Goal: Task Accomplishment & Management: Use online tool/utility

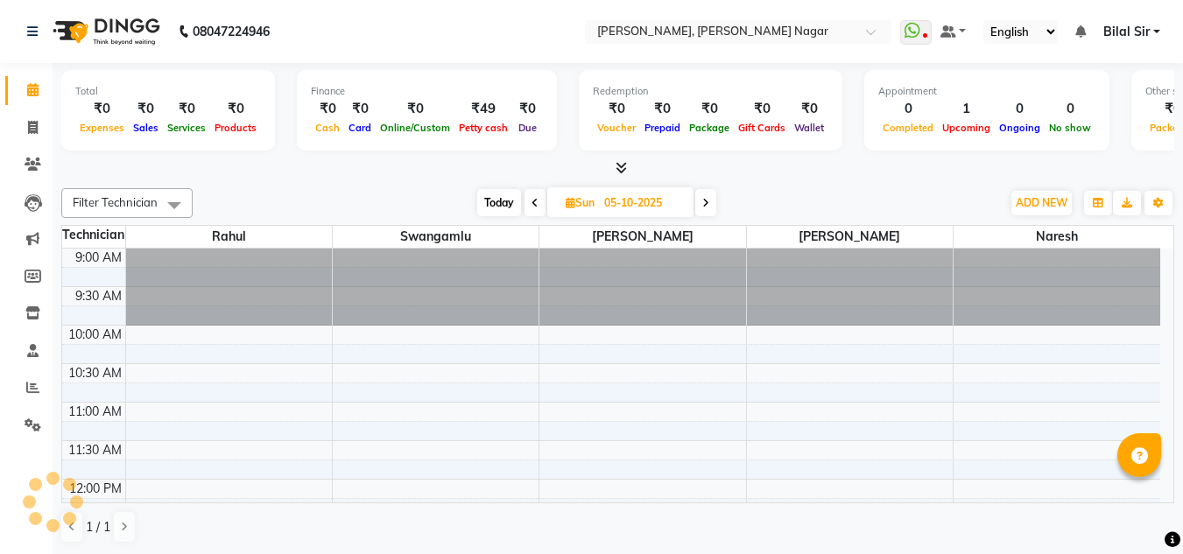
click at [705, 206] on icon at bounding box center [705, 203] width 7 height 11
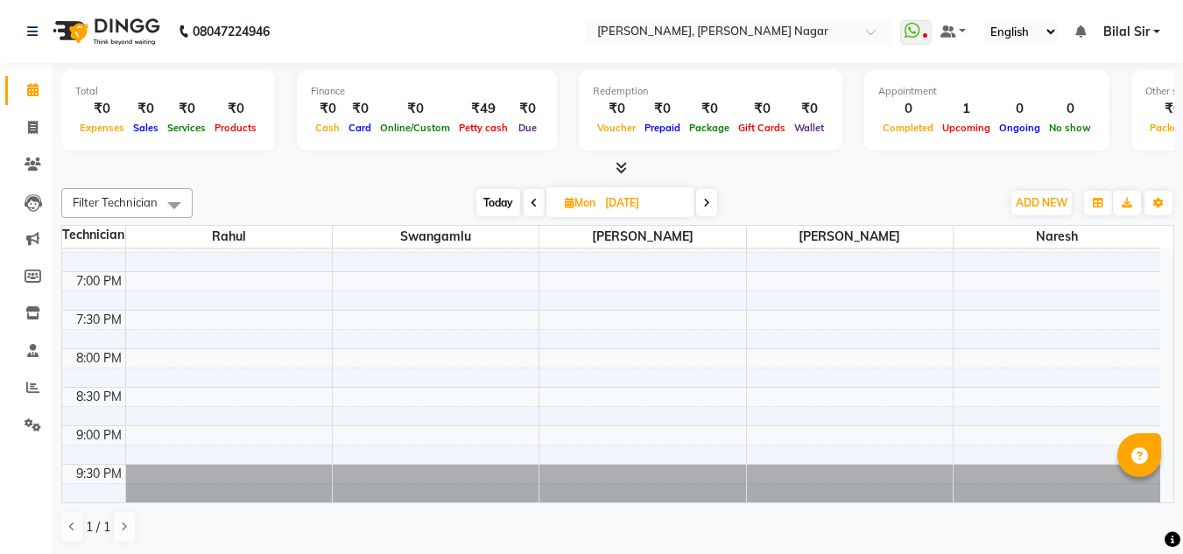
click at [705, 206] on icon at bounding box center [706, 203] width 7 height 11
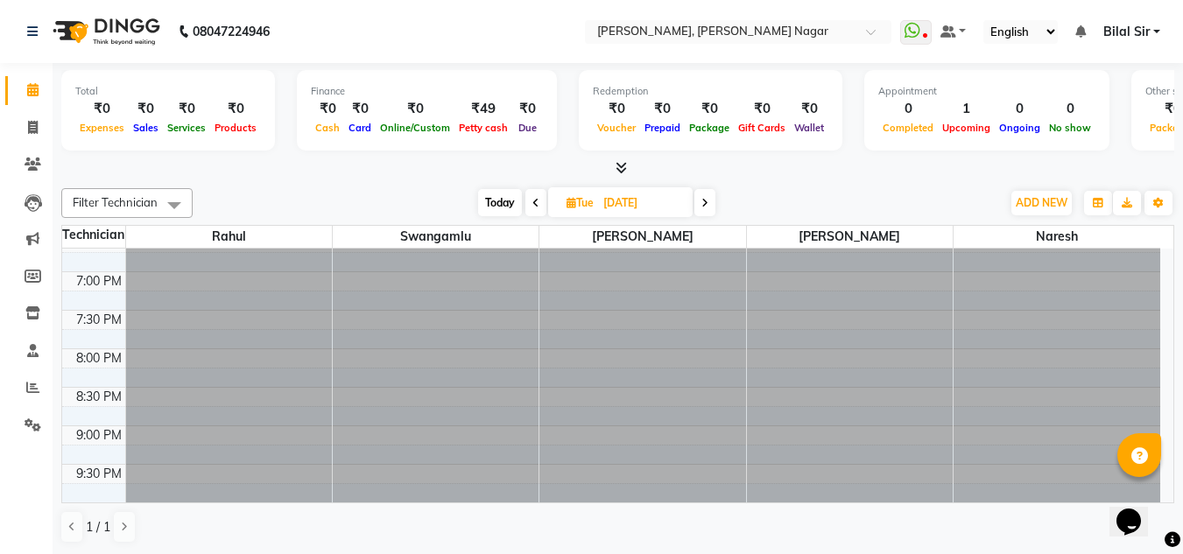
type input "[DATE]"
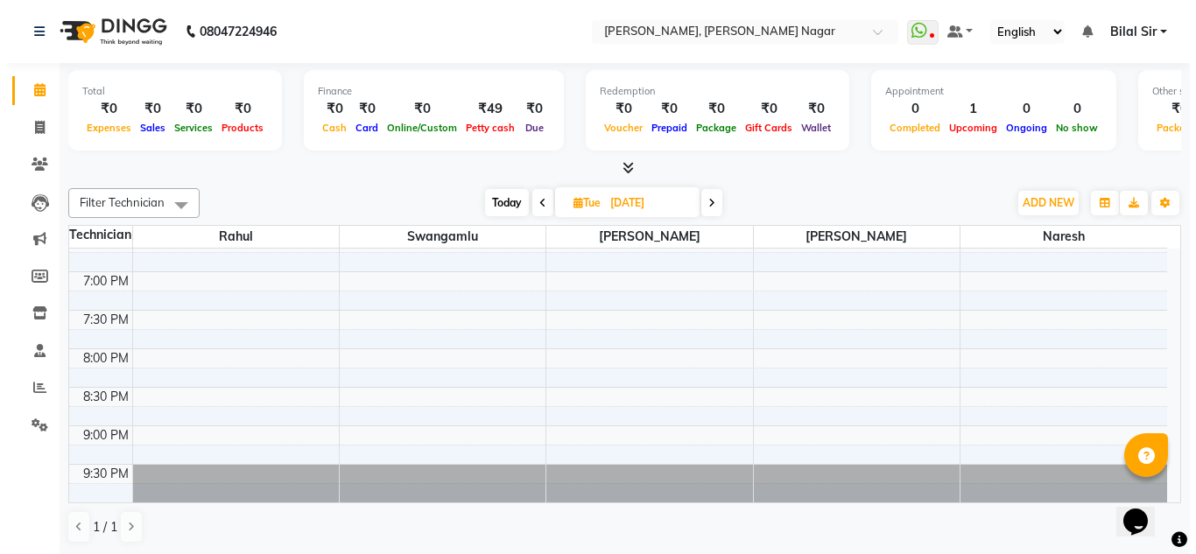
scroll to position [0, 0]
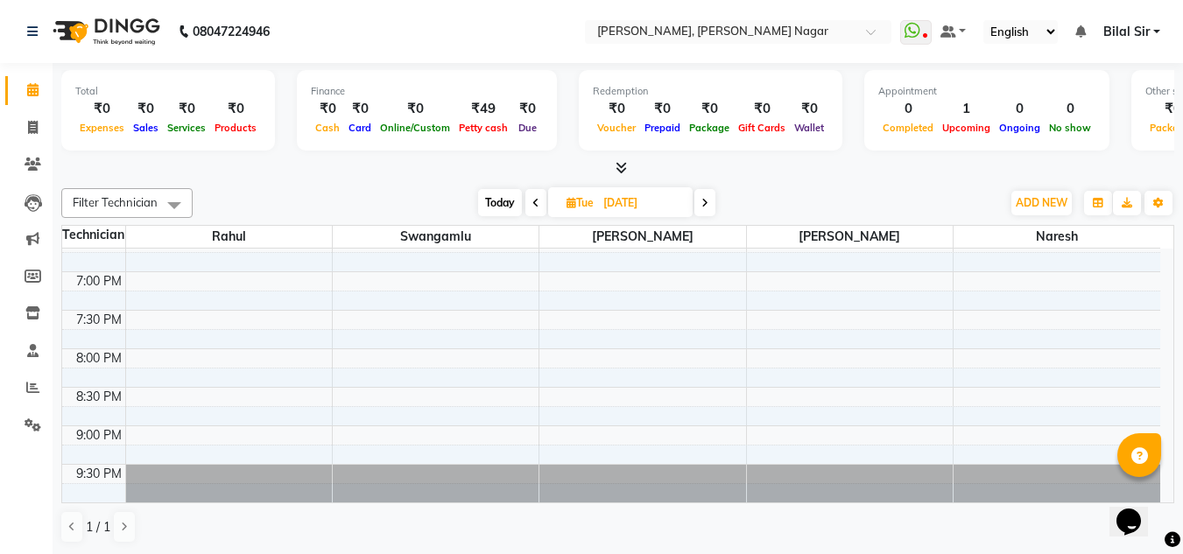
click at [571, 284] on div "9:00 AM 9:30 AM 10:00 AM 10:30 AM 11:00 AM 11:30 AM 12:00 PM 12:30 PM 1:00 PM 1…" at bounding box center [611, 2] width 1098 height 1001
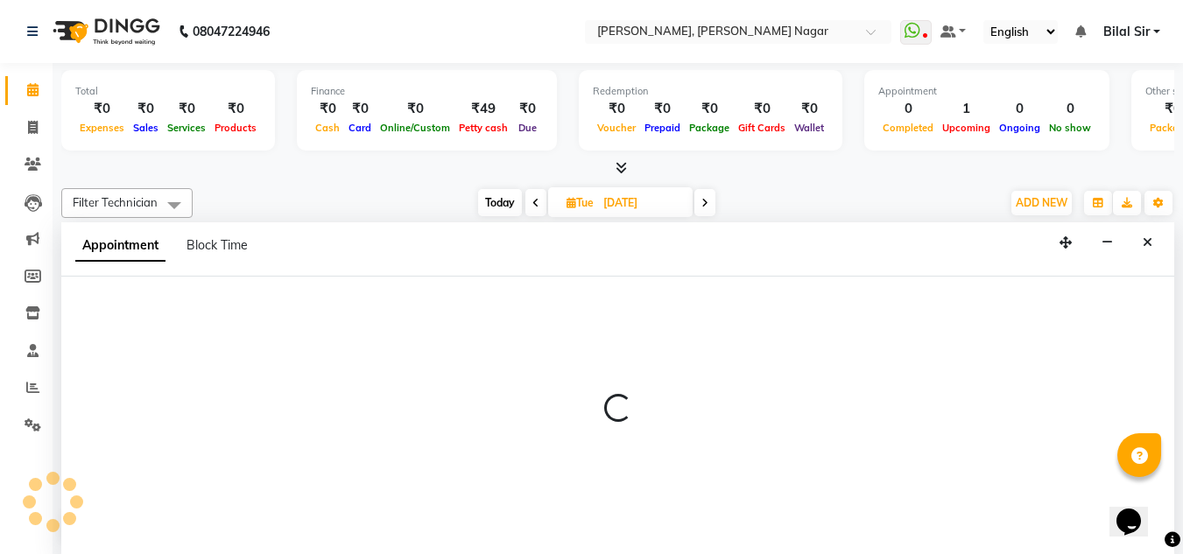
select select "81679"
select select "tentative"
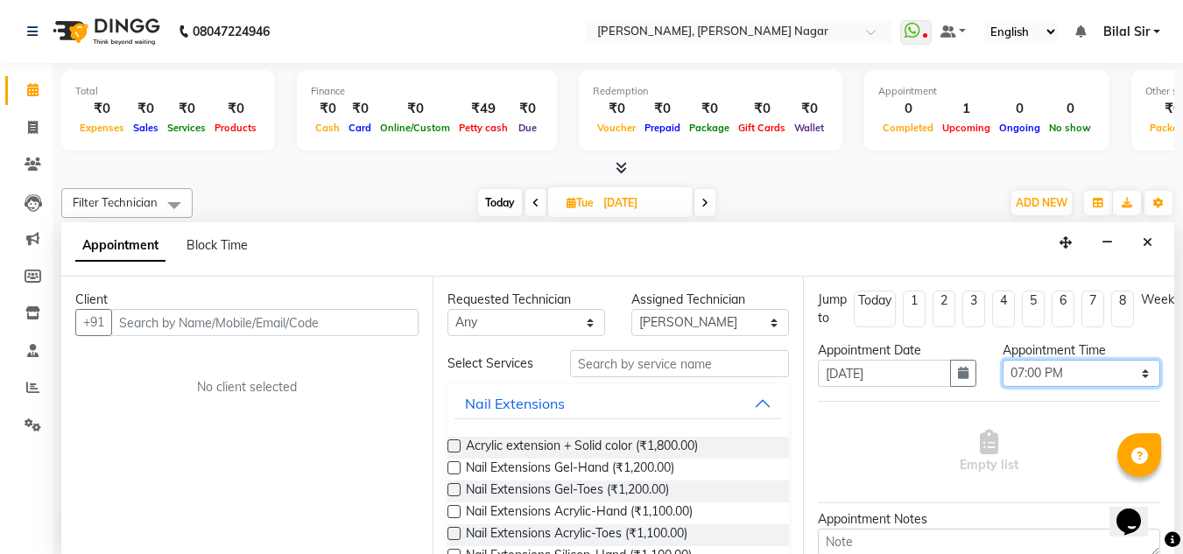
click at [1084, 369] on select "Select 10:00 AM 10:15 AM 10:30 AM 10:45 AM 11:00 AM 11:15 AM 11:30 AM 11:45 AM …" at bounding box center [1081, 373] width 158 height 27
select select "660"
click at [1002, 360] on select "Select 10:00 AM 10:15 AM 10:30 AM 10:45 AM 11:00 AM 11:15 AM 11:30 AM 11:45 AM …" at bounding box center [1081, 373] width 158 height 27
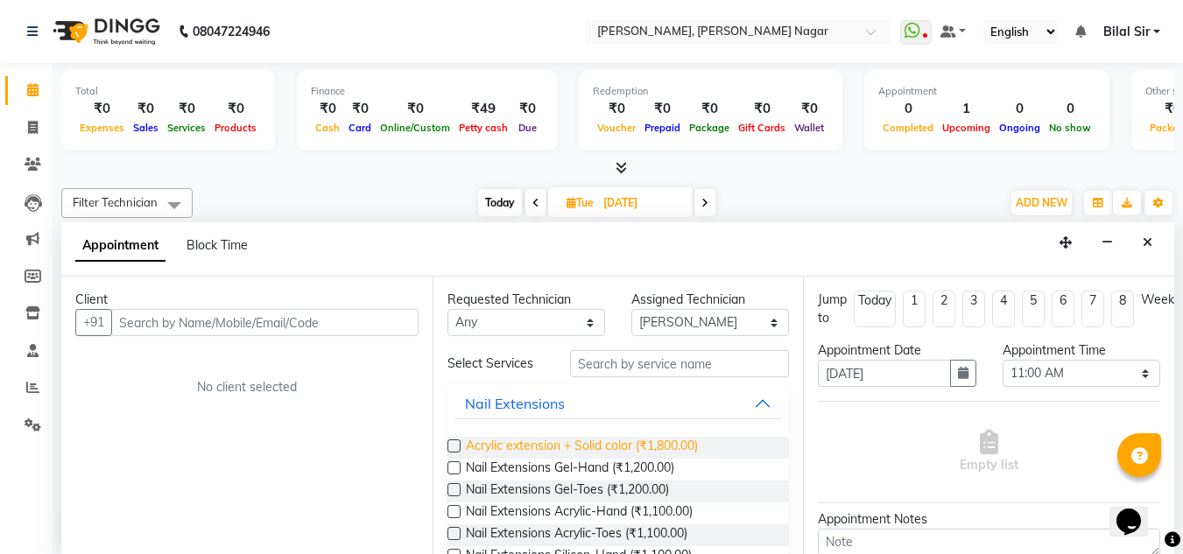
click at [599, 446] on span "Acrylic extension + Solid color (₹1,800.00)" at bounding box center [582, 448] width 232 height 22
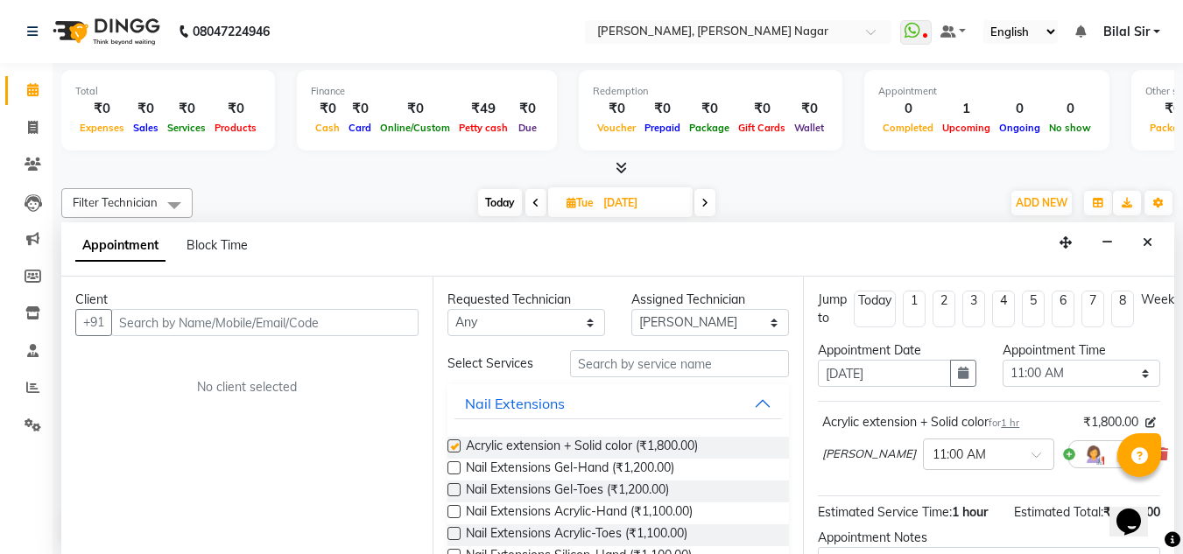
checkbox input "false"
click at [362, 324] on input "text" at bounding box center [264, 322] width 307 height 27
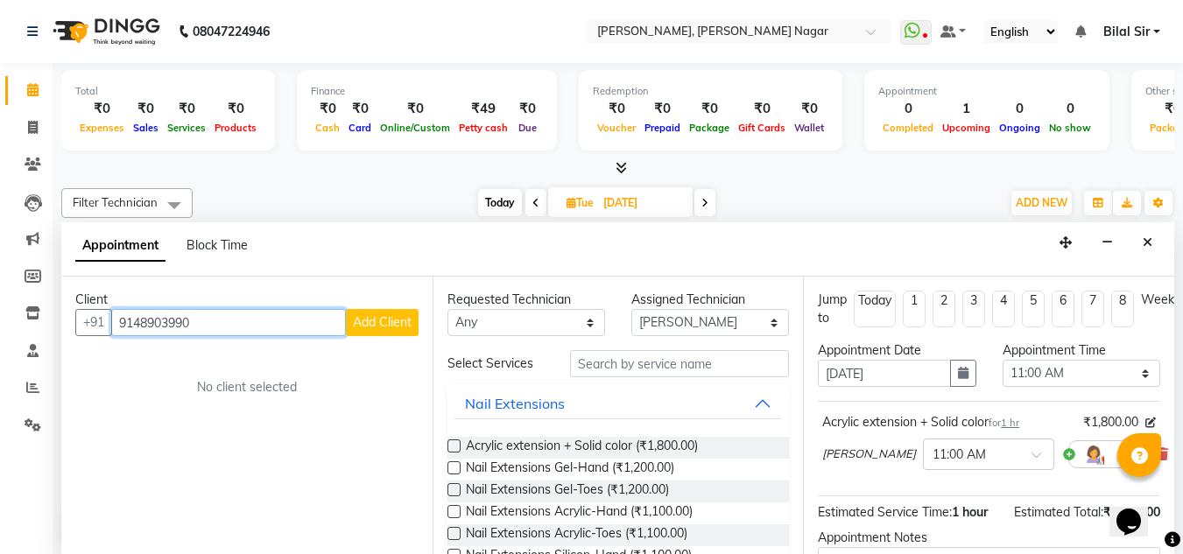
type input "9148903990"
click at [362, 324] on span "Add Client" at bounding box center [382, 322] width 59 height 16
select select "21"
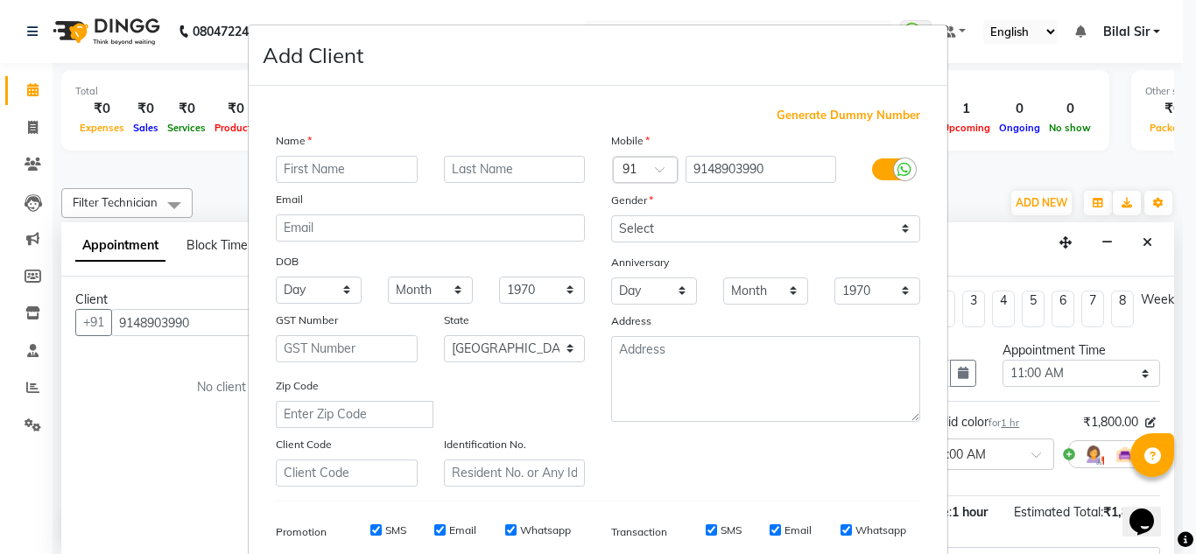
type input "r"
type input "Radika"
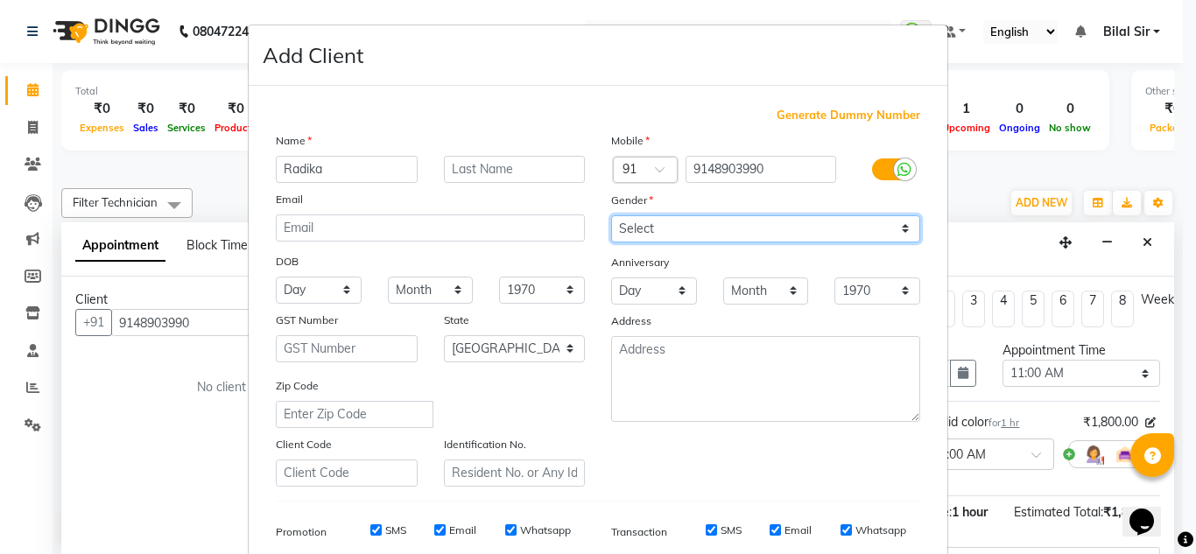
click at [781, 225] on select "Select [DEMOGRAPHIC_DATA] [DEMOGRAPHIC_DATA] Other Prefer Not To Say" at bounding box center [765, 228] width 309 height 27
select select "[DEMOGRAPHIC_DATA]"
click at [611, 215] on select "Select [DEMOGRAPHIC_DATA] [DEMOGRAPHIC_DATA] Other Prefer Not To Say" at bounding box center [765, 228] width 309 height 27
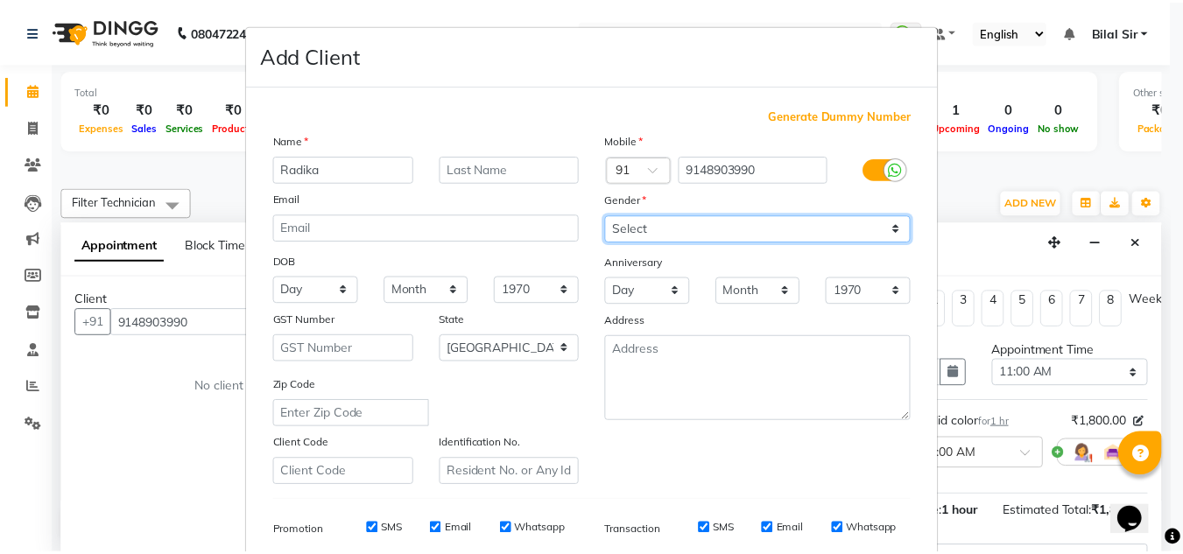
scroll to position [254, 0]
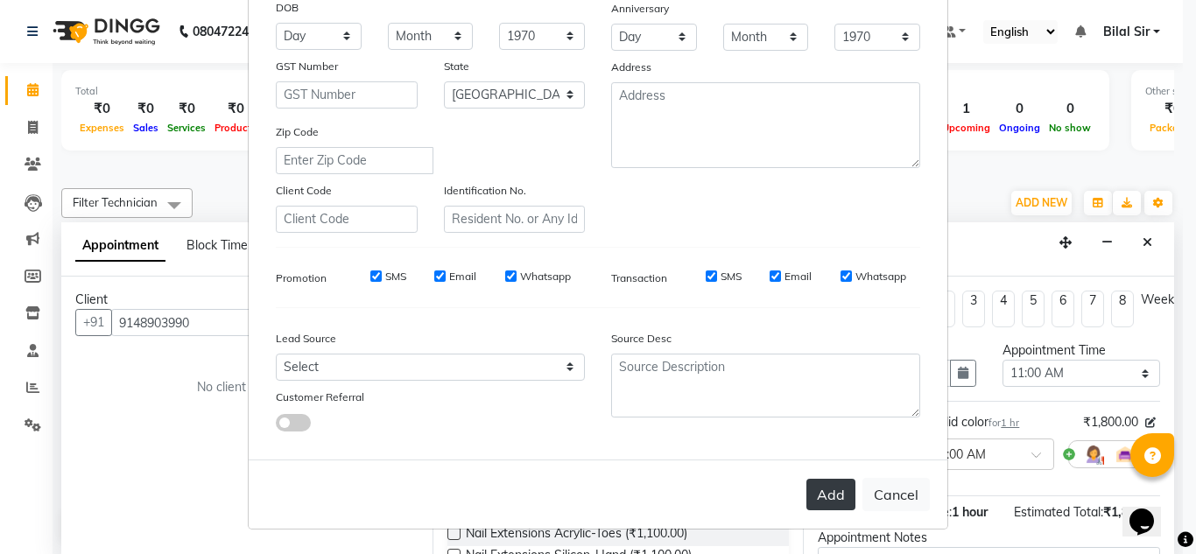
click at [821, 501] on button "Add" at bounding box center [830, 495] width 49 height 32
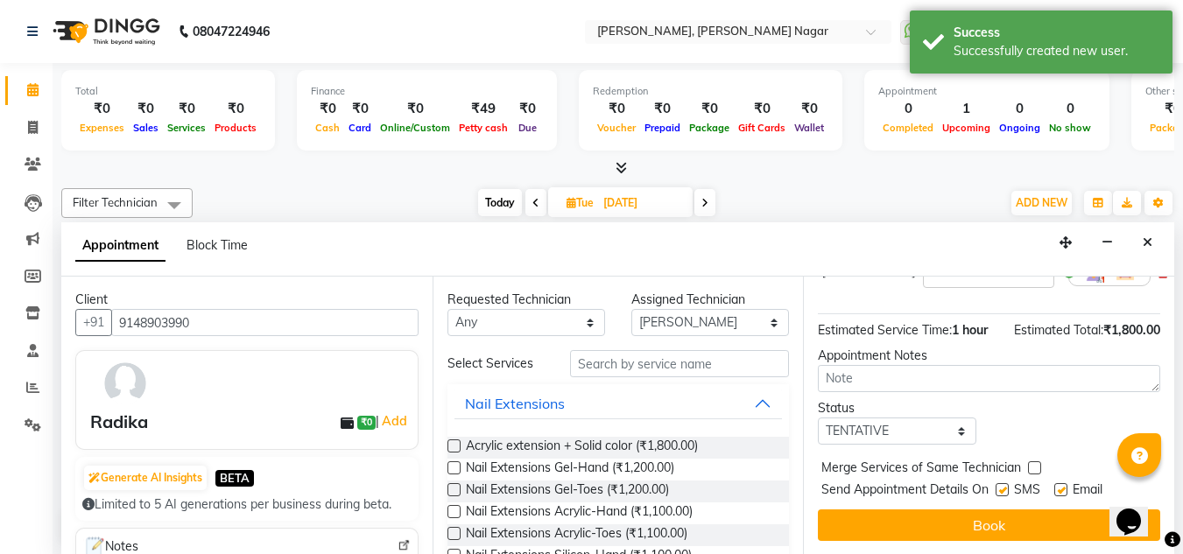
scroll to position [1, 0]
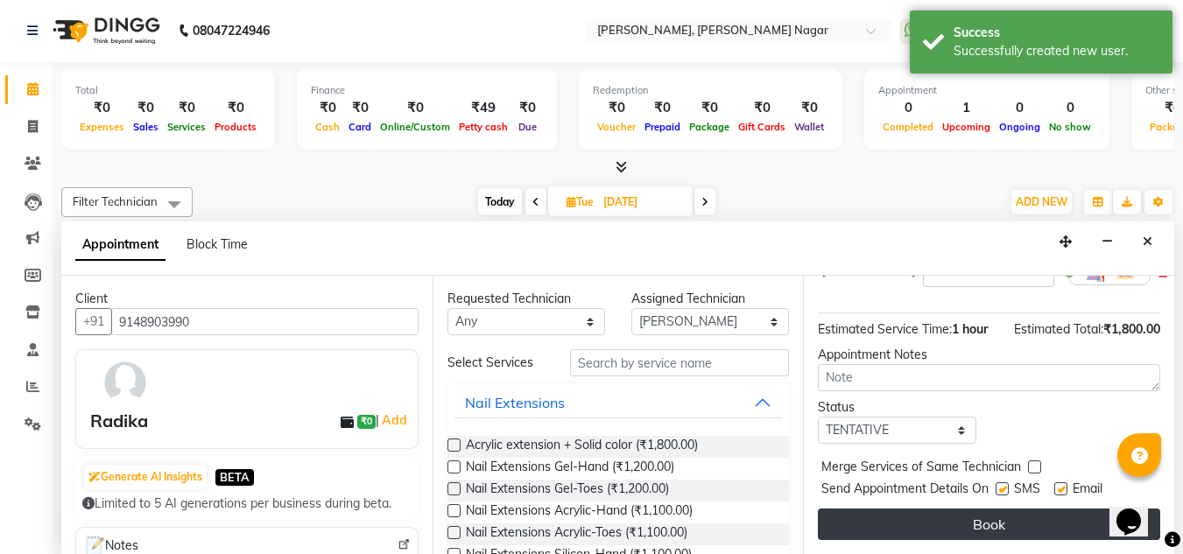
click at [903, 516] on button "Book" at bounding box center [989, 525] width 342 height 32
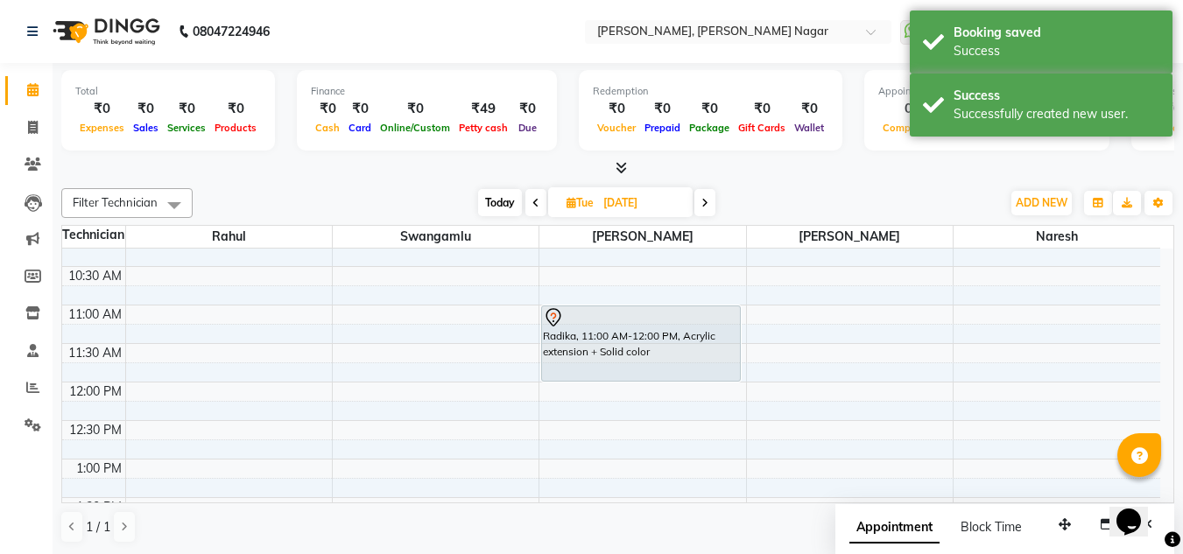
scroll to position [96, 0]
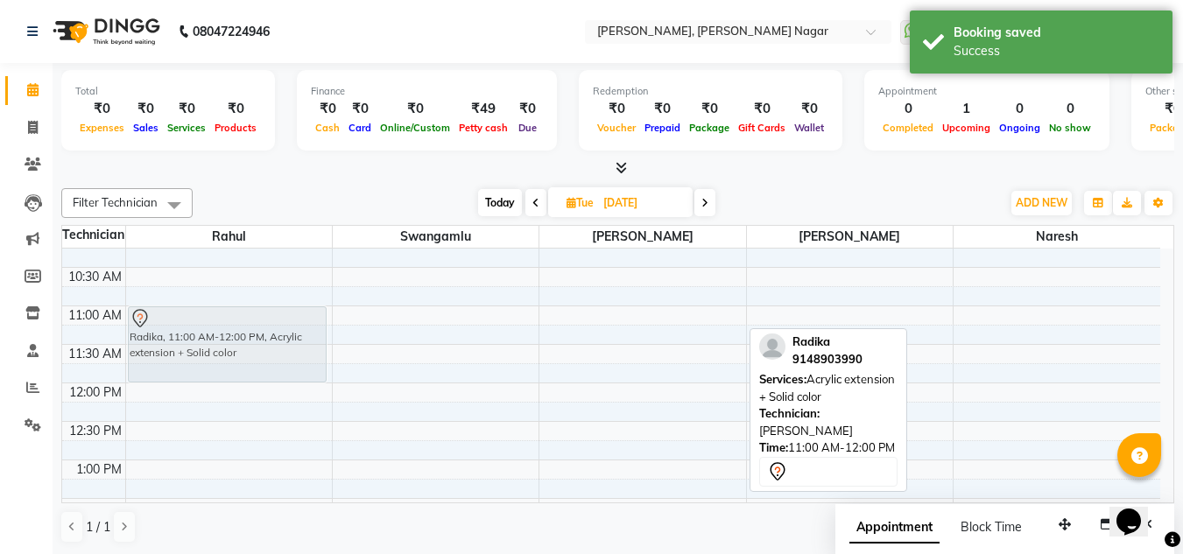
drag, startPoint x: 690, startPoint y: 361, endPoint x: 196, endPoint y: 369, distance: 493.8
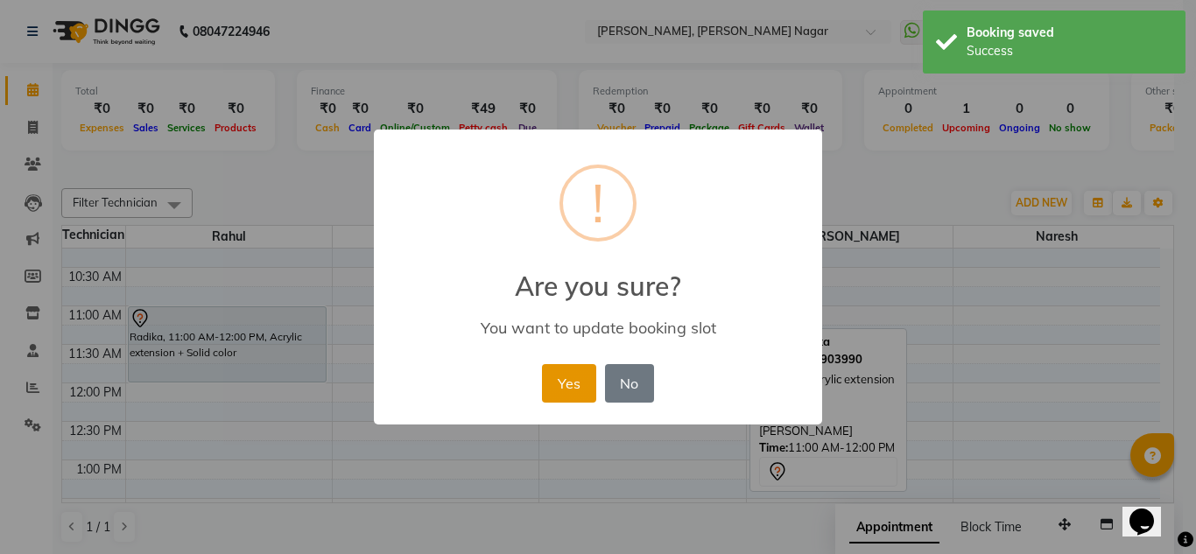
click at [553, 387] on button "Yes" at bounding box center [568, 383] width 53 height 39
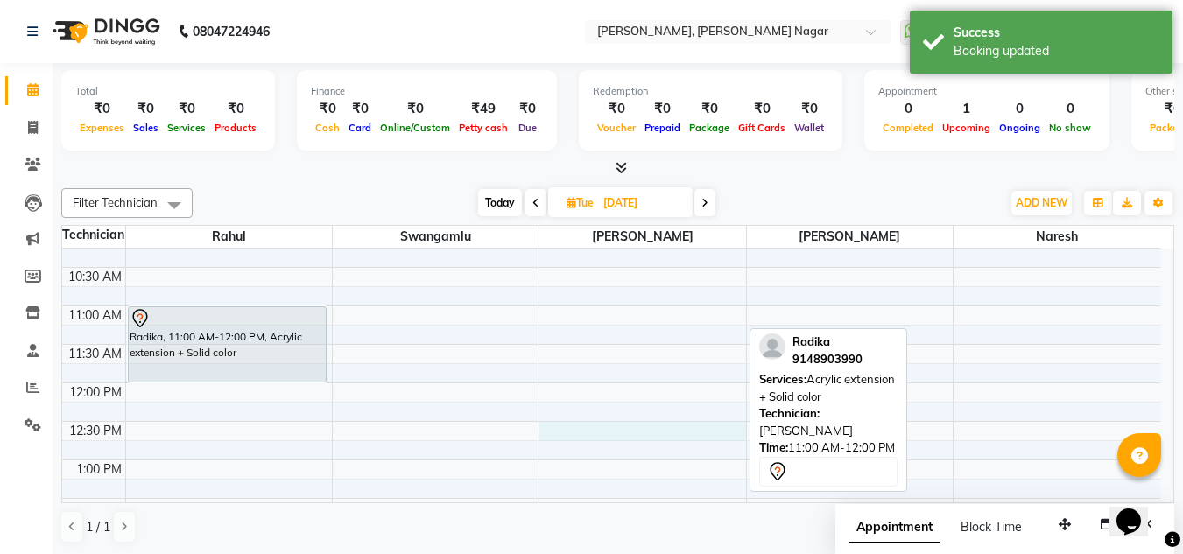
select select "81679"
select select "tentative"
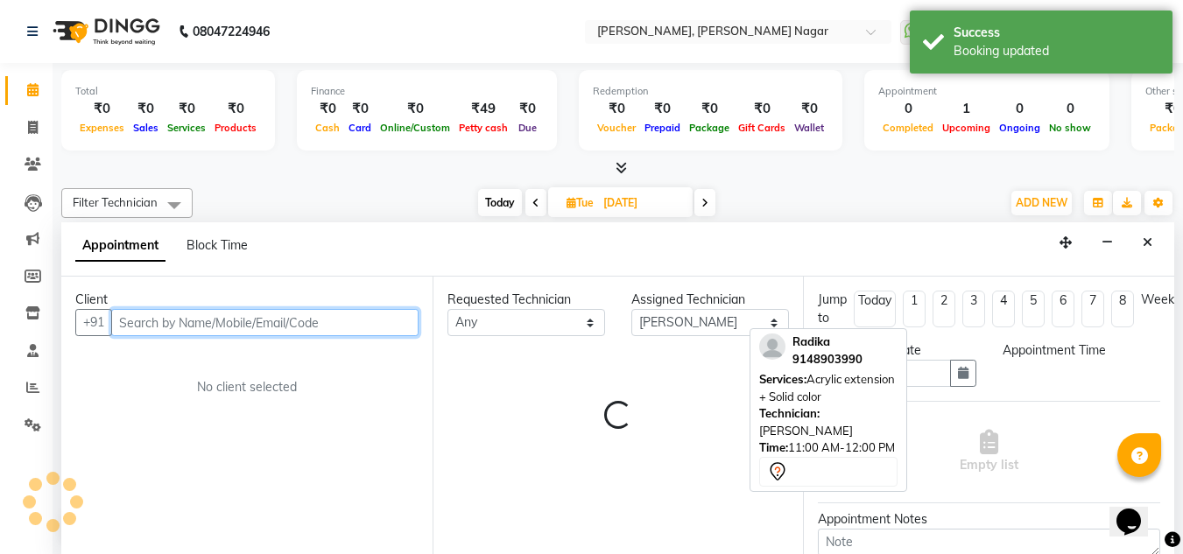
scroll to position [1, 0]
select select "750"
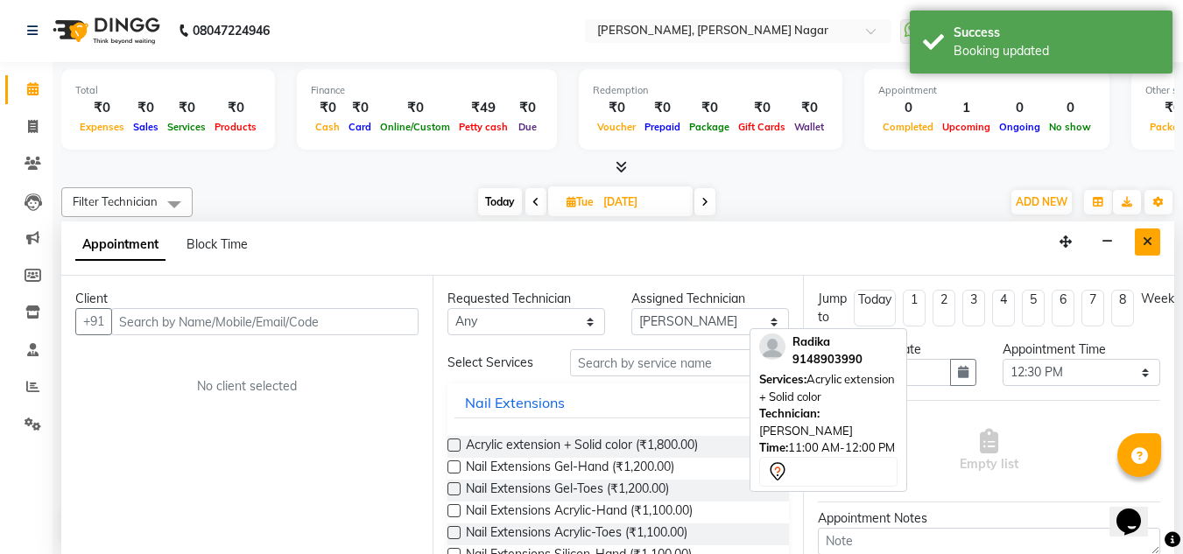
click at [1148, 246] on icon "Close" at bounding box center [1147, 241] width 10 height 12
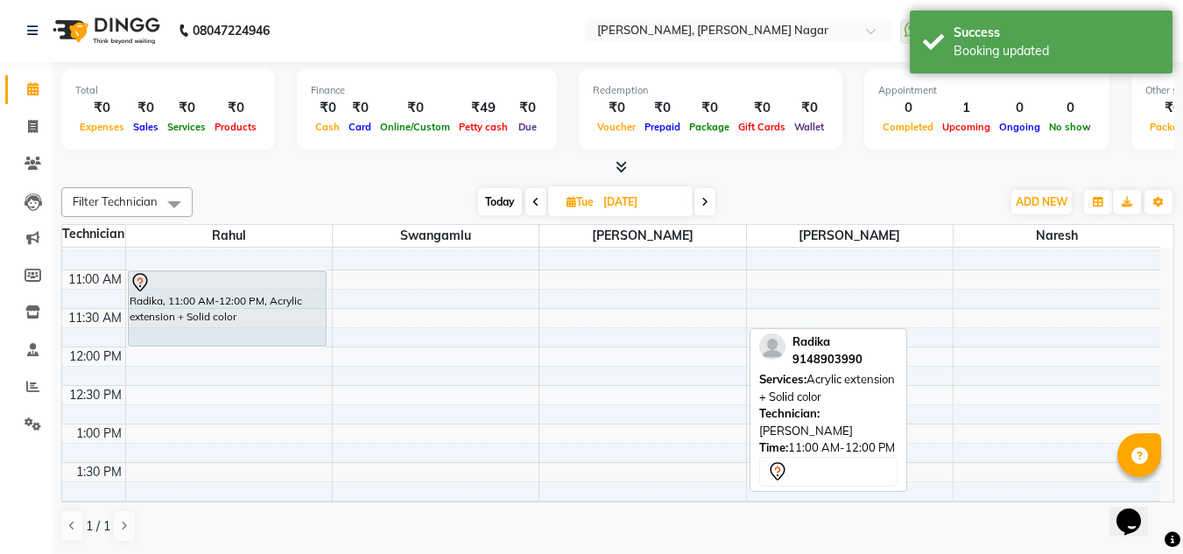
scroll to position [0, 0]
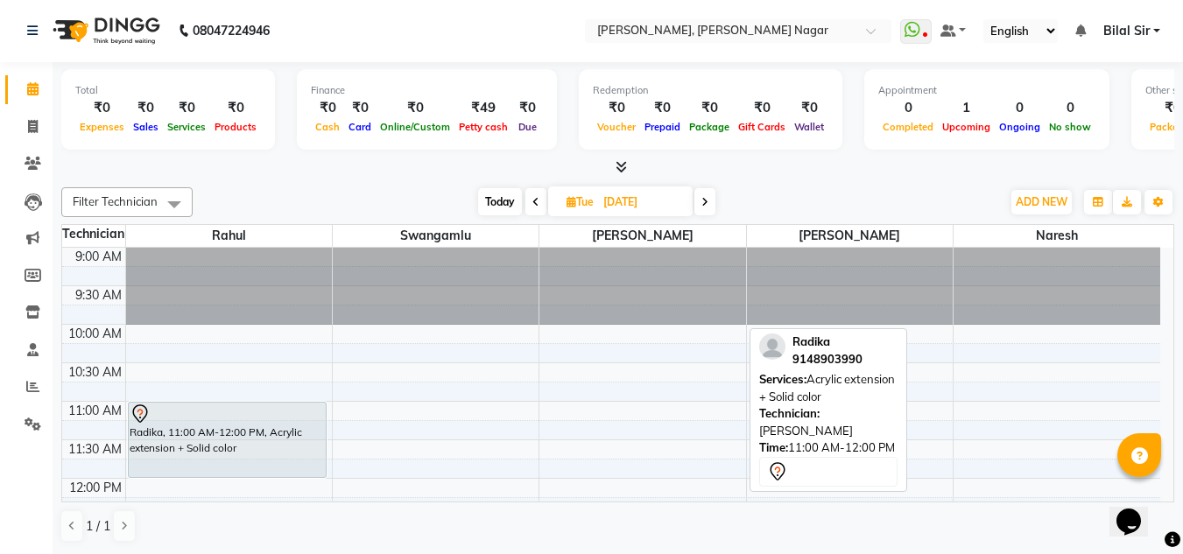
click at [539, 197] on span at bounding box center [535, 201] width 21 height 27
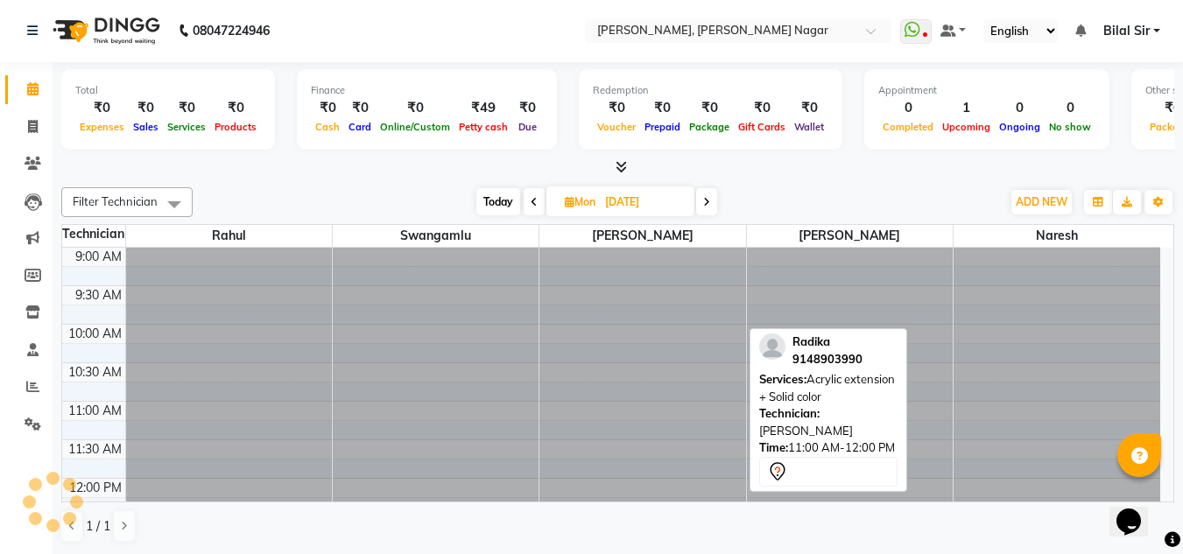
click at [539, 197] on span at bounding box center [533, 201] width 21 height 27
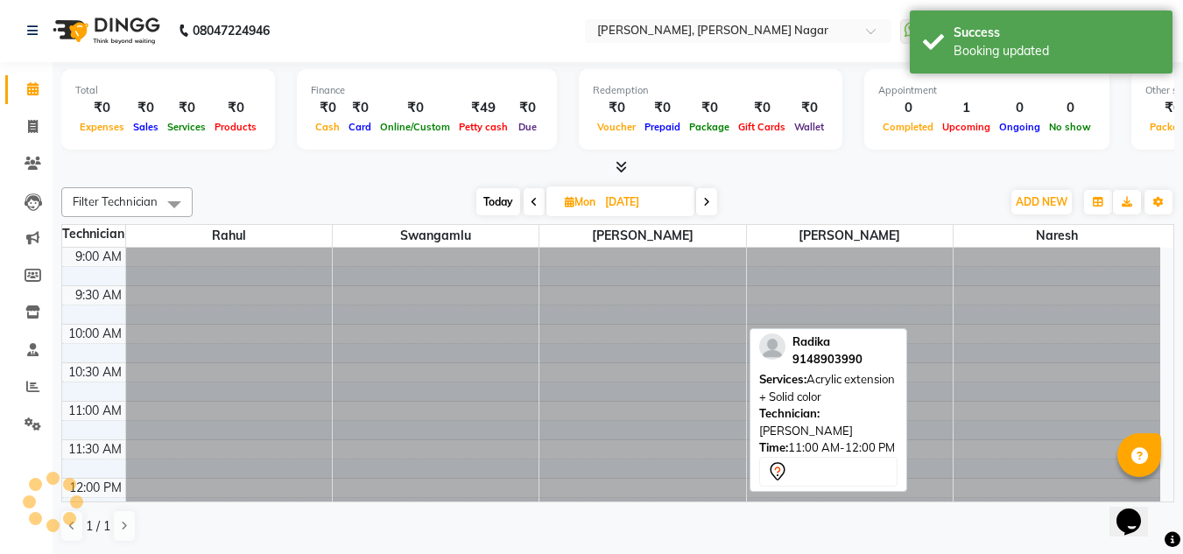
click at [539, 197] on span at bounding box center [533, 201] width 21 height 27
click at [600, 197] on input "04-10-2025" at bounding box center [644, 202] width 88 height 26
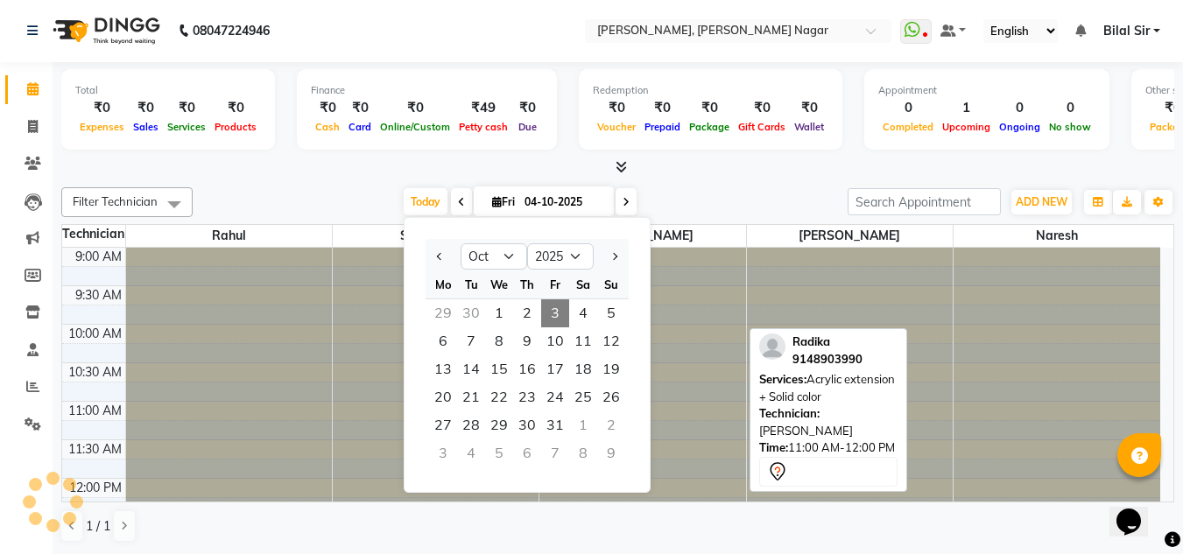
click at [539, 197] on input "04-10-2025" at bounding box center [563, 202] width 88 height 26
type input "03-10-2025"
select select "10"
select select "2025"
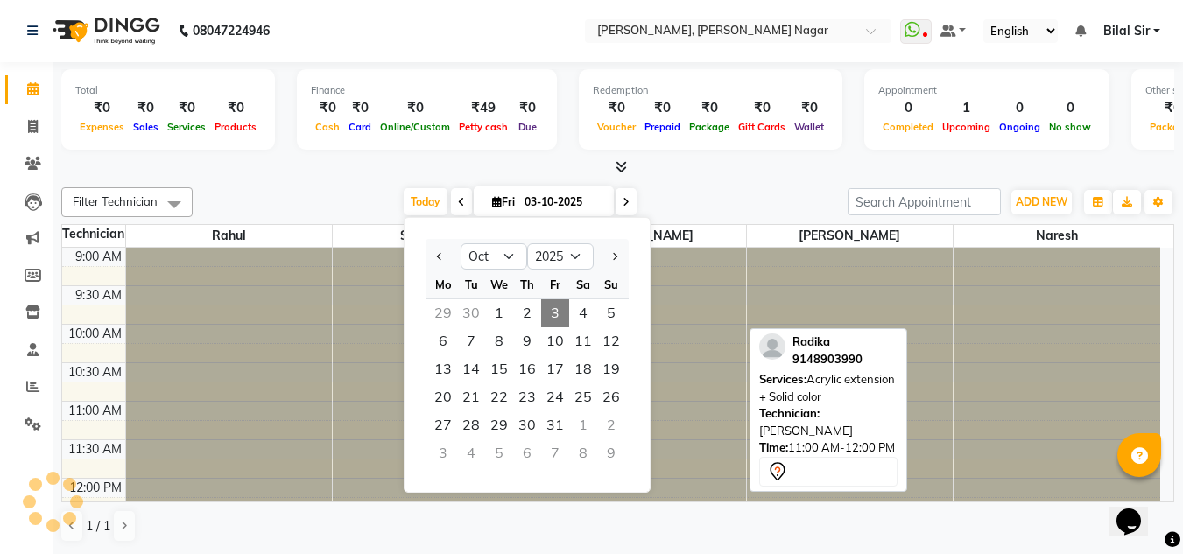
click at [690, 189] on div "[DATE] [DATE] Jan Feb Mar Apr May Jun [DATE] Aug Sep Oct Nov [DATE] 2016 2017 2…" at bounding box center [519, 202] width 637 height 26
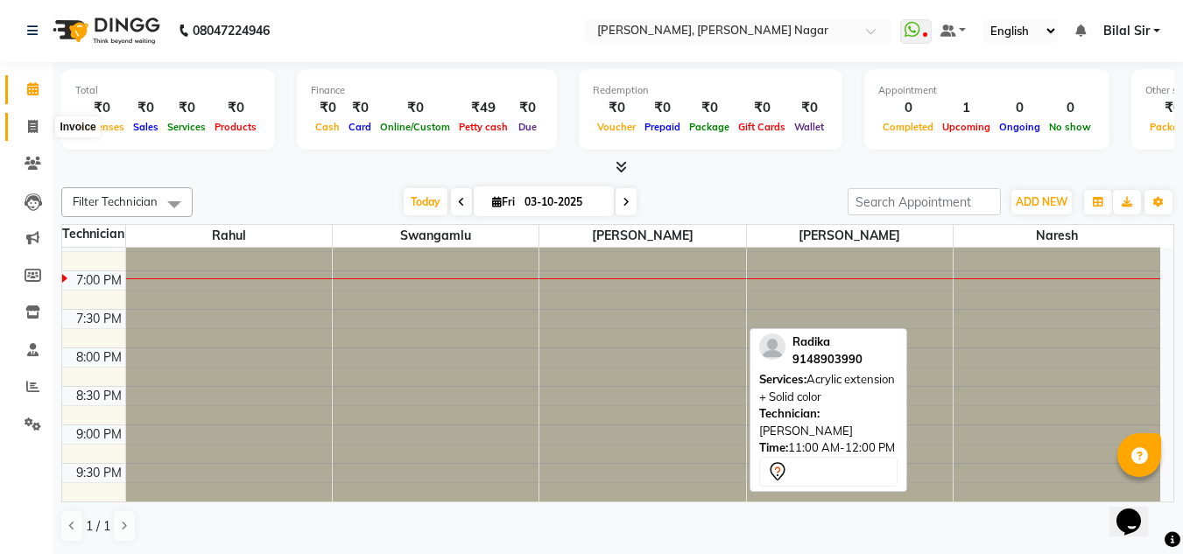
click at [36, 126] on icon at bounding box center [33, 126] width 10 height 13
select select "service"
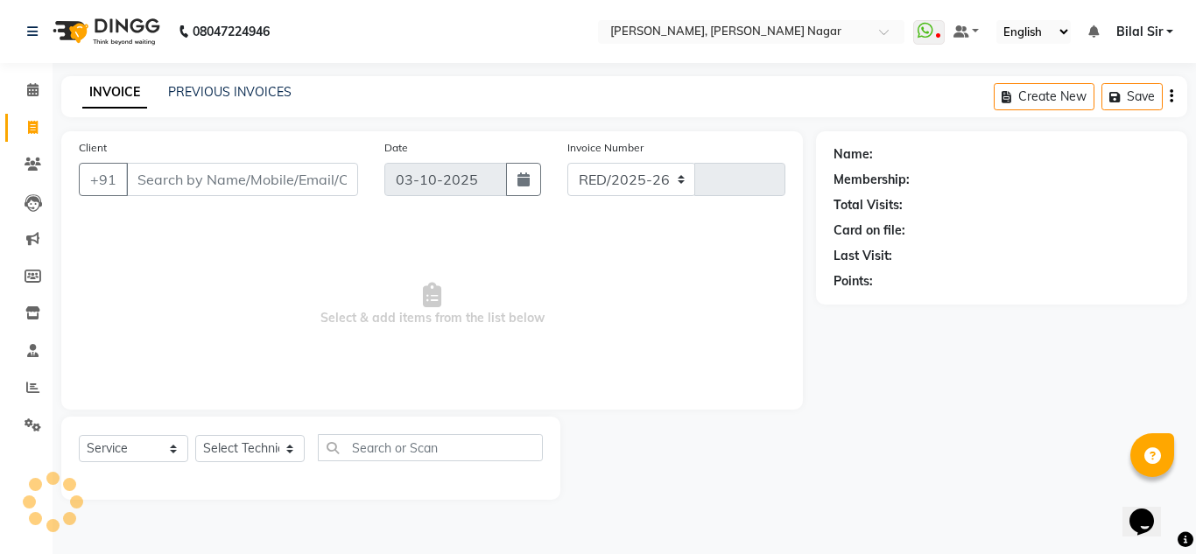
select select "7686"
type input "1432"
click at [29, 80] on link "Calendar" at bounding box center [26, 90] width 42 height 29
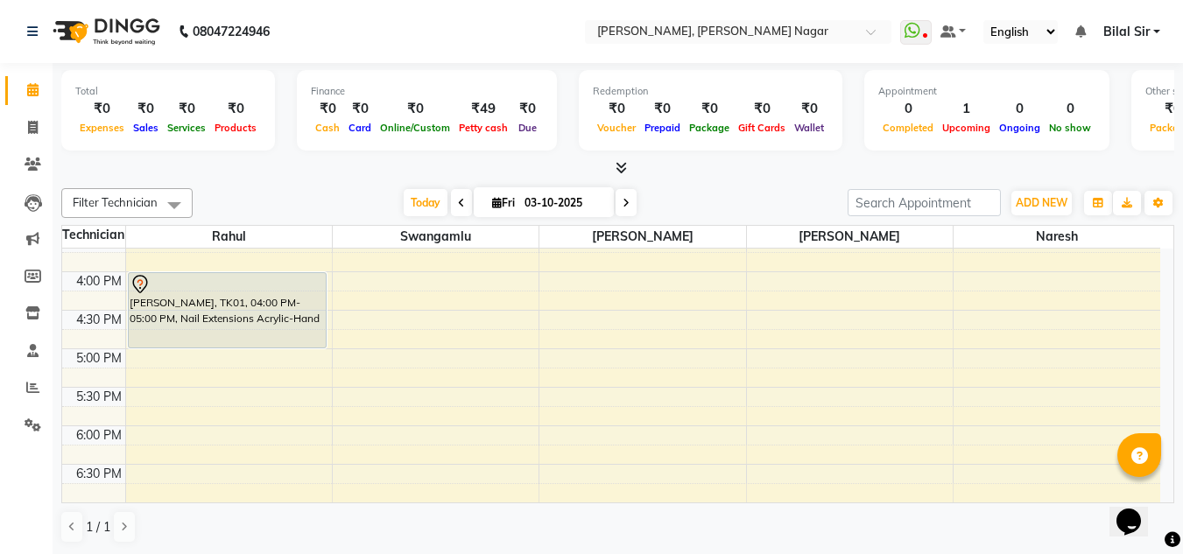
scroll to position [516, 0]
click at [34, 123] on icon at bounding box center [33, 127] width 10 height 13
select select "service"
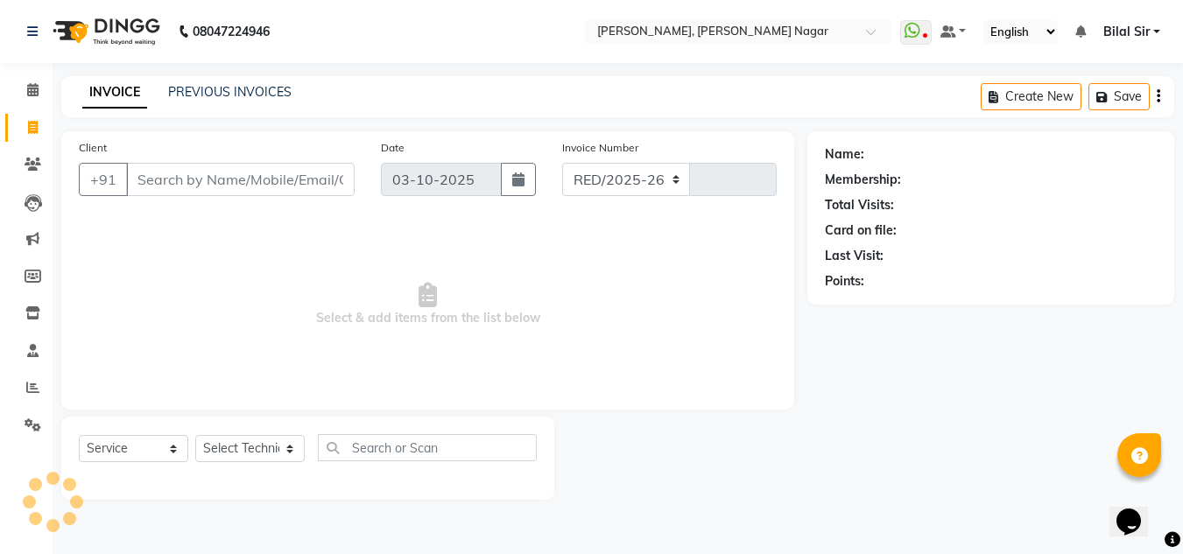
select select "7686"
type input "1432"
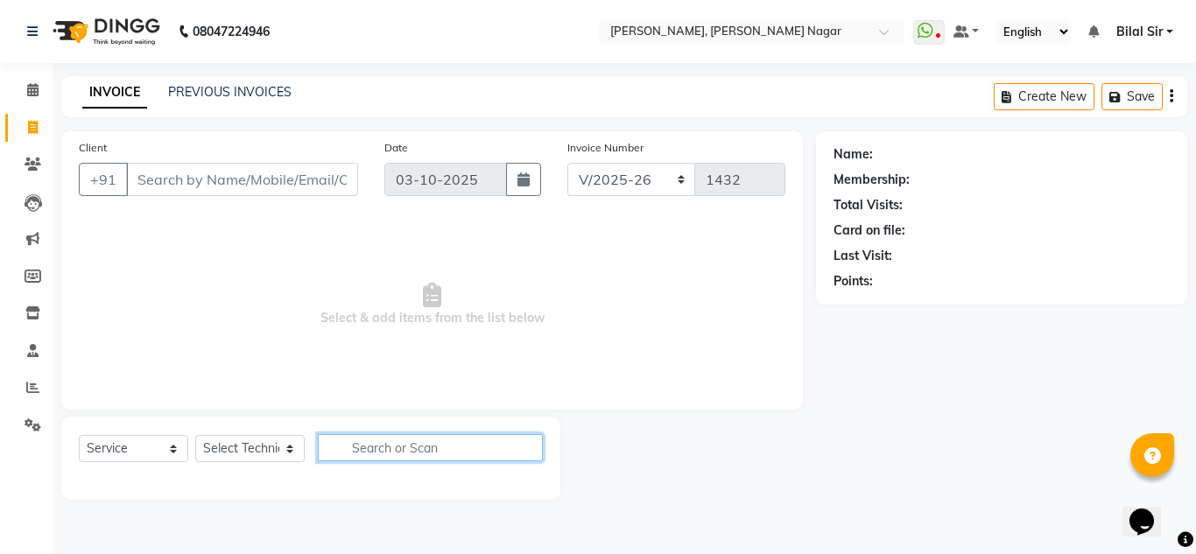
click at [397, 445] on input "text" at bounding box center [430, 447] width 225 height 27
click at [241, 446] on select "Select Technician [PERSON_NAME] [PERSON_NAME] [PERSON_NAME] Manager [PERSON_NAM…" at bounding box center [249, 448] width 109 height 27
select select "68294"
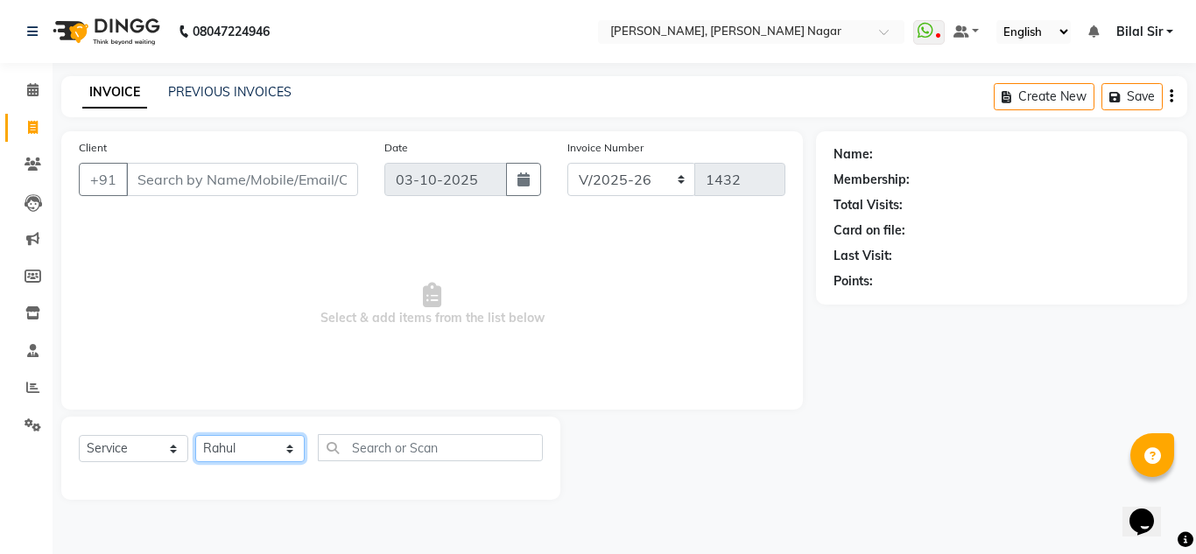
click at [195, 435] on select "Select Technician [PERSON_NAME] [PERSON_NAME] [PERSON_NAME] Manager [PERSON_NAM…" at bounding box center [249, 448] width 109 height 27
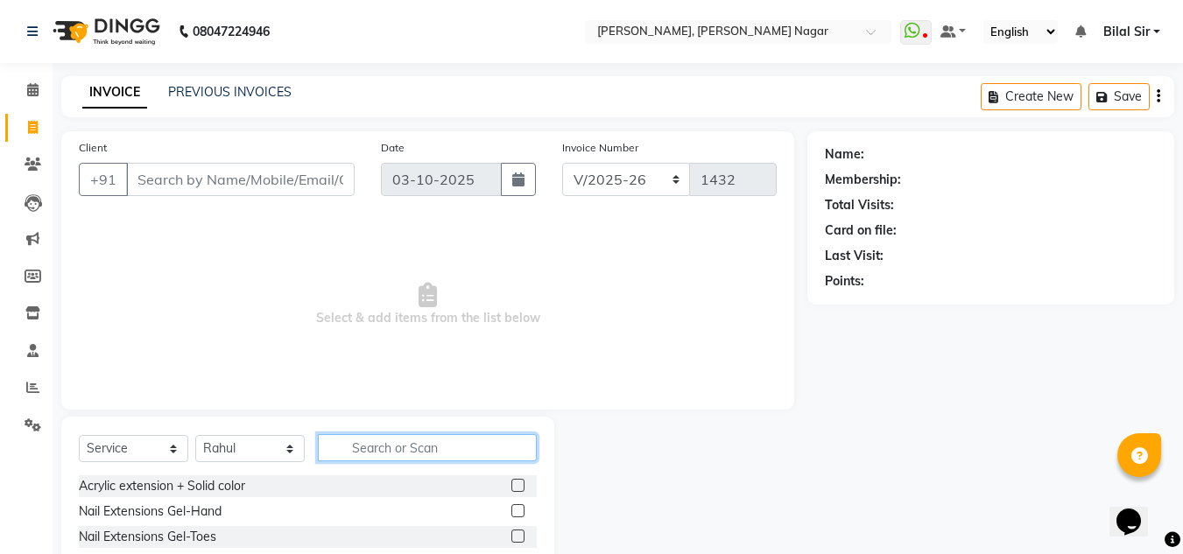
click at [375, 454] on input "text" at bounding box center [427, 447] width 219 height 27
type input "a"
type input "A r"
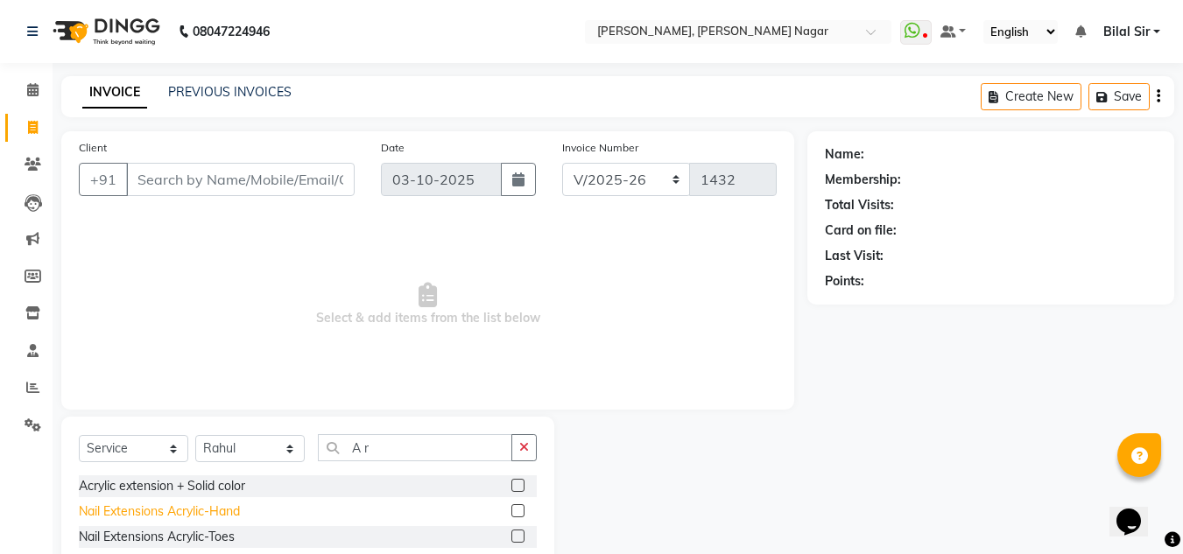
click at [236, 512] on div "Nail Extensions Acrylic-Hand" at bounding box center [159, 511] width 161 height 18
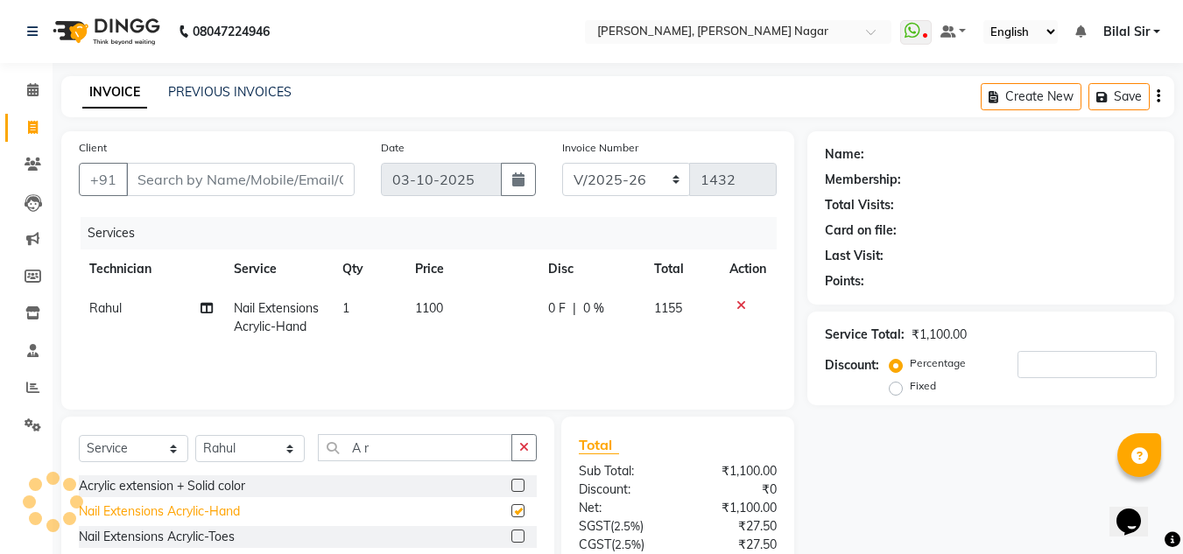
checkbox input "false"
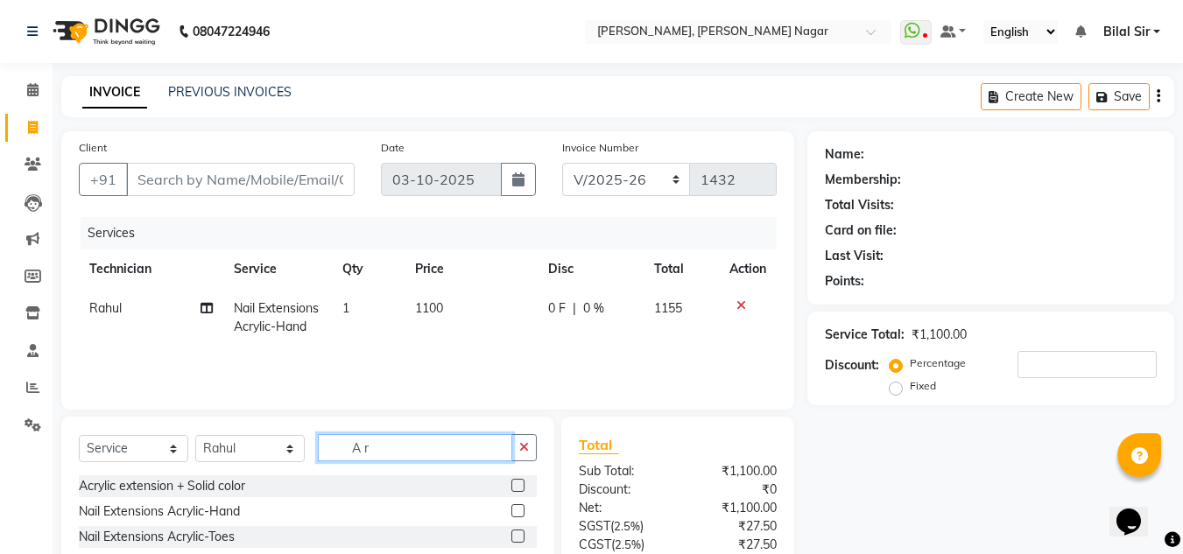
click at [443, 442] on input "A r" at bounding box center [415, 447] width 194 height 27
type input "A"
click at [396, 454] on input "text" at bounding box center [427, 447] width 219 height 27
type input "3d"
click at [194, 487] on div "Nail Art - 3d Art (Hand)" at bounding box center [145, 486] width 132 height 18
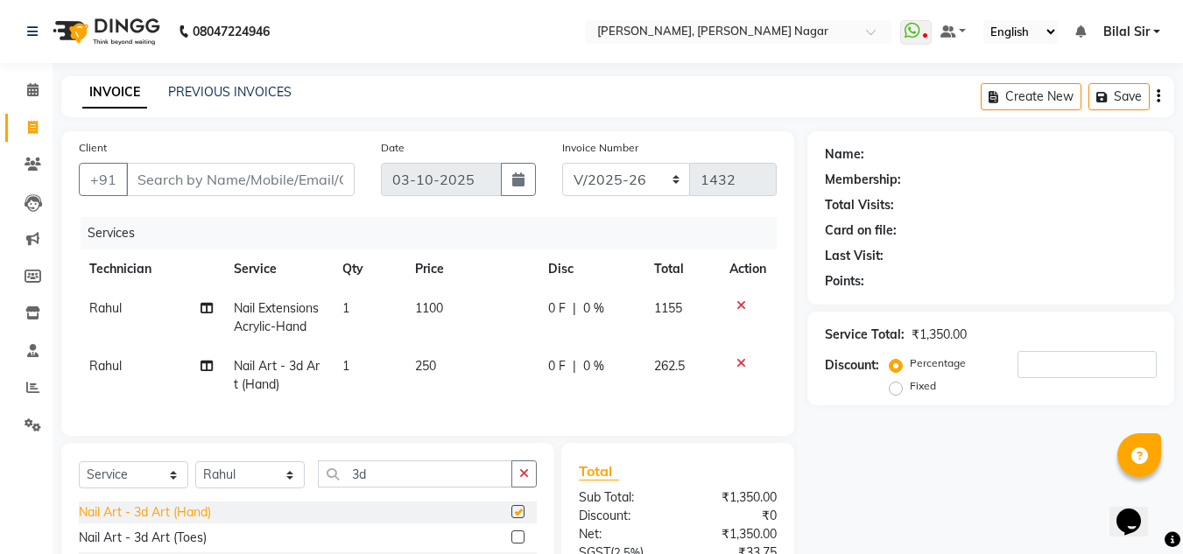
checkbox input "false"
click at [353, 365] on td "1" at bounding box center [368, 376] width 73 height 58
select select "68294"
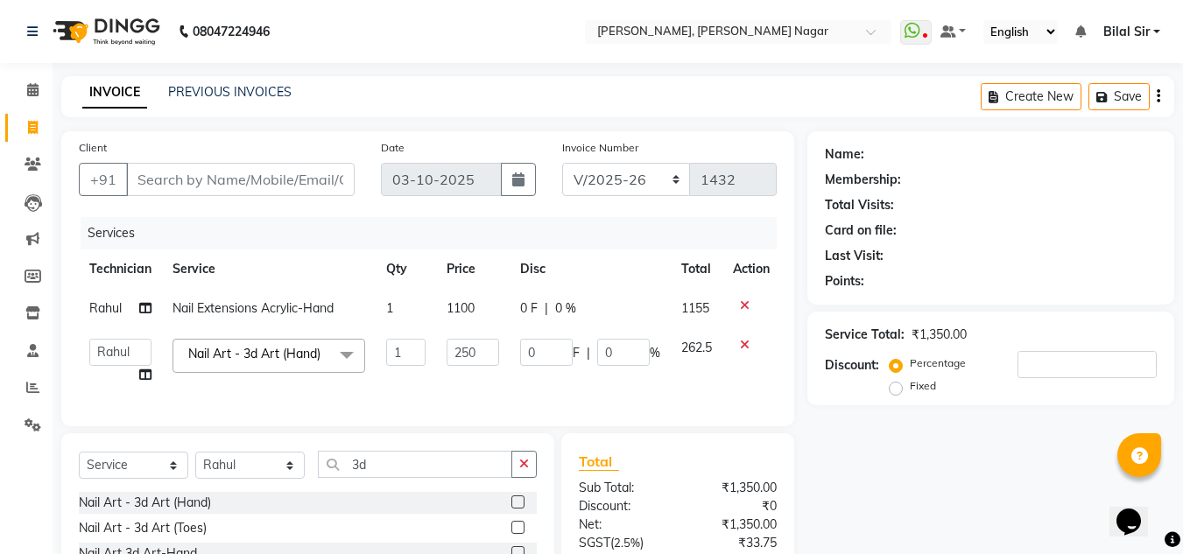
click at [353, 365] on span at bounding box center [346, 355] width 35 height 33
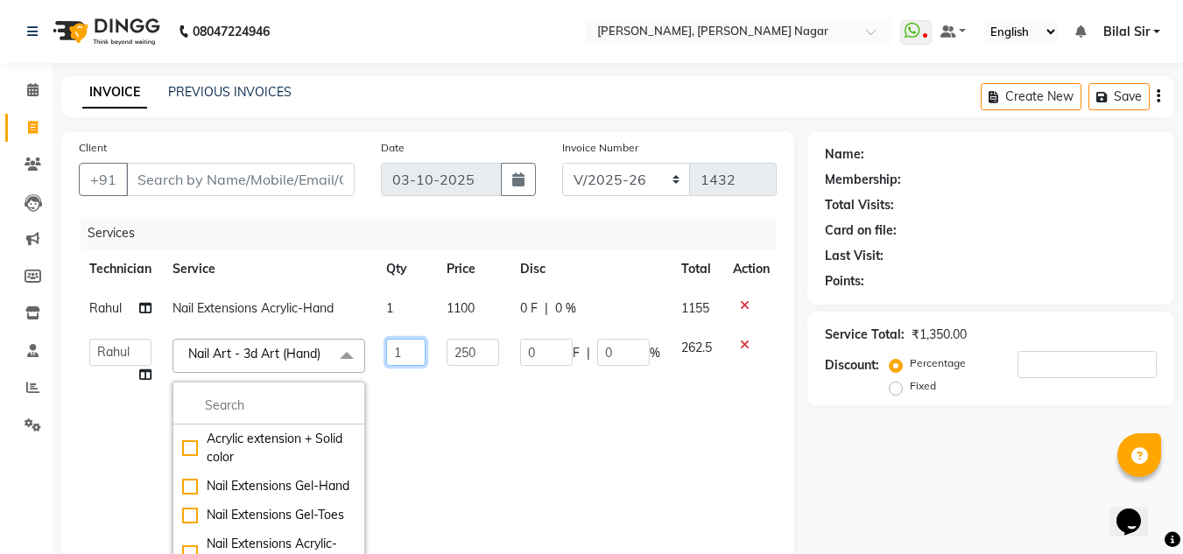
click at [403, 353] on input "1" at bounding box center [405, 352] width 39 height 27
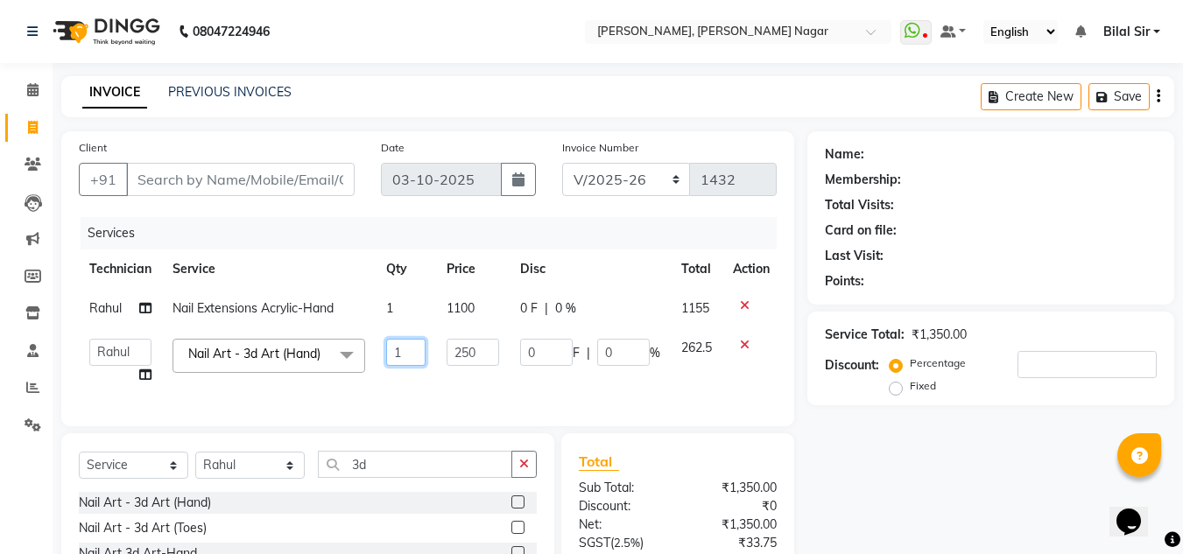
type input "10"
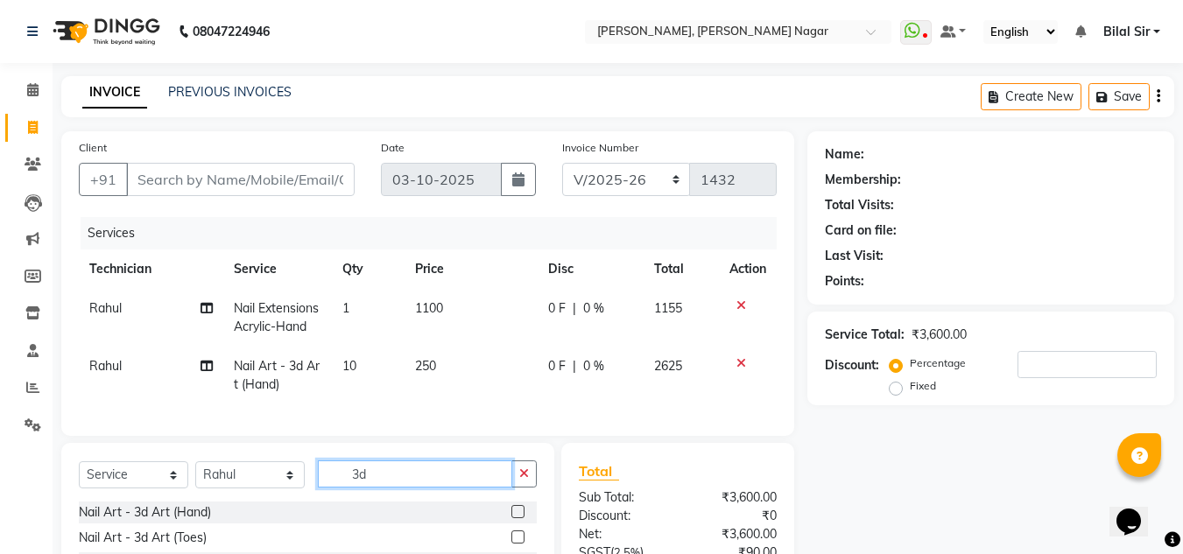
click at [376, 470] on div "Select Service Product Membership Package Voucher Prepaid Gift Card Select Tech…" at bounding box center [307, 535] width 493 height 185
type input "3"
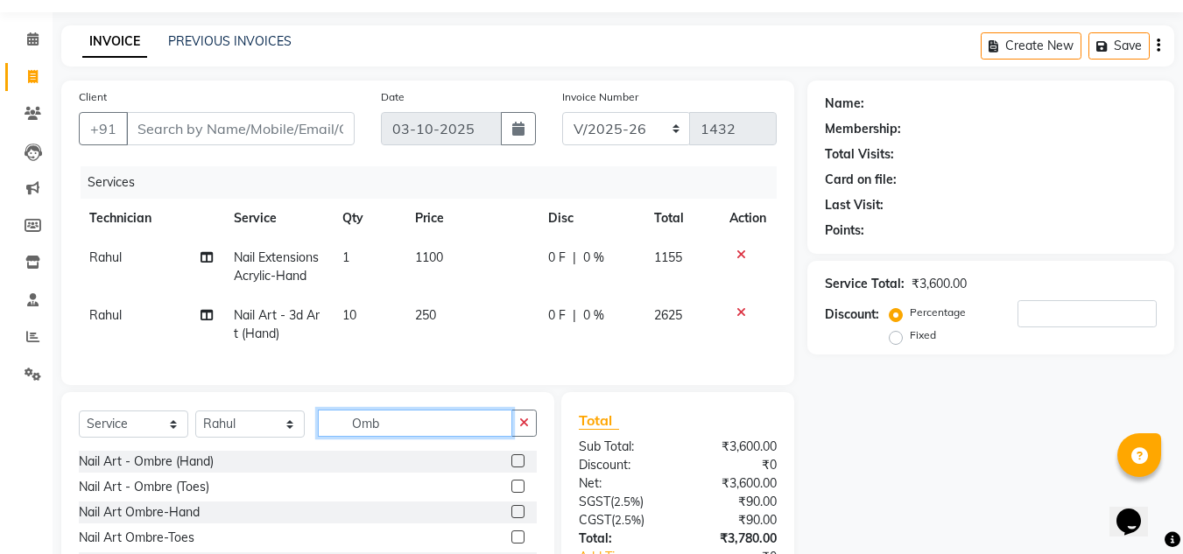
scroll to position [50, 0]
type input "Omb"
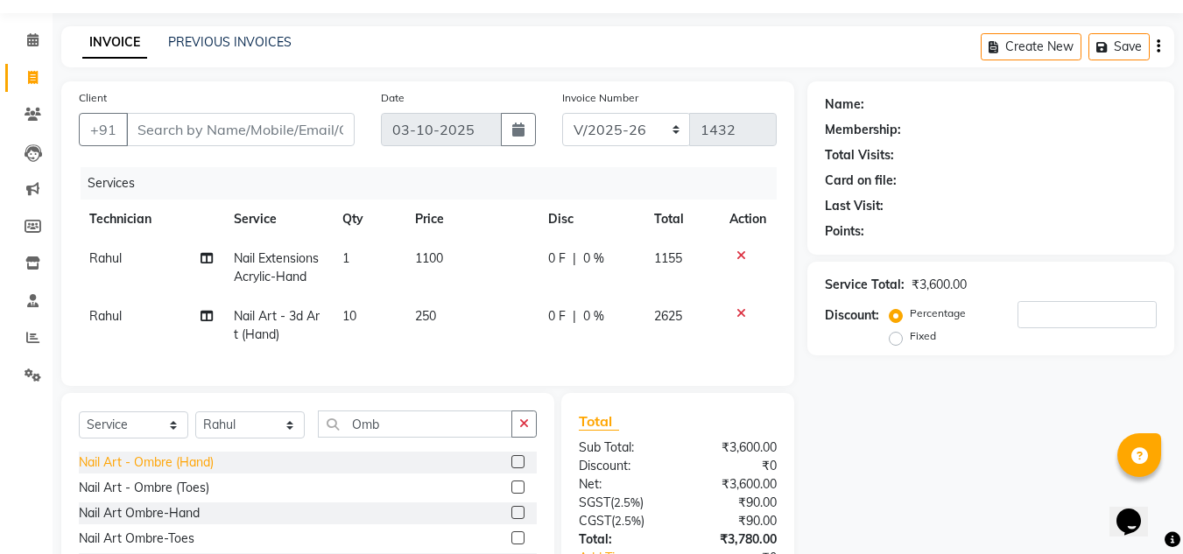
click at [209, 472] on div "Nail Art - Ombre (Hand)" at bounding box center [146, 462] width 135 height 18
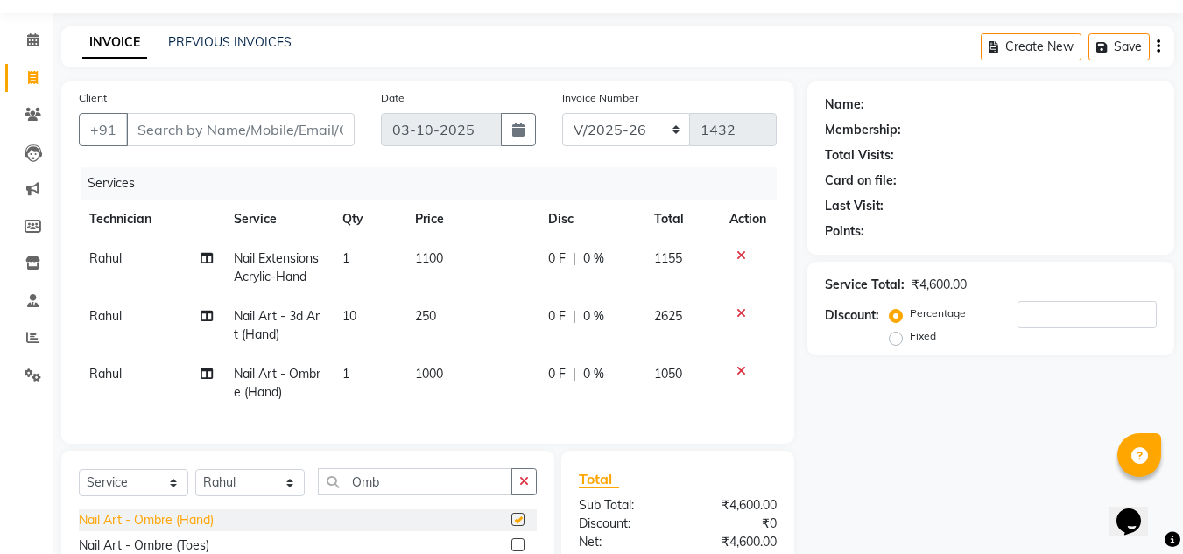
checkbox input "false"
click at [361, 366] on td "1" at bounding box center [368, 384] width 73 height 58
select select "68294"
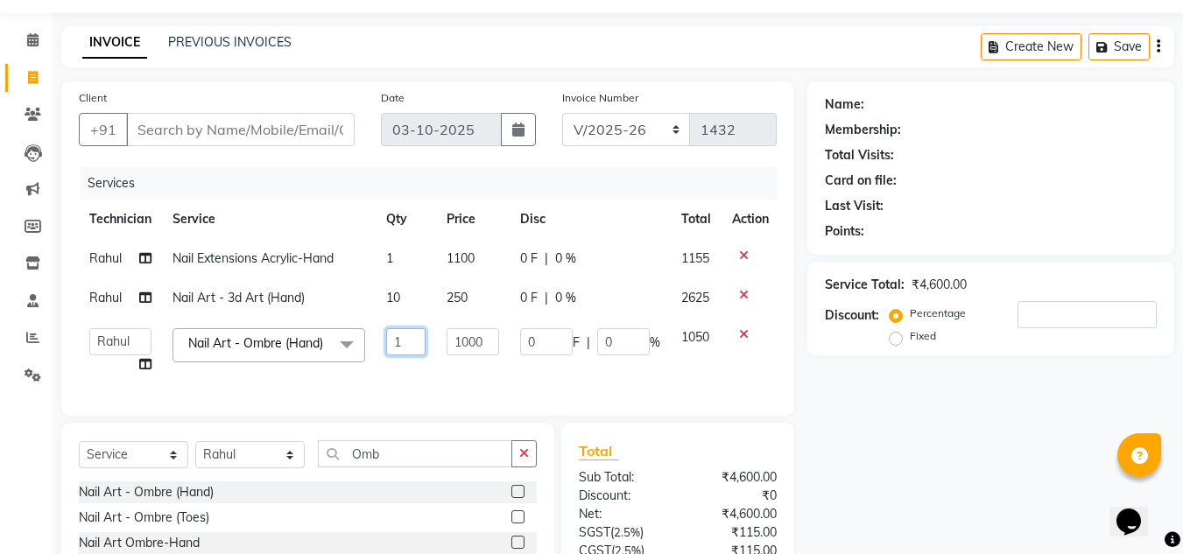
click at [407, 341] on input "1" at bounding box center [405, 341] width 39 height 27
type input "2"
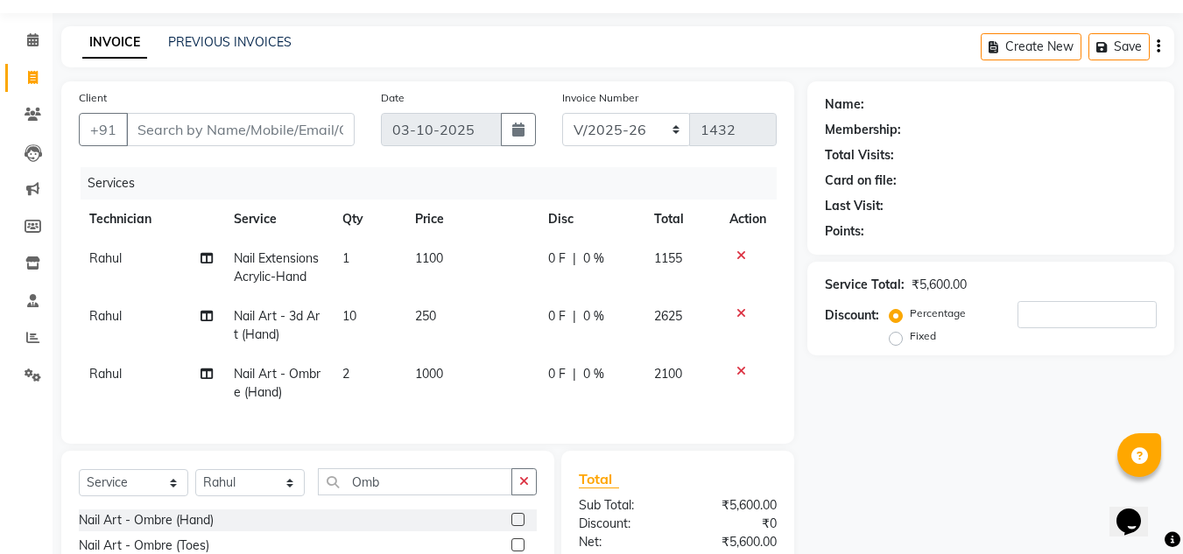
click at [449, 383] on td "1000" at bounding box center [470, 384] width 133 height 58
select select "68294"
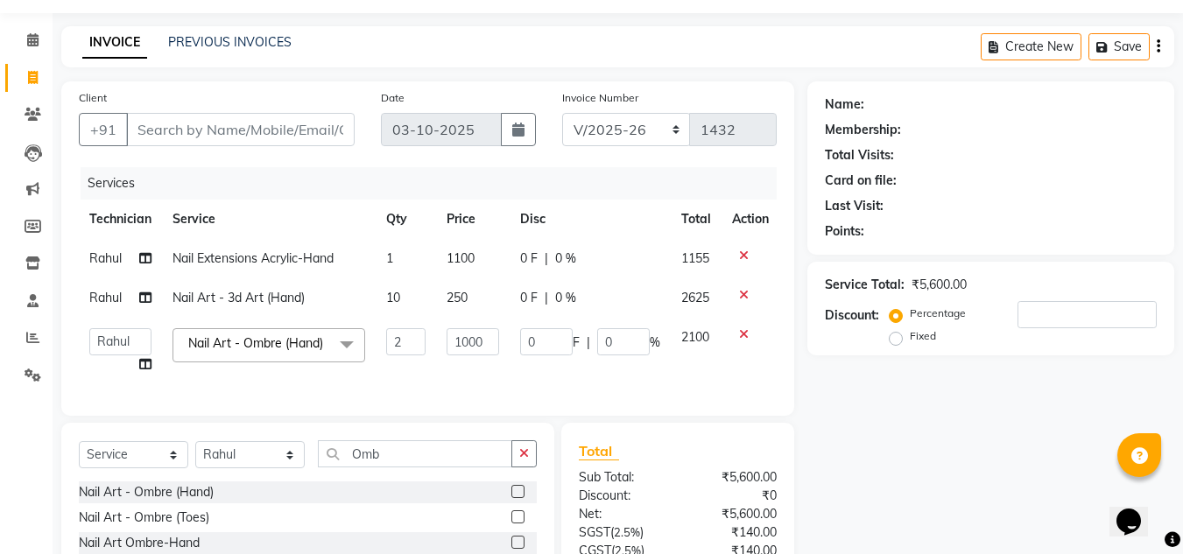
click at [449, 383] on td "1000" at bounding box center [473, 351] width 74 height 67
click at [487, 348] on input "1000" at bounding box center [472, 341] width 53 height 27
type input "100"
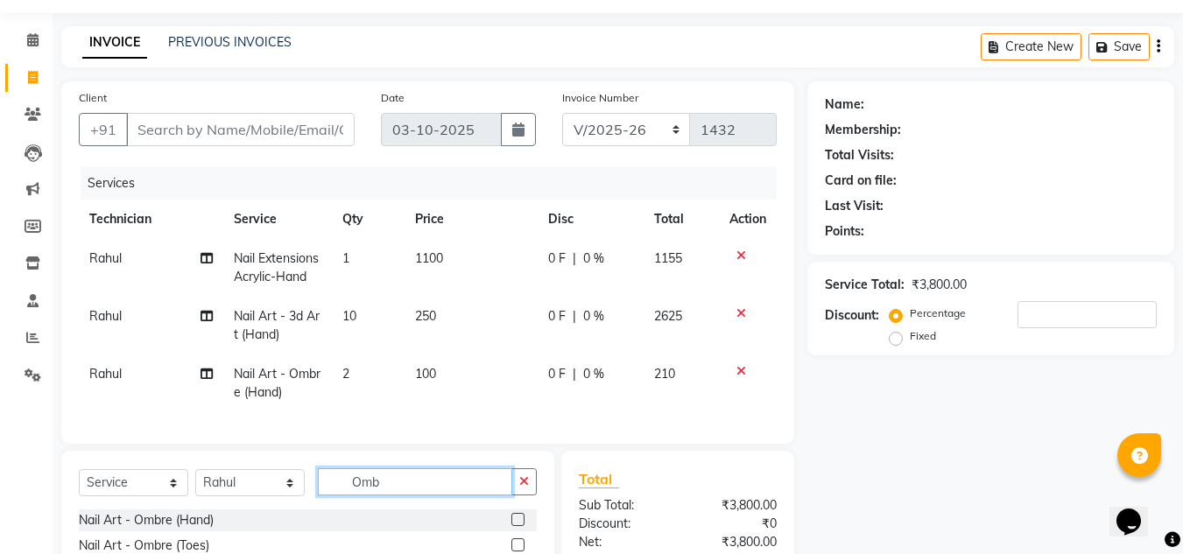
type input "O"
type input "ston"
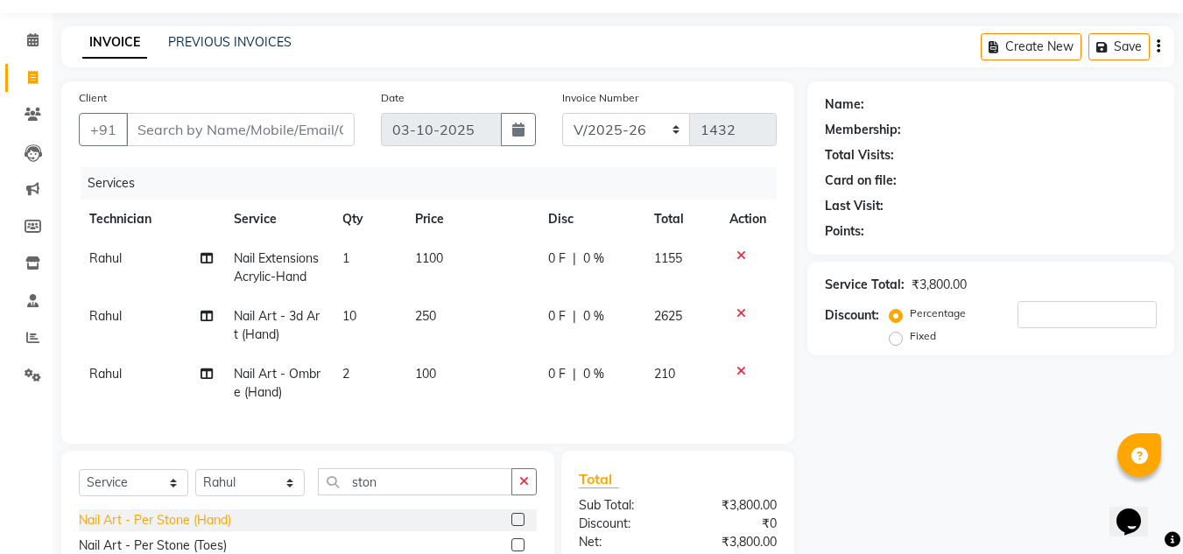
click at [207, 530] on div "Nail Art - Per Stone (Hand)" at bounding box center [155, 520] width 152 height 18
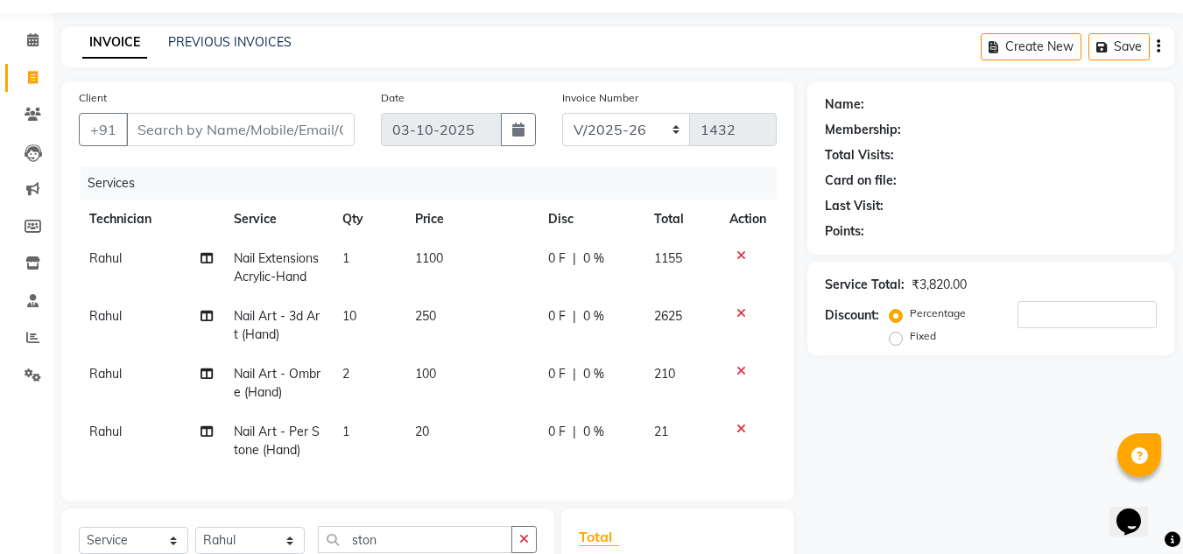
checkbox input "false"
click at [353, 426] on td "1" at bounding box center [368, 441] width 73 height 58
click at [332, 426] on td "Nail Art - Per Stone (Hand)" at bounding box center [277, 441] width 109 height 58
select select "68294"
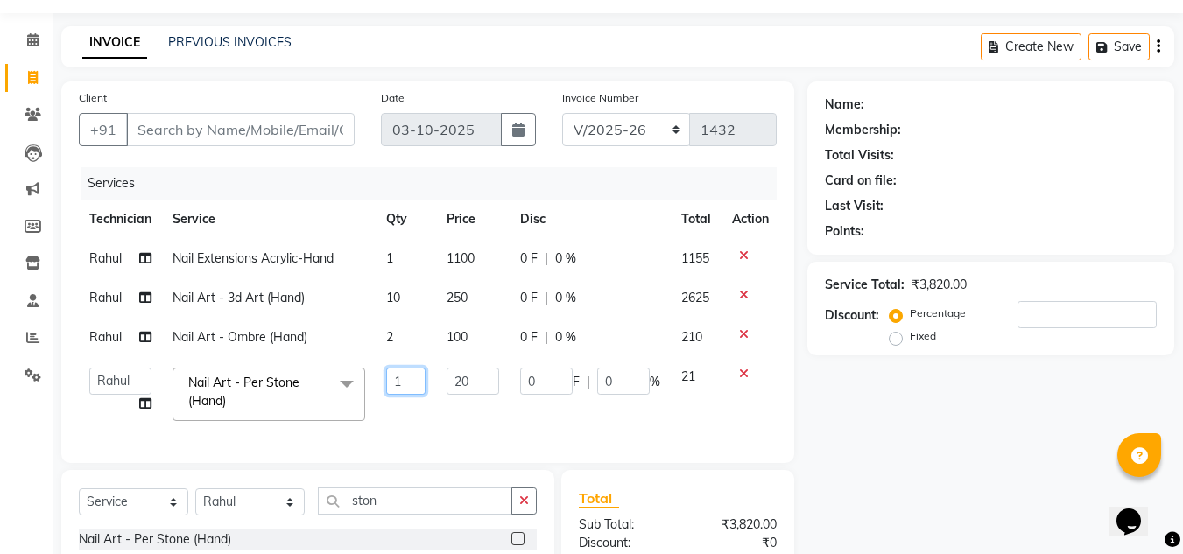
click at [418, 375] on input "1" at bounding box center [405, 381] width 39 height 27
type input "18"
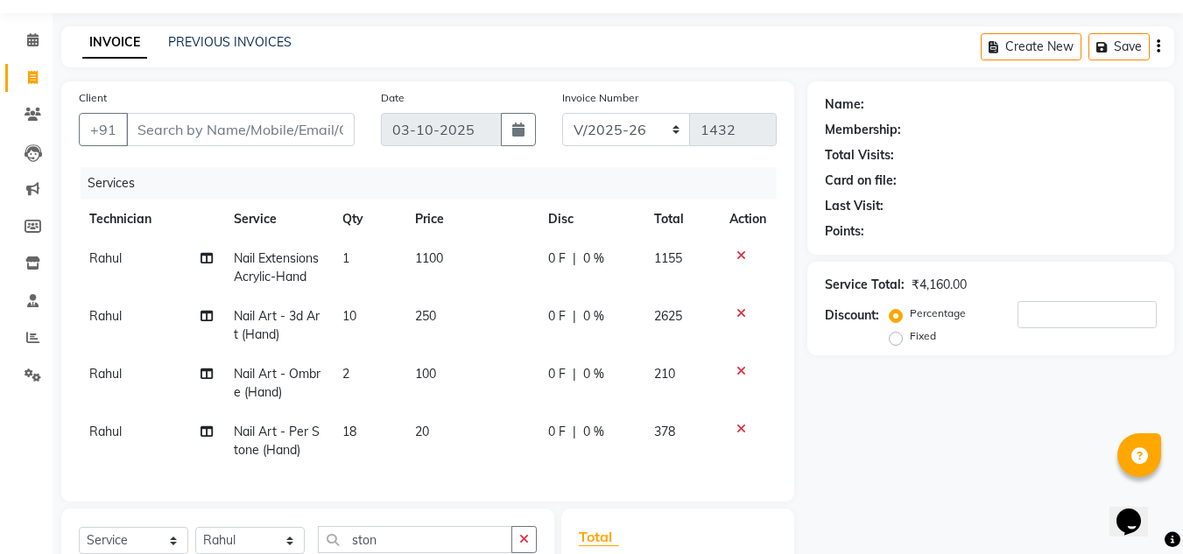
click at [501, 424] on td "20" at bounding box center [470, 441] width 133 height 58
select select "68294"
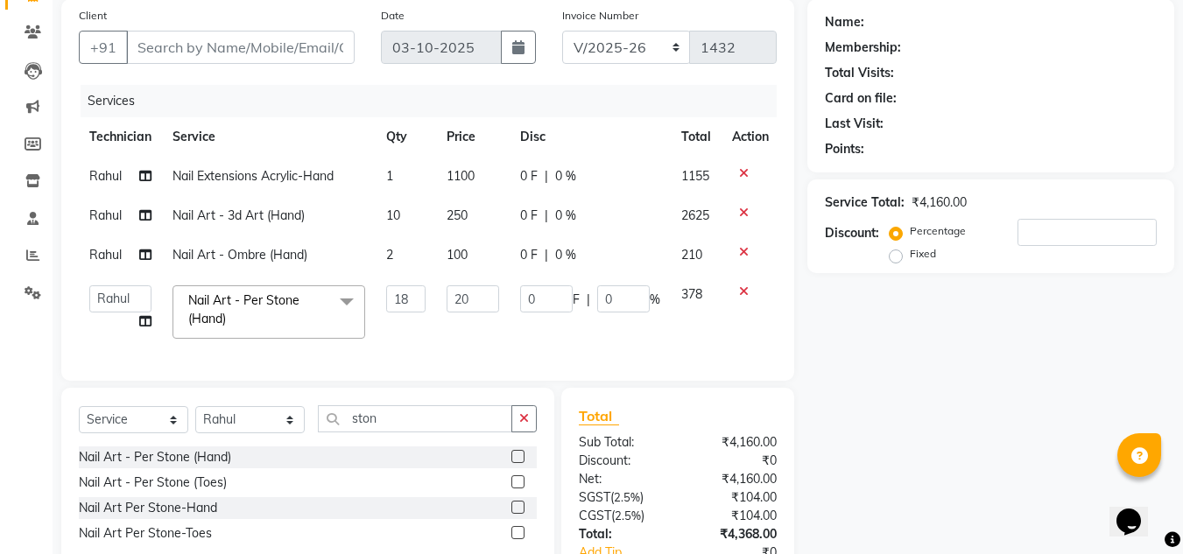
scroll to position [131, 0]
click at [1111, 244] on input "number" at bounding box center [1086, 233] width 139 height 27
type input "5"
type input "18"
type input "5"
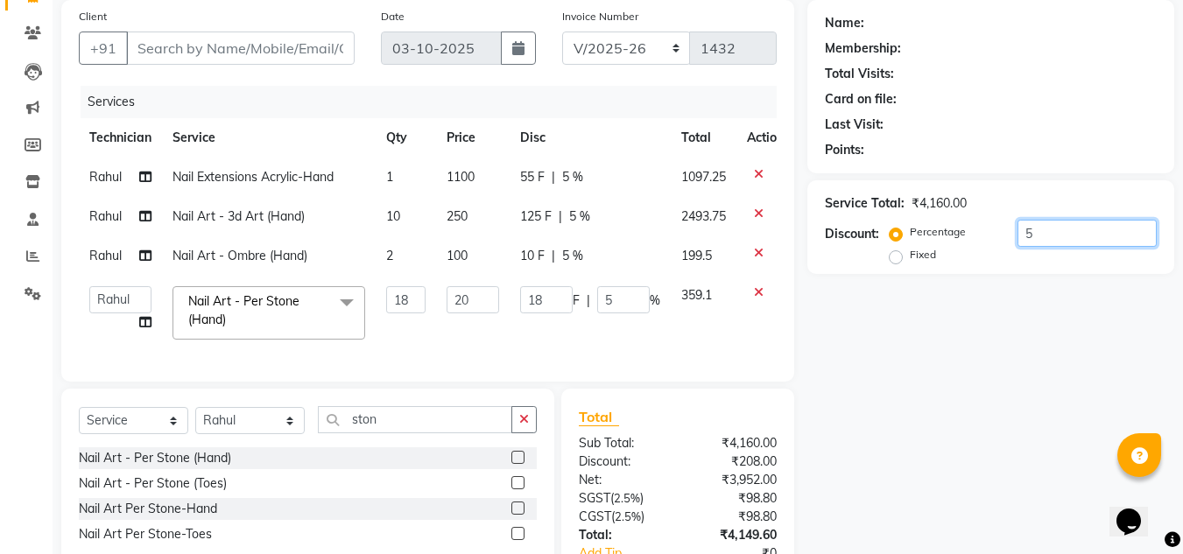
type input "50"
type input "180"
type input "50"
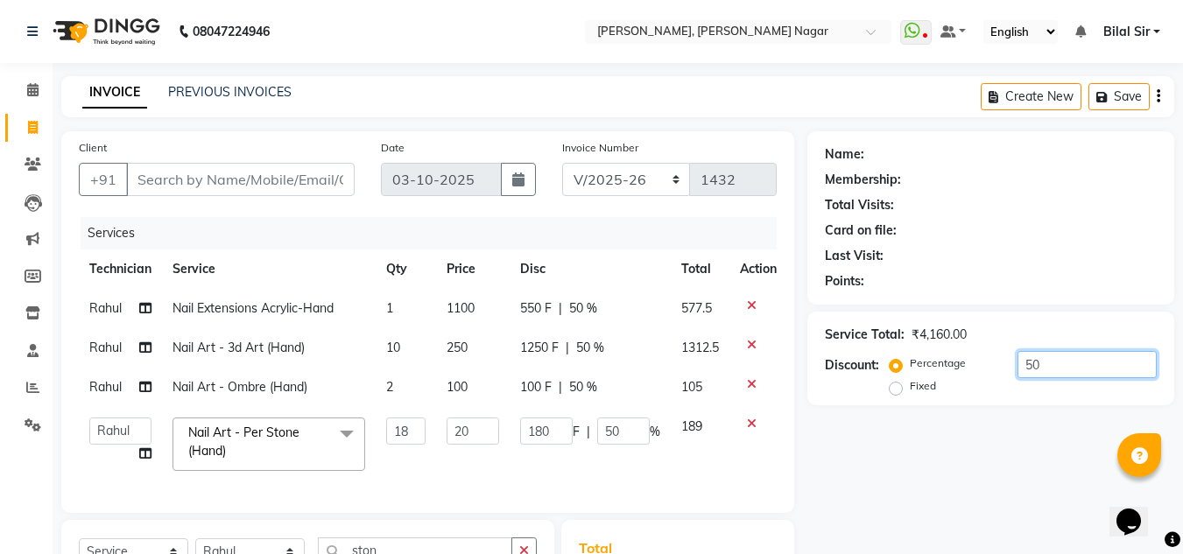
scroll to position [263, 0]
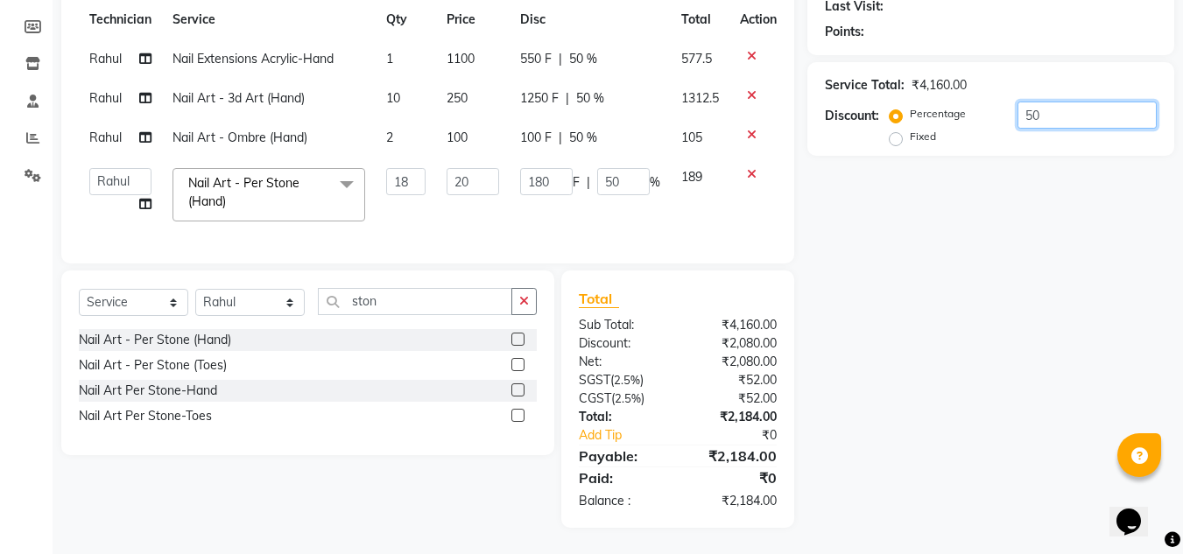
type input "5"
type input "18"
type input "5"
type input "0"
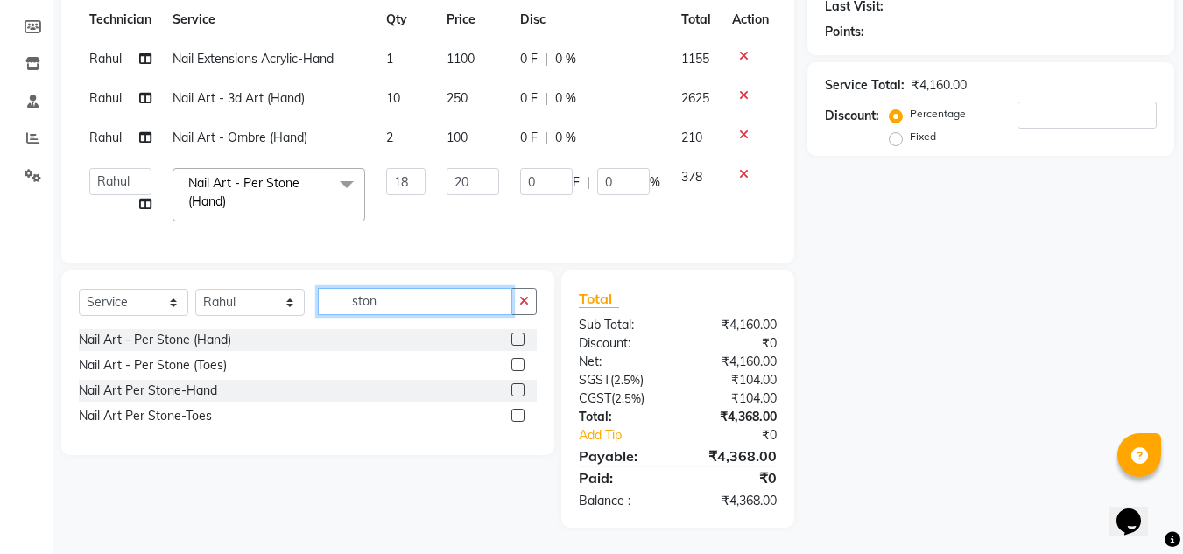
click at [474, 298] on input "ston" at bounding box center [415, 301] width 194 height 27
type input "s"
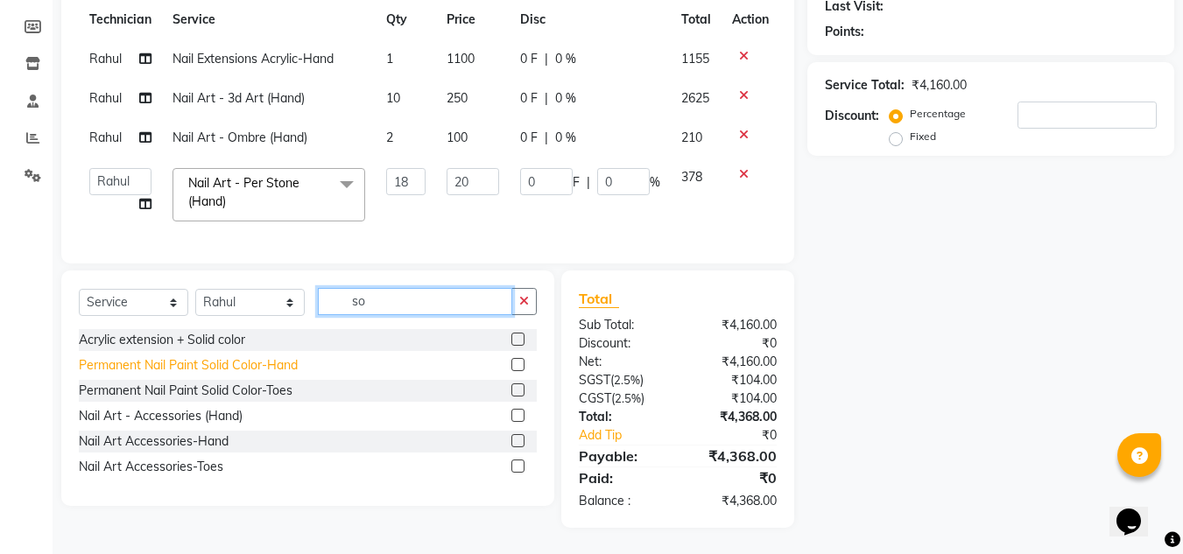
type input "so"
click at [274, 360] on div "Permanent Nail Paint Solid Color-Hand" at bounding box center [188, 365] width 219 height 18
checkbox input "false"
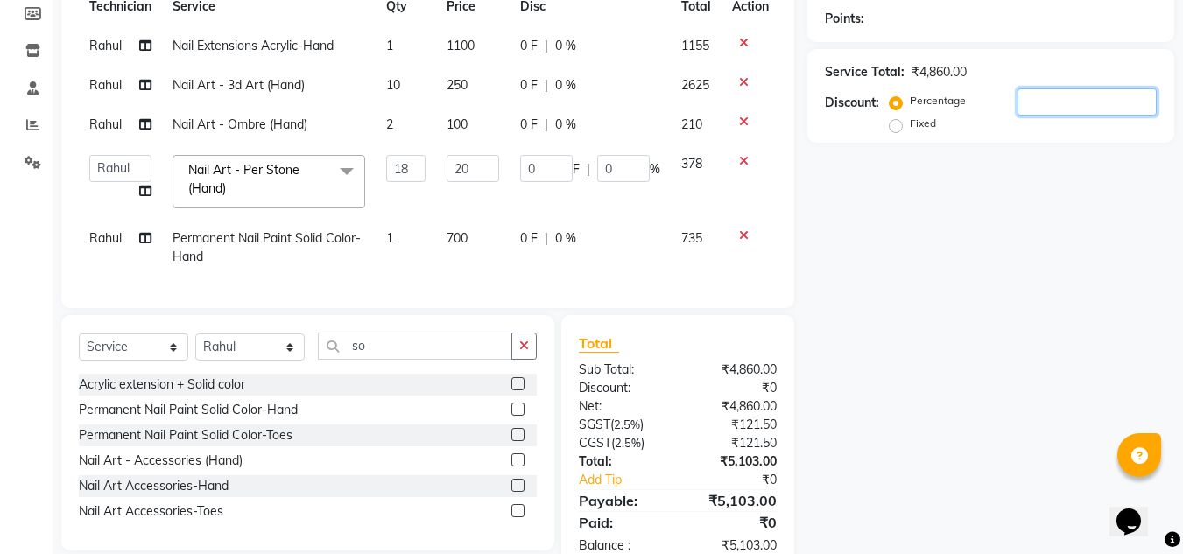
click at [1075, 99] on input "number" at bounding box center [1086, 101] width 139 height 27
type input "5"
type input "18"
type input "5"
type input "50"
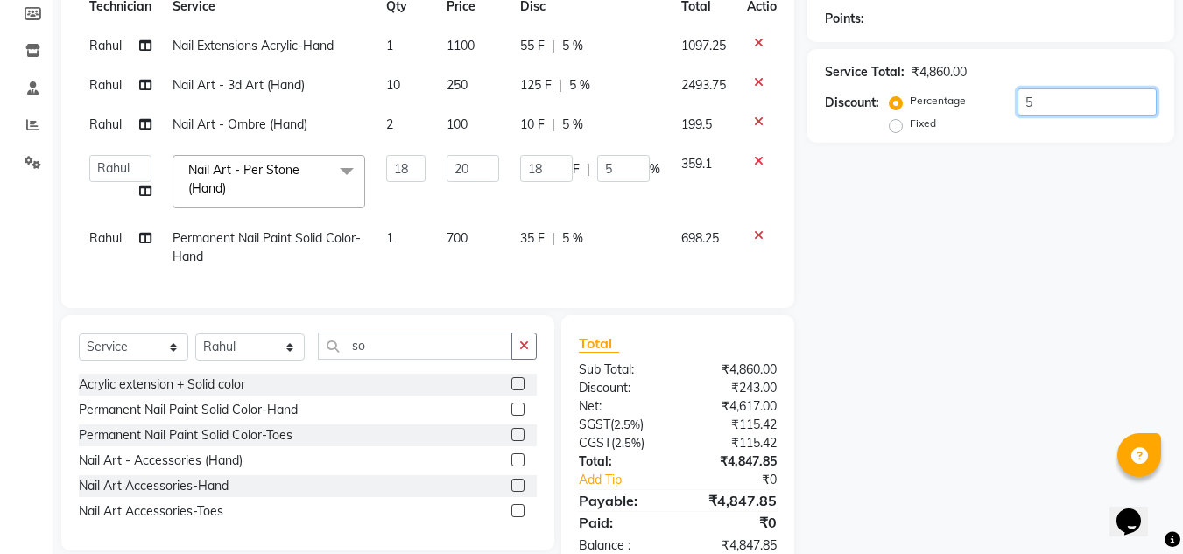
type input "180"
type input "50"
type input "5"
type input "18"
type input "5"
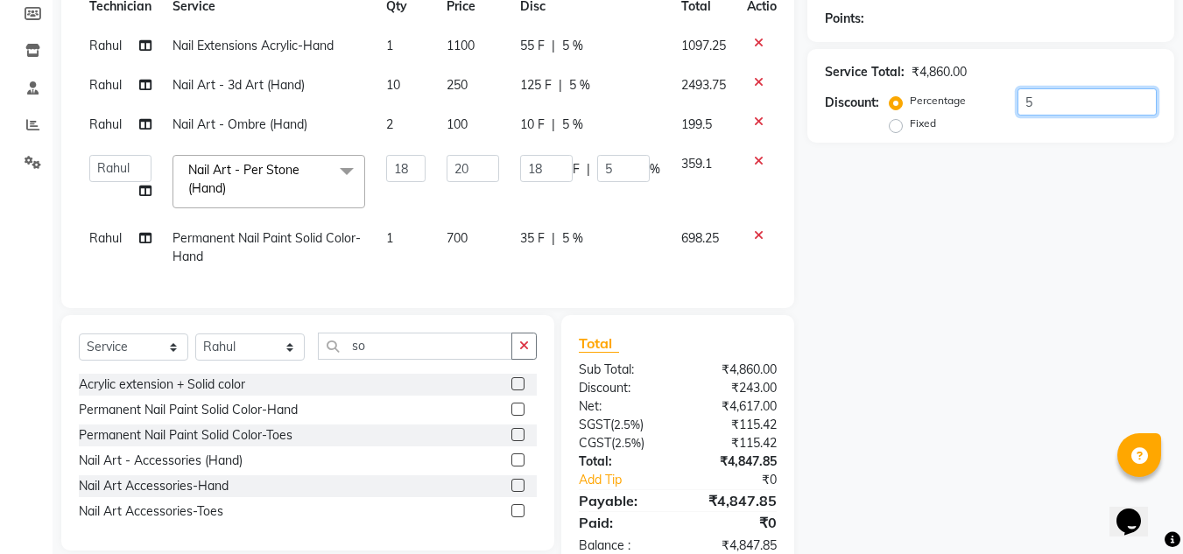
type input "0"
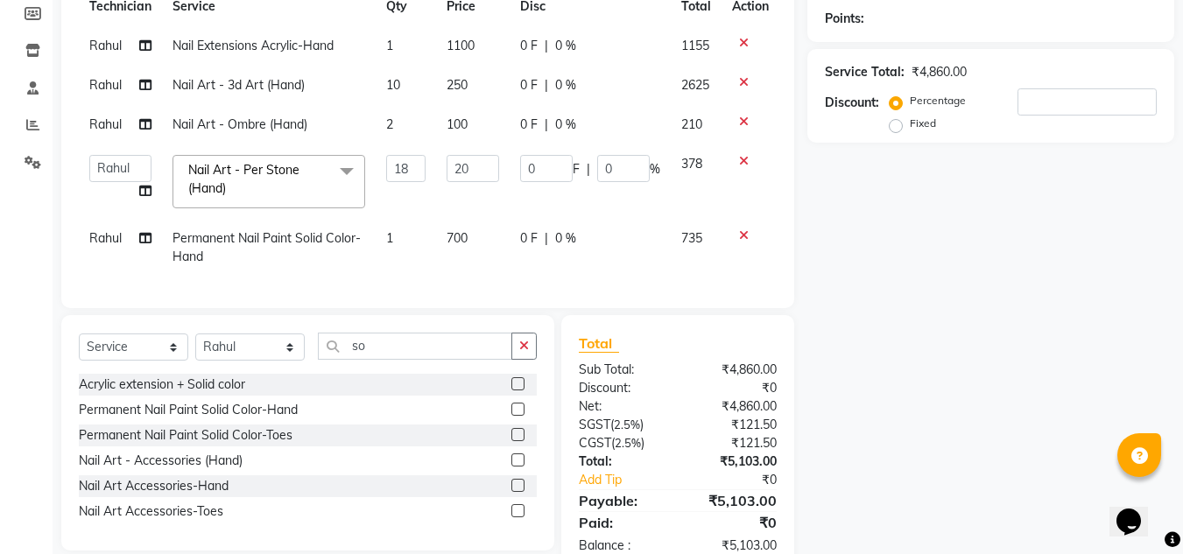
click at [743, 236] on icon at bounding box center [744, 235] width 10 height 12
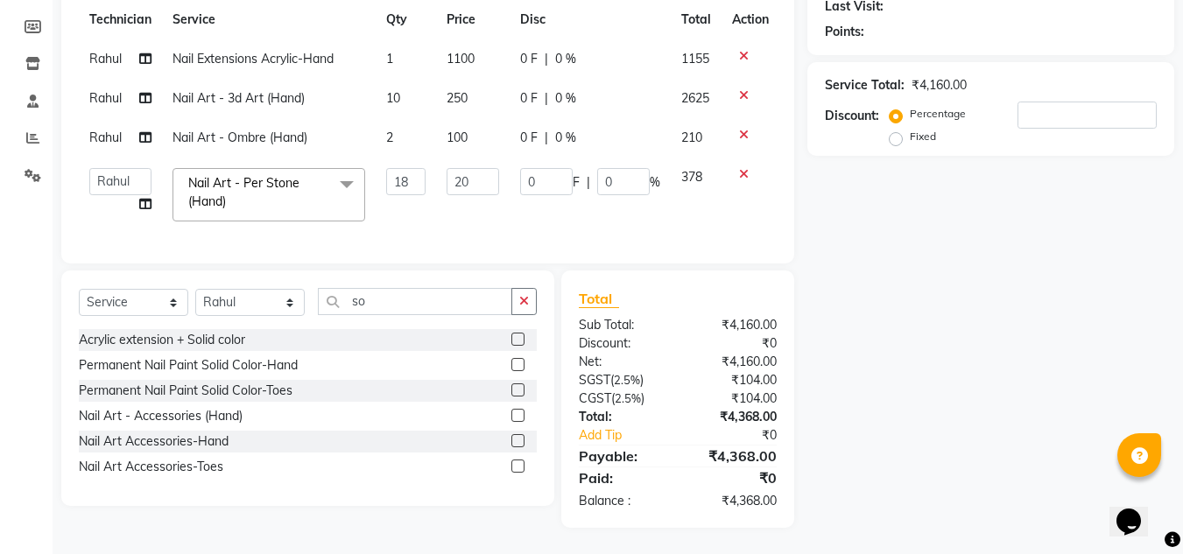
click at [910, 129] on label "Fixed" at bounding box center [923, 137] width 26 height 16
click at [893, 130] on input "Fixed" at bounding box center [899, 136] width 12 height 12
radio input "true"
click at [1084, 84] on div "Service Total: ₹4,160.00 Discount: Percentage Fixed" at bounding box center [991, 109] width 332 height 80
click at [1082, 104] on input "number" at bounding box center [1086, 115] width 139 height 27
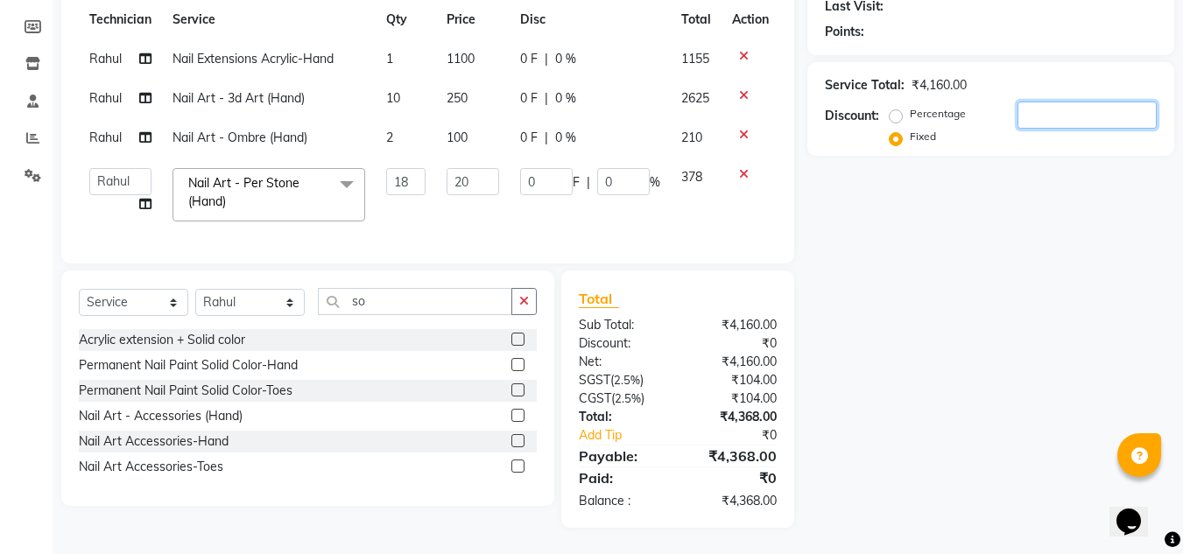
type input "1"
type input "0.09"
type input "0.03"
type input "18"
type input "1.56"
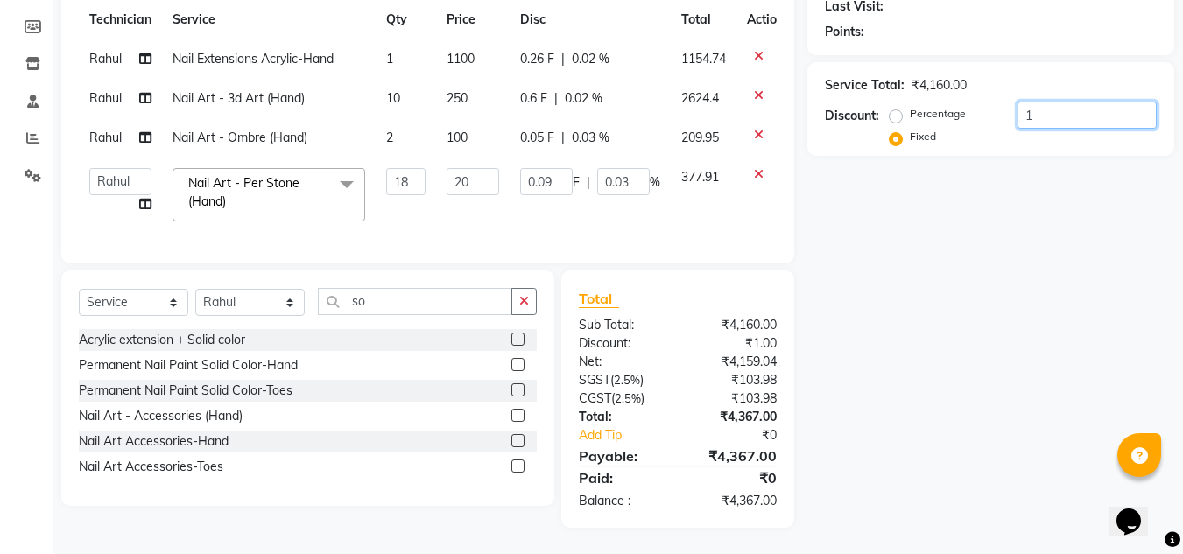
type input "0.43"
type input "186"
type input "16.1"
type input "4.47"
type input "1869"
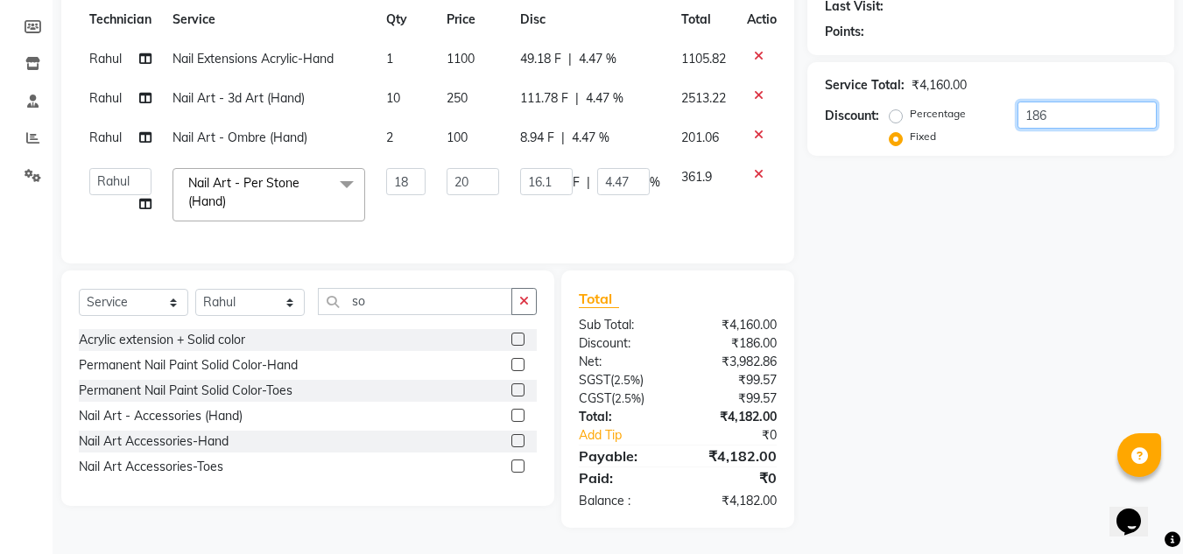
type input "161.74"
type input "44.93"
type input "186"
type input "16.1"
type input "4.47"
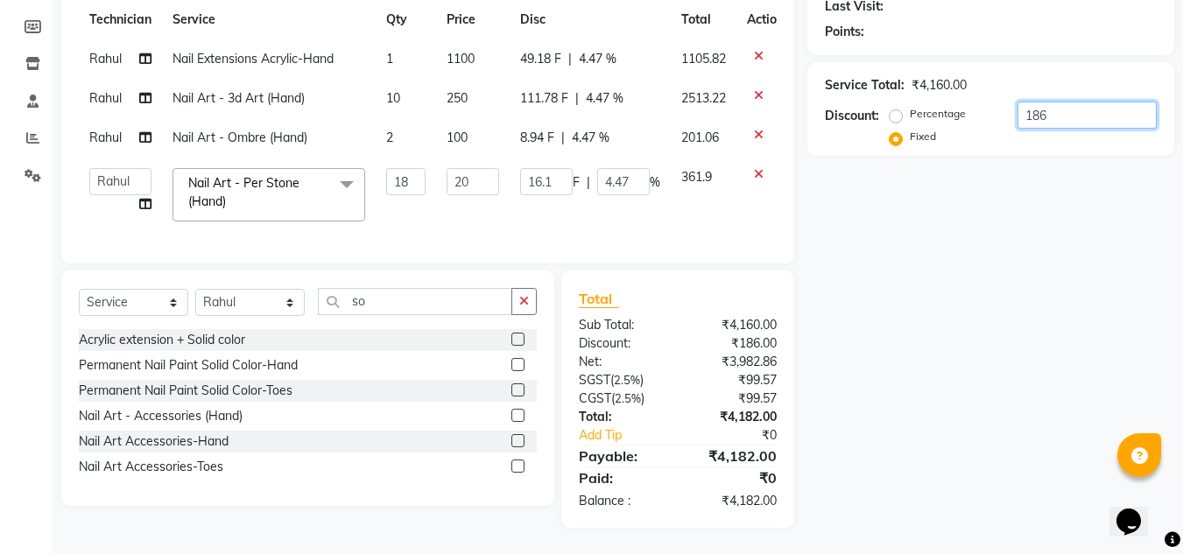
type input "1868"
type input "161.65"
type input "44.9"
type input "1868"
click at [819, 273] on div "Name: Membership: Total Visits: Card on file: Last Visit: Points: Service Total…" at bounding box center [997, 205] width 380 height 646
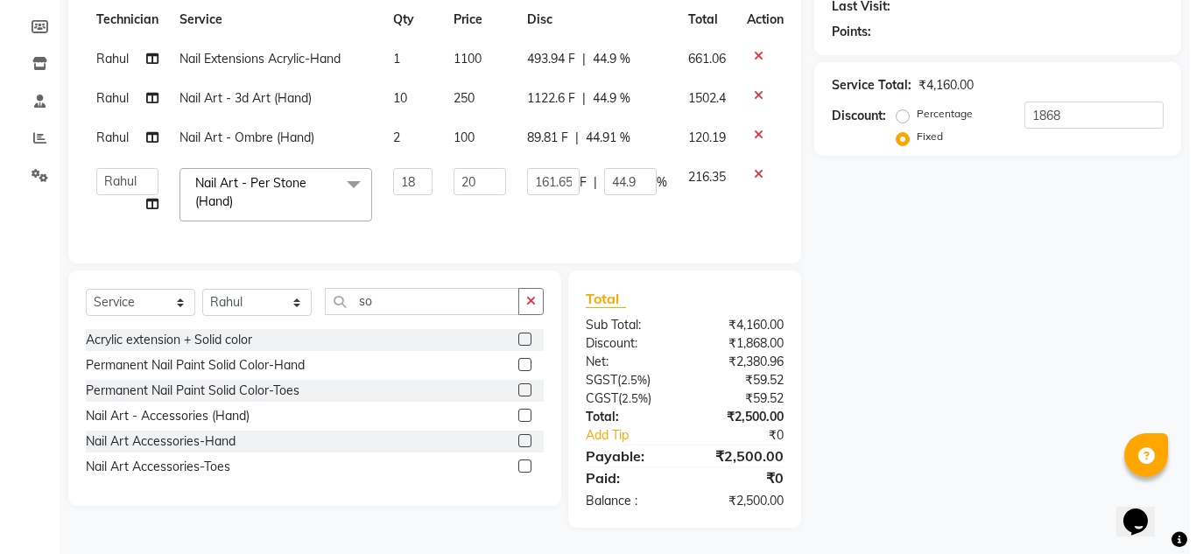
scroll to position [0, 0]
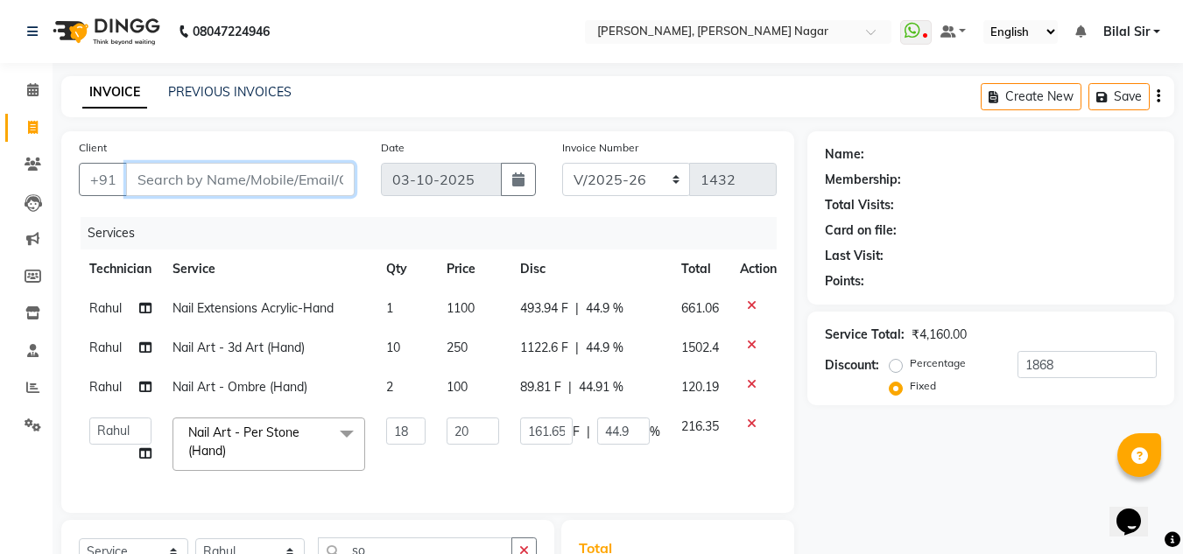
click at [262, 188] on input "Client" at bounding box center [240, 179] width 228 height 33
type input "9"
radio input "true"
type input "0"
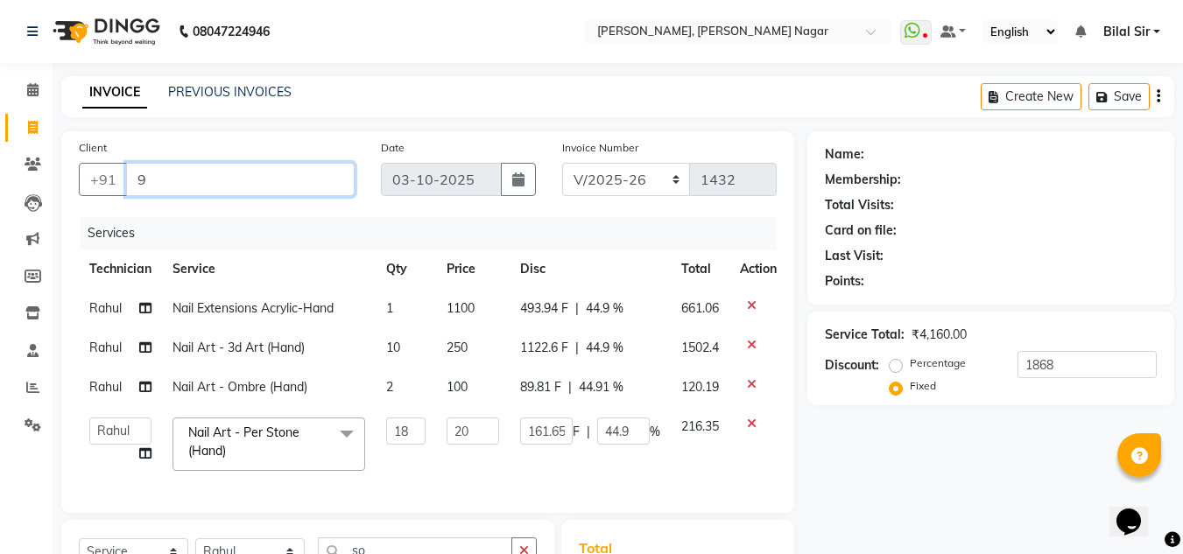
type input "0"
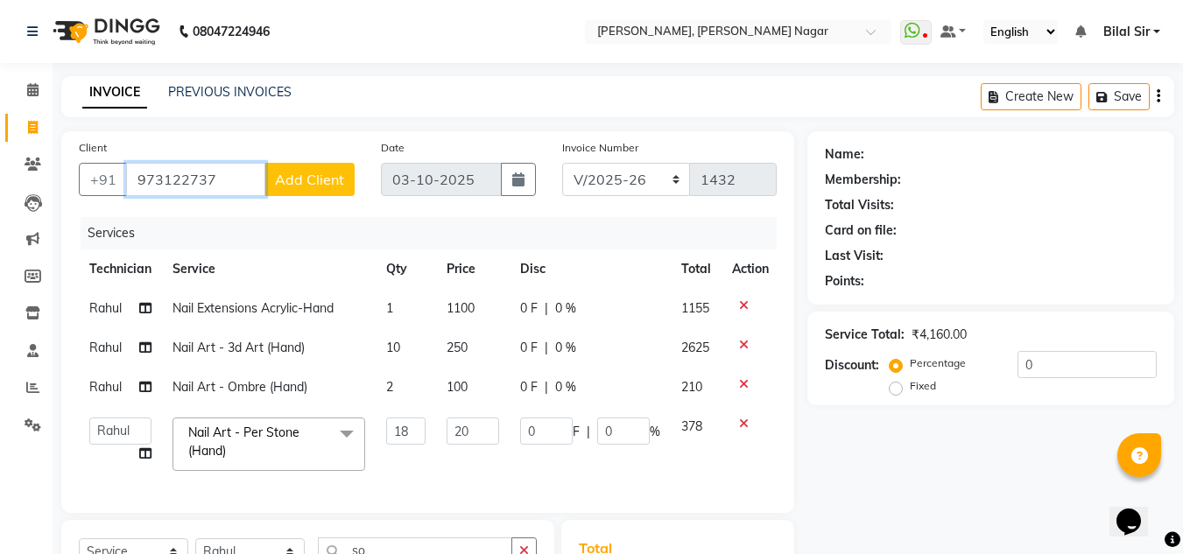
type input "973122737"
click at [311, 176] on span "Add Client" at bounding box center [309, 180] width 69 height 18
select select "21"
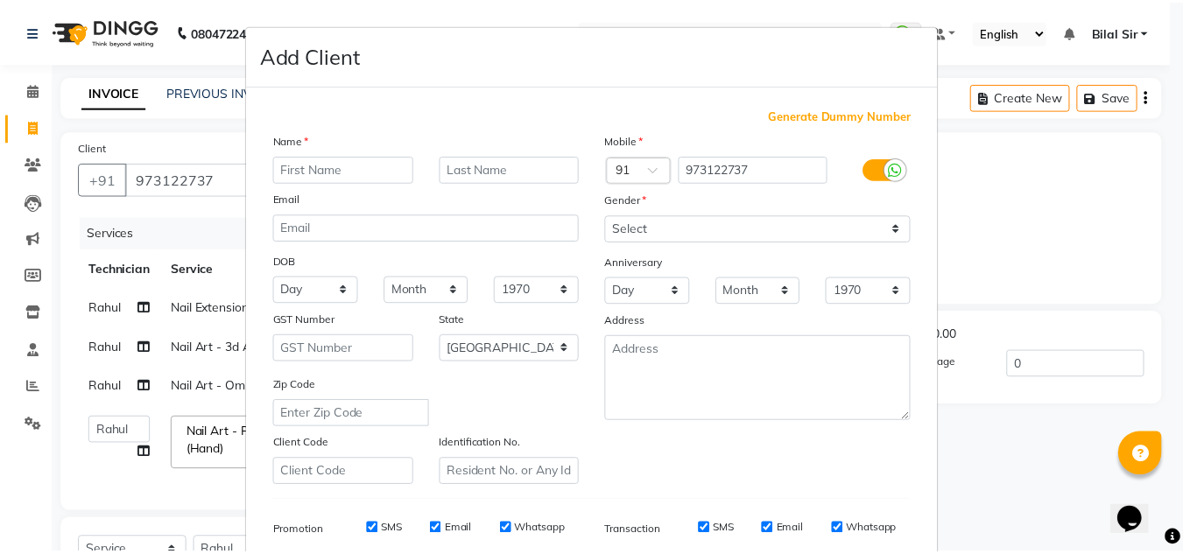
scroll to position [254, 0]
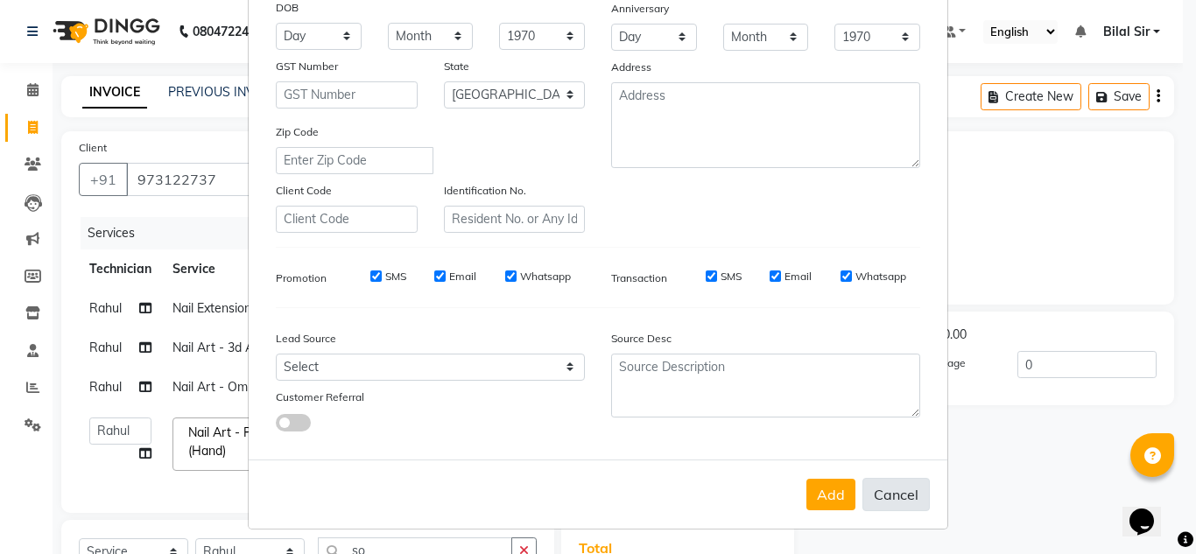
click at [920, 499] on button "Cancel" at bounding box center [895, 494] width 67 height 33
select select
select select "null"
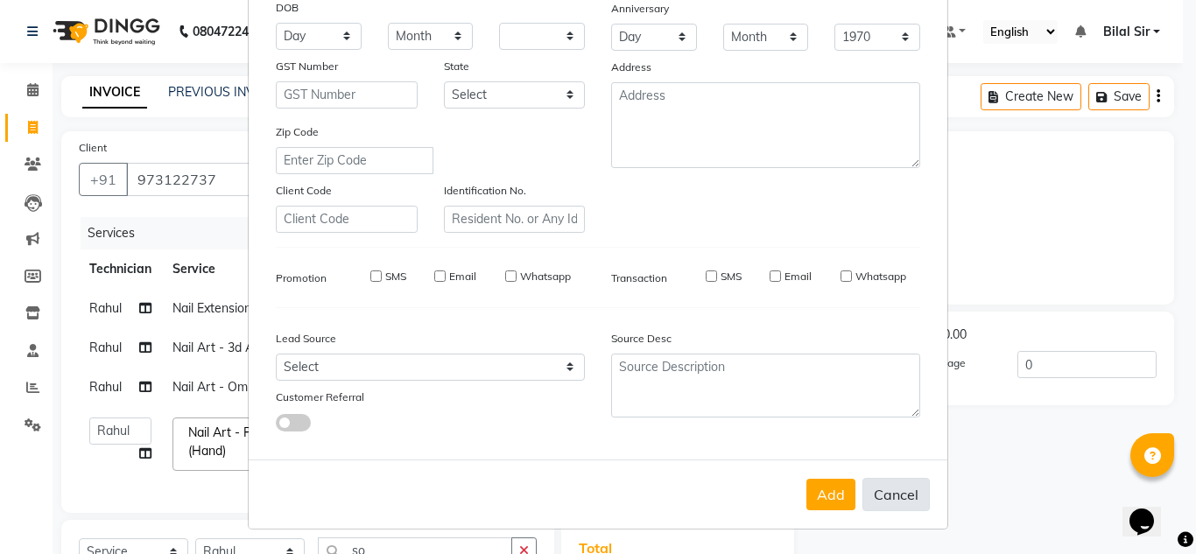
select select
checkbox input "false"
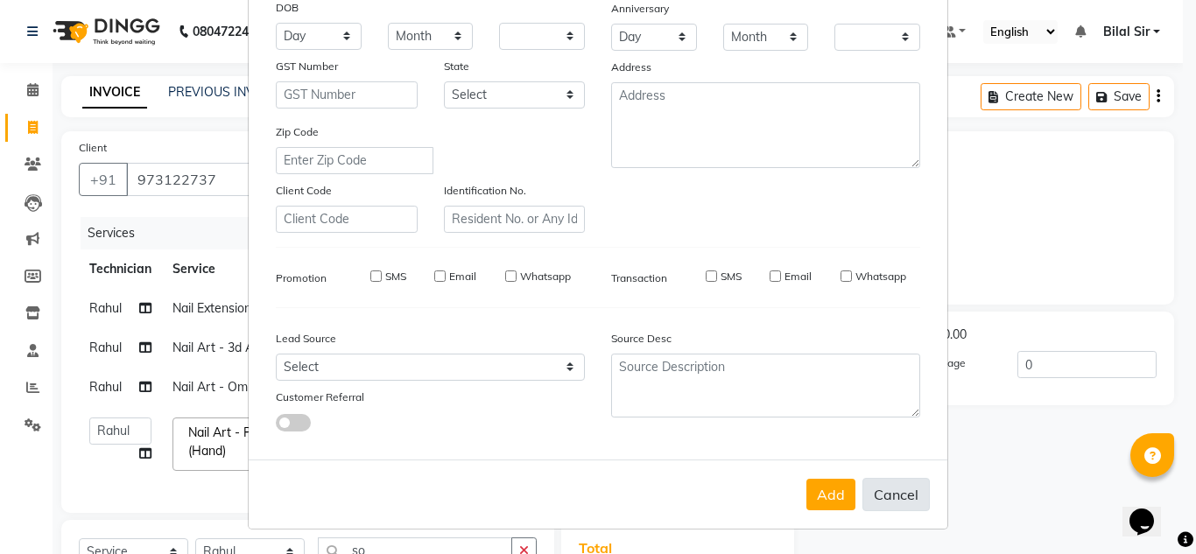
checkbox input "false"
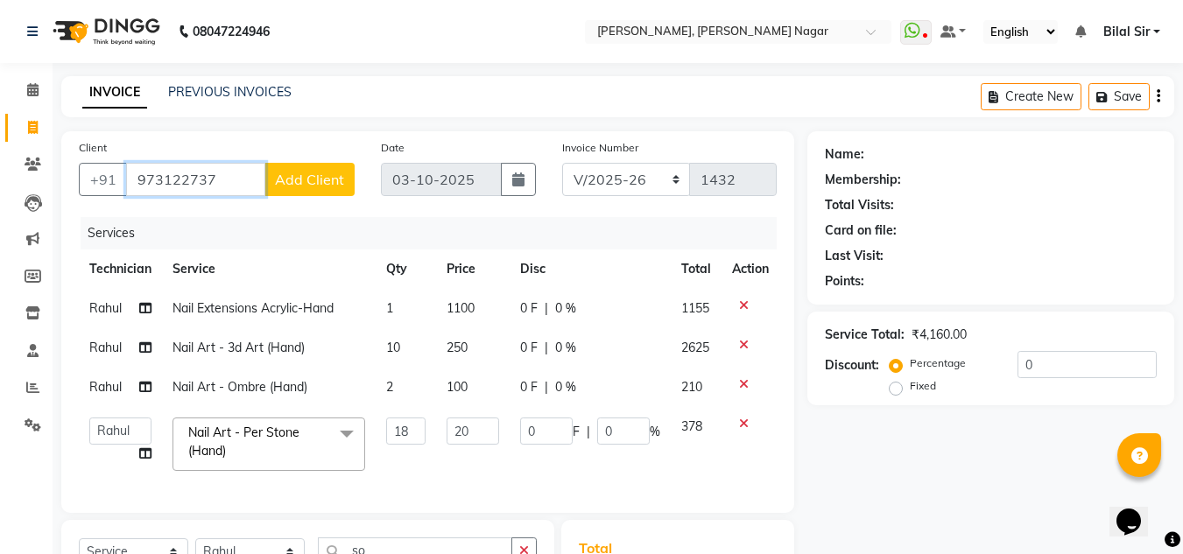
click at [238, 181] on input "973122737" at bounding box center [195, 179] width 139 height 33
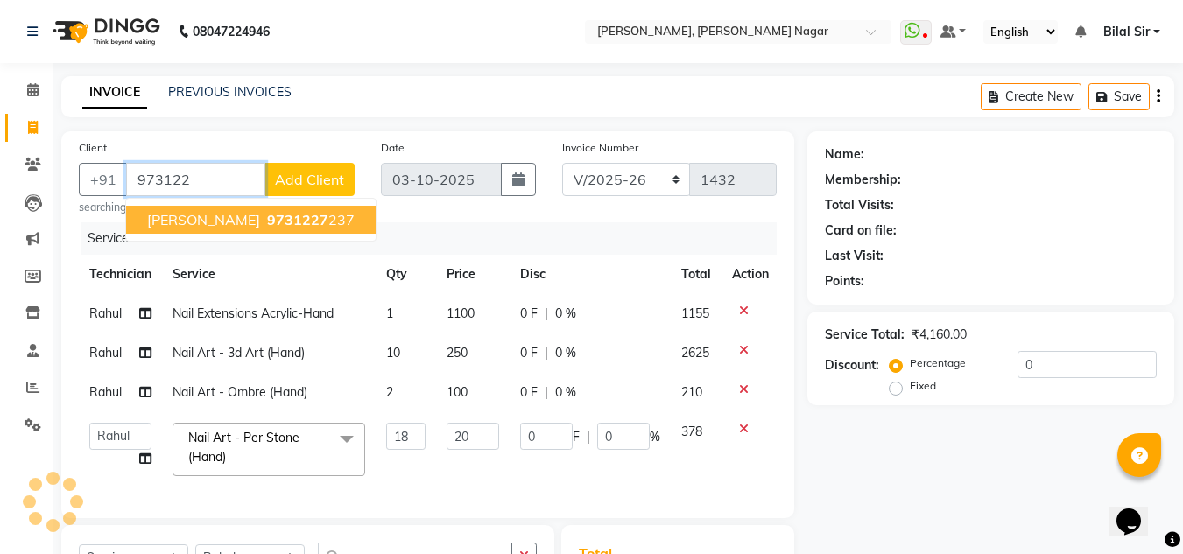
click at [178, 218] on span "[PERSON_NAME]" at bounding box center [203, 220] width 113 height 18
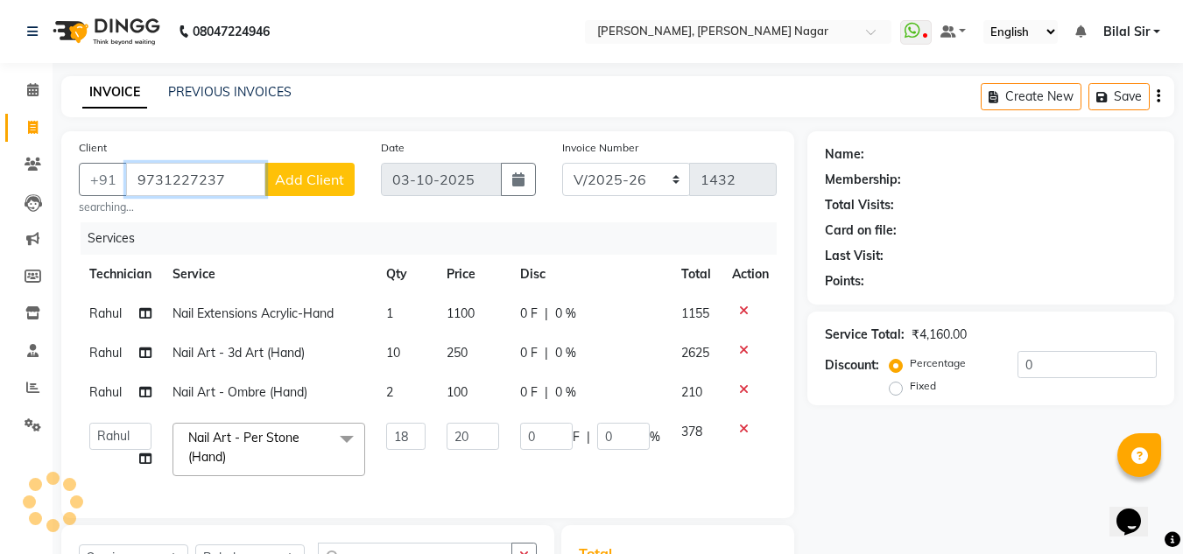
type input "9731227237"
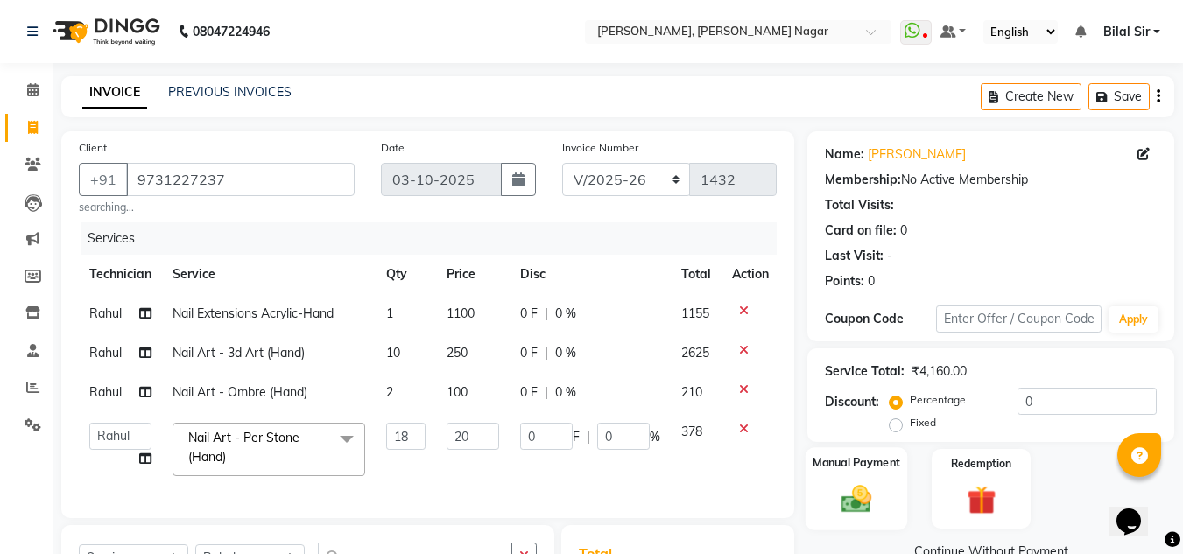
click at [847, 512] on img at bounding box center [856, 498] width 49 height 35
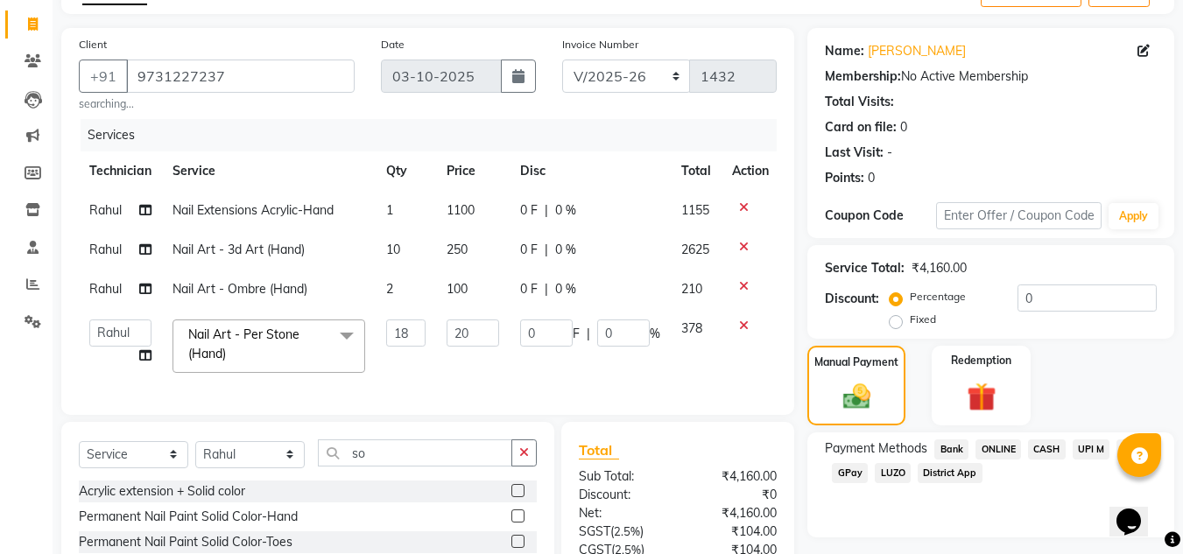
click at [965, 441] on span "Bank" at bounding box center [951, 449] width 34 height 20
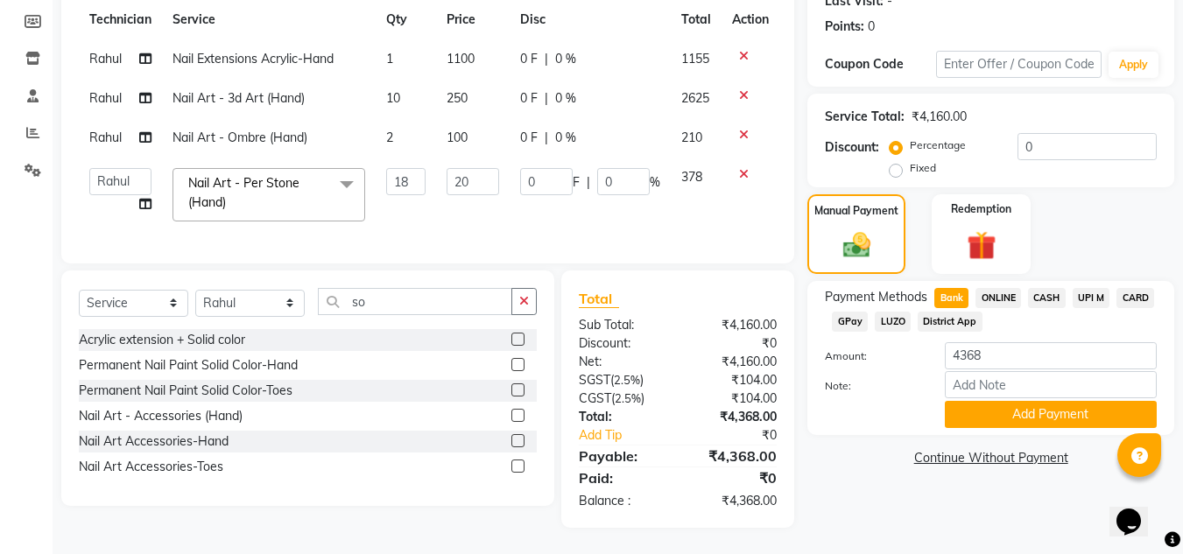
scroll to position [122, 0]
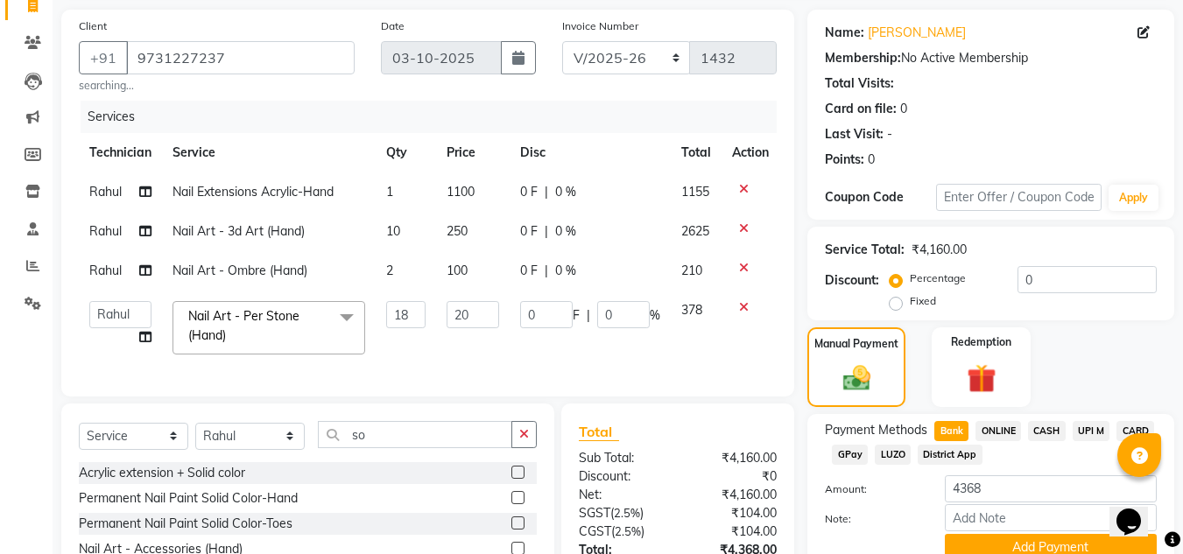
click at [910, 306] on label "Fixed" at bounding box center [923, 301] width 26 height 16
click at [900, 306] on input "Fixed" at bounding box center [899, 301] width 12 height 12
radio input "true"
click at [1044, 282] on input "0" at bounding box center [1086, 279] width 139 height 27
type input "01"
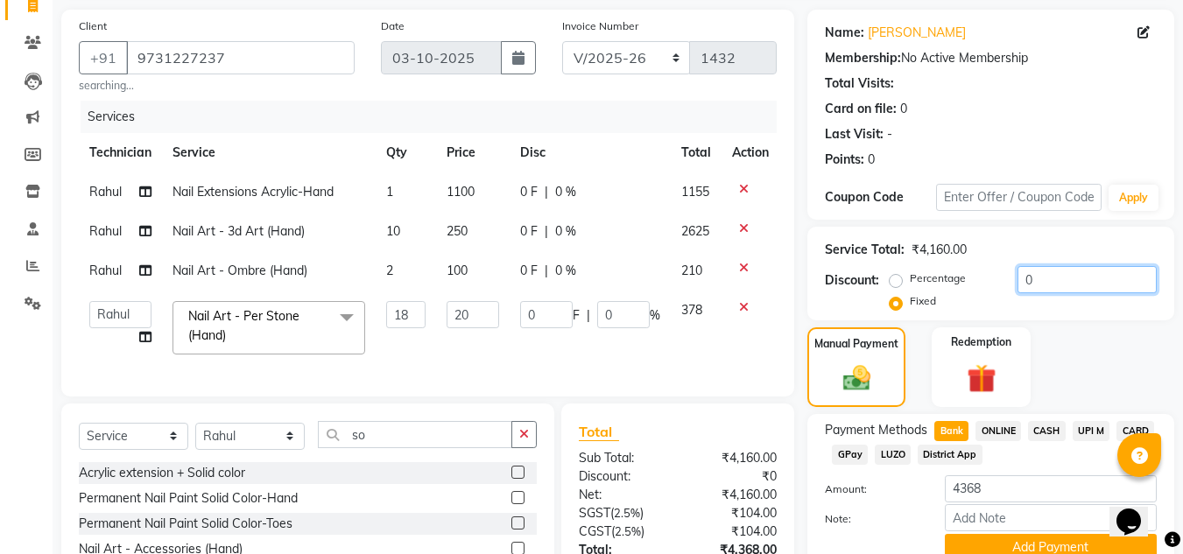
type input "0.09"
type input "0.03"
type input "018"
type input "1.56"
type input "0.43"
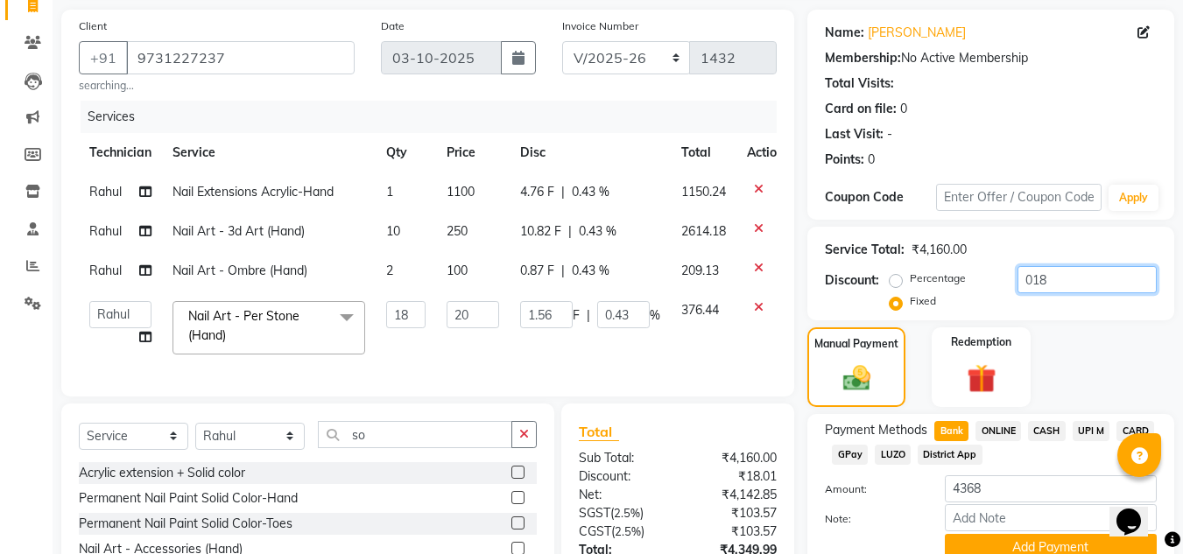
type input "0186"
type input "16.1"
type input "4.47"
type input "01869"
type input "161.74"
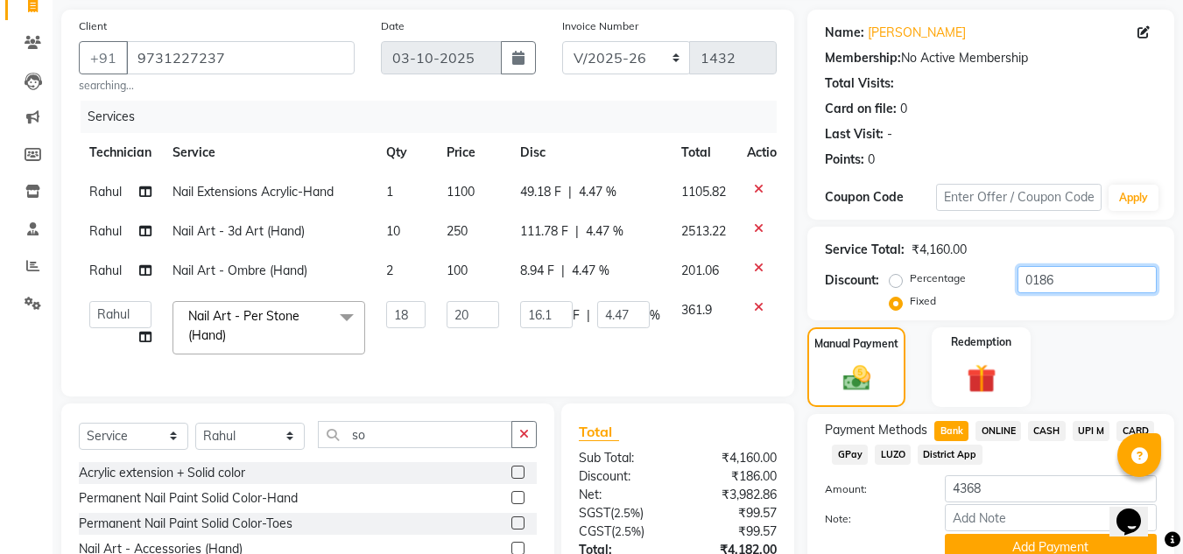
type input "44.93"
click at [1044, 282] on input "01869" at bounding box center [1086, 279] width 139 height 27
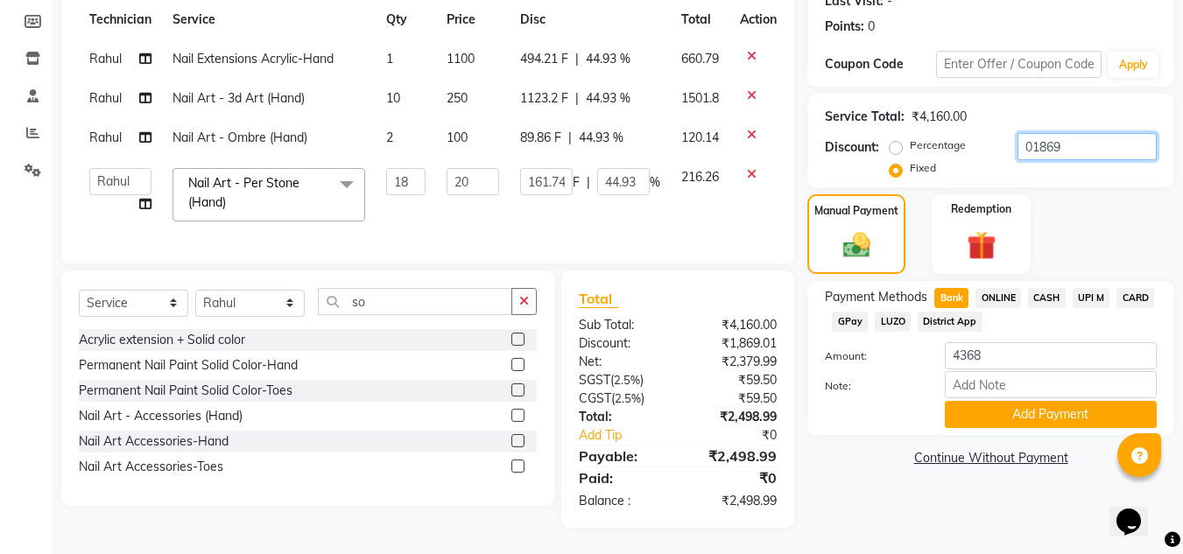
scroll to position [258, 0]
click at [1069, 194] on div "Manual Payment Redemption" at bounding box center [990, 234] width 393 height 80
click at [1068, 142] on input "01869" at bounding box center [1086, 146] width 139 height 27
type input "0186"
type input "16.1"
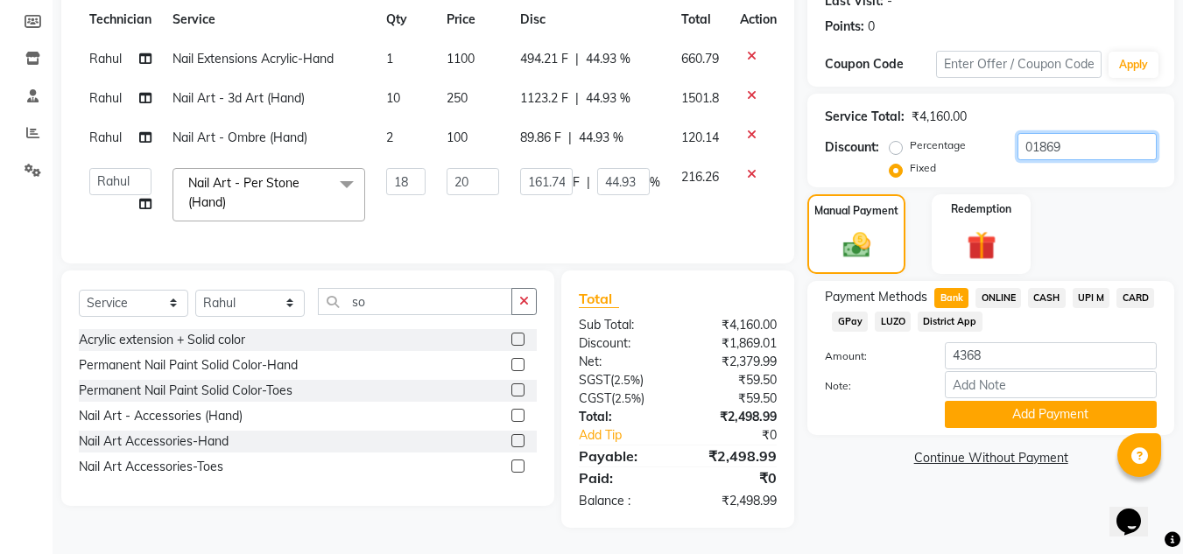
type input "4.47"
type input "01868"
type input "161.65"
type input "44.9"
type input "01868"
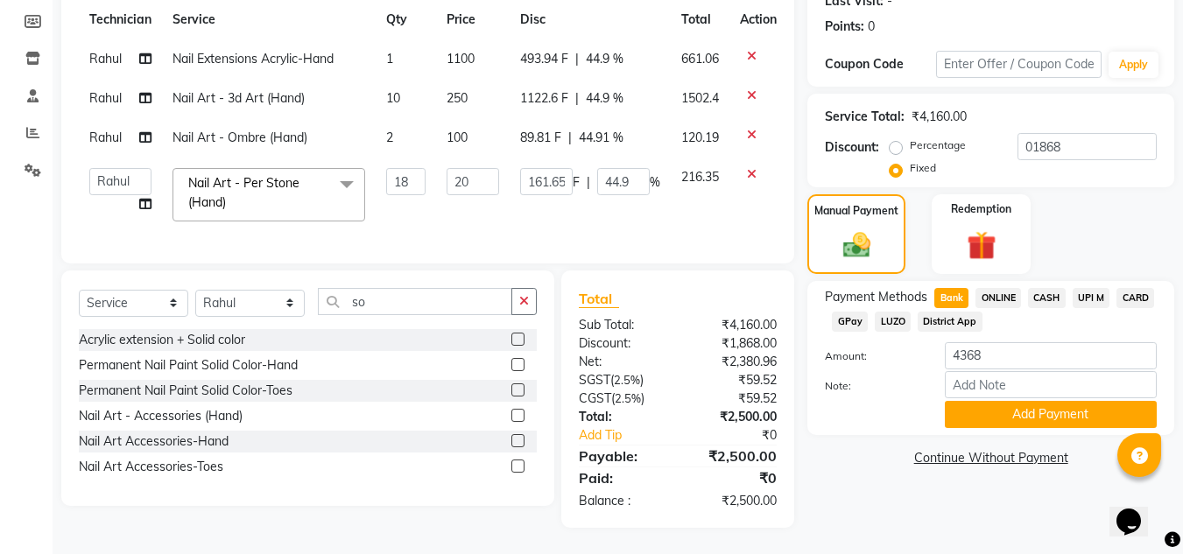
click at [1067, 183] on div "Service Total: ₹4,160.00 Discount: Percentage Fixed 01868" at bounding box center [990, 141] width 367 height 94
click at [1030, 342] on input "4368" at bounding box center [1051, 355] width 212 height 27
type input "4"
type input "2500"
click at [983, 404] on button "Add Payment" at bounding box center [1051, 414] width 212 height 27
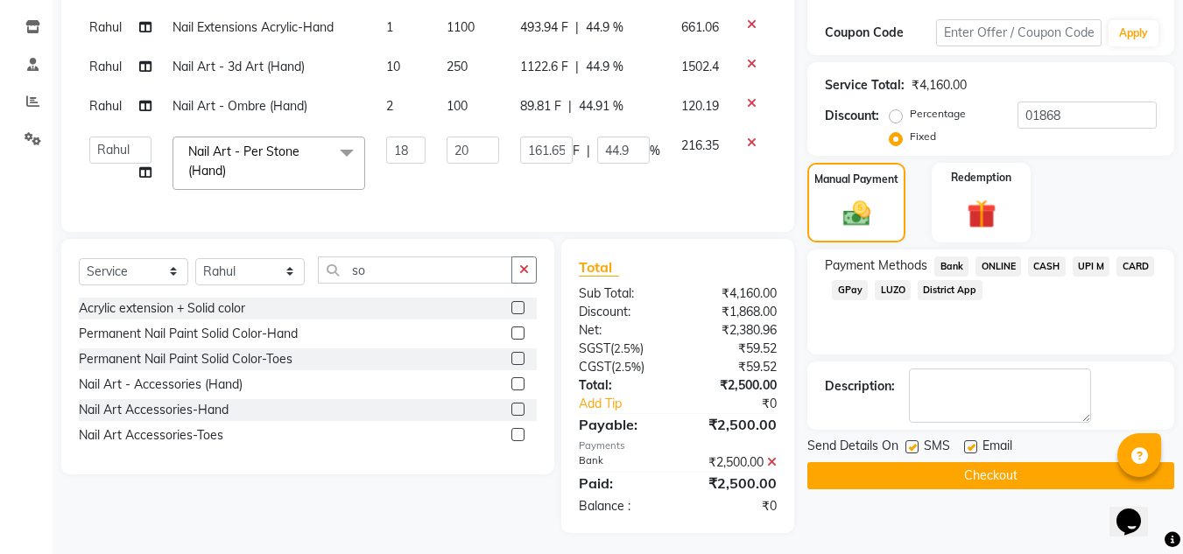
scroll to position [305, 0]
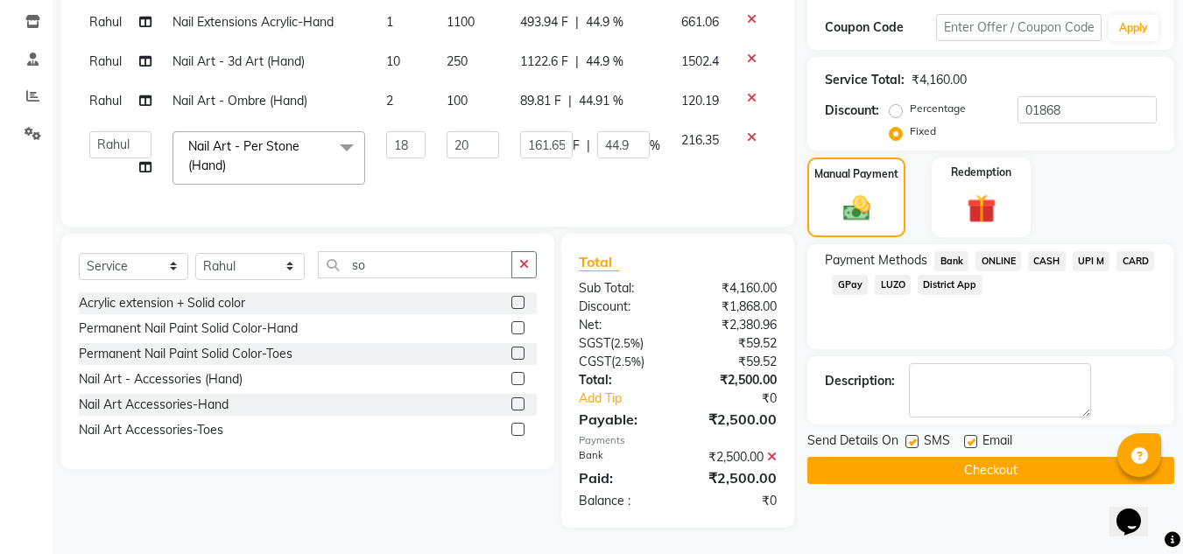
click at [1043, 457] on button "Checkout" at bounding box center [990, 470] width 367 height 27
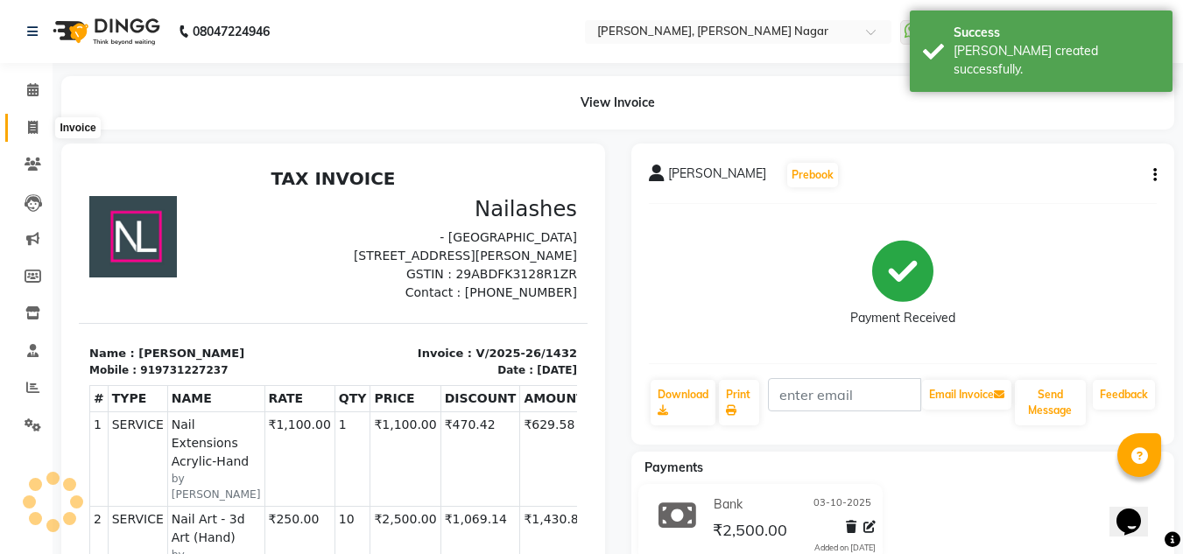
click at [32, 126] on icon at bounding box center [33, 127] width 10 height 13
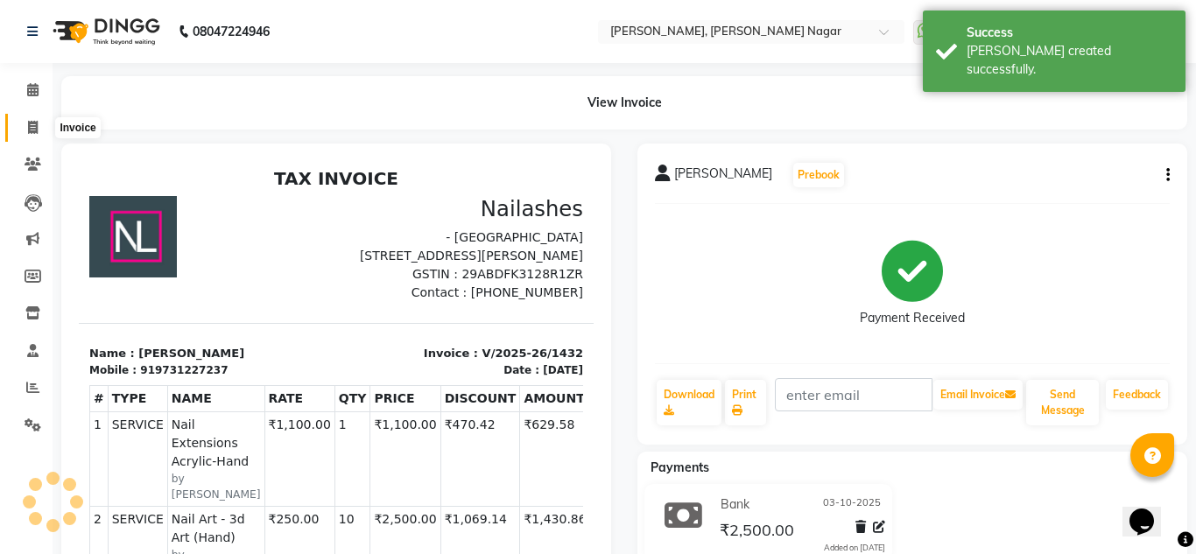
select select "service"
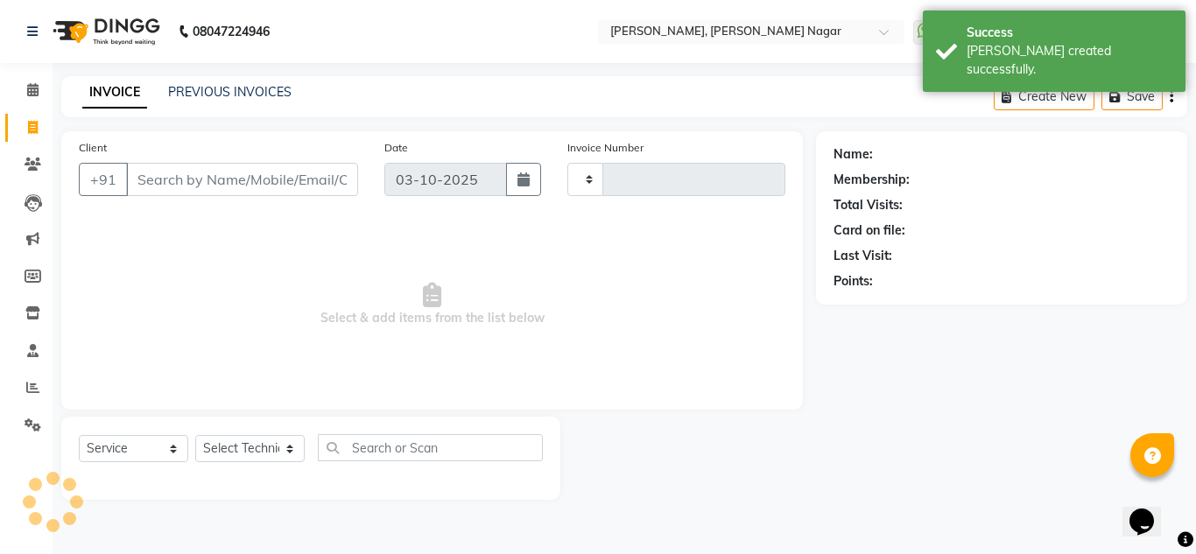
type input "1433"
select select "7686"
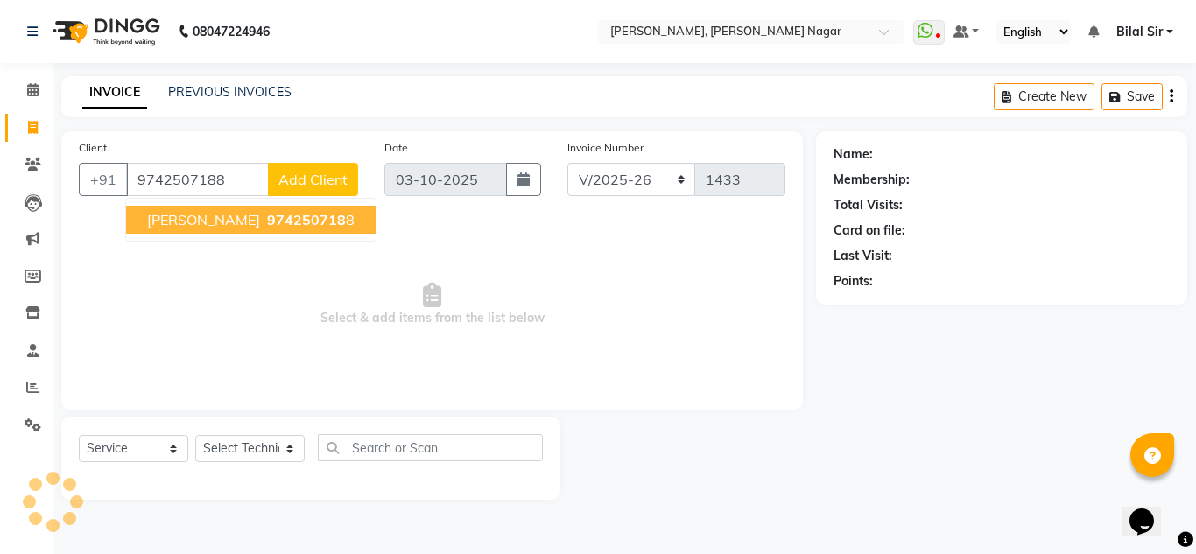
type input "9742507188"
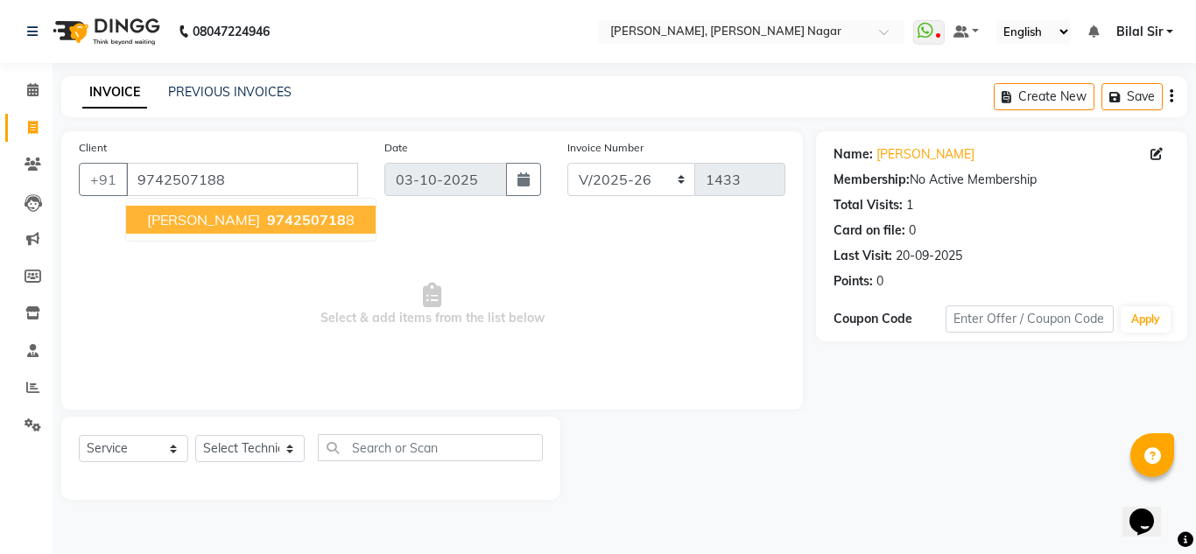
click at [302, 226] on span "974250718" at bounding box center [306, 220] width 79 height 18
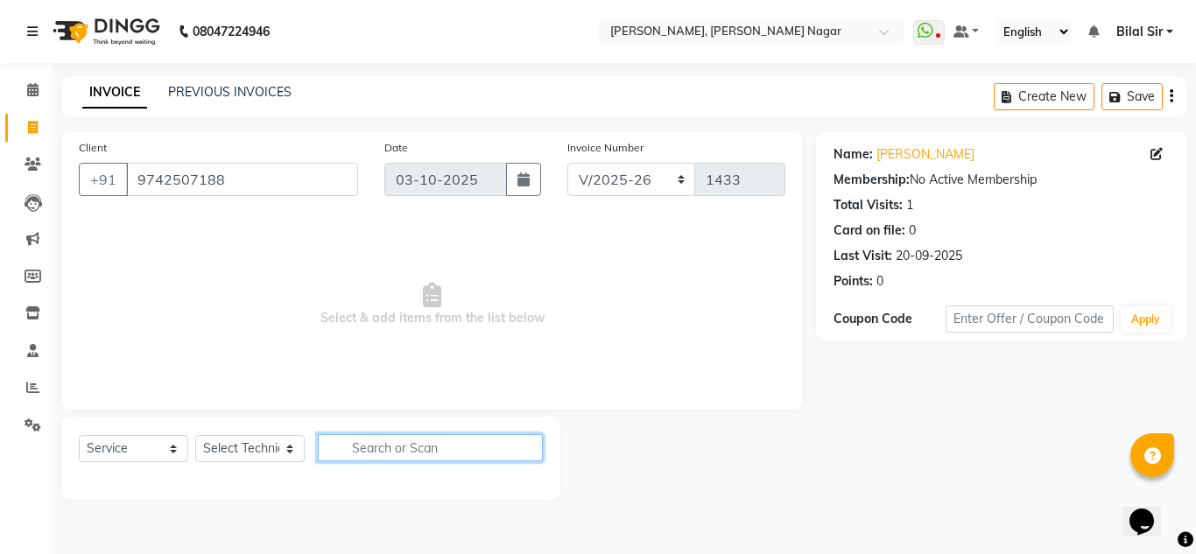
click at [432, 454] on input "text" at bounding box center [430, 447] width 225 height 27
type input "Refill acr"
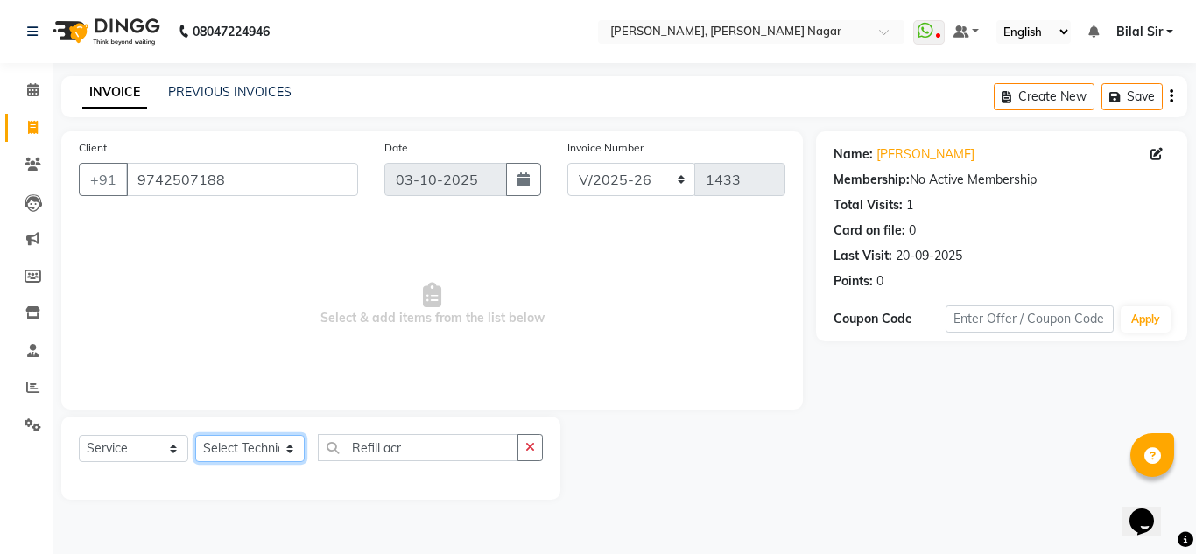
click at [270, 458] on select "Select Technician [PERSON_NAME] [PERSON_NAME] [PERSON_NAME] Manager [PERSON_NAM…" at bounding box center [249, 448] width 109 height 27
select select "92046"
click at [195, 435] on select "Select Technician [PERSON_NAME] [PERSON_NAME] [PERSON_NAME] Manager [PERSON_NAM…" at bounding box center [249, 448] width 109 height 27
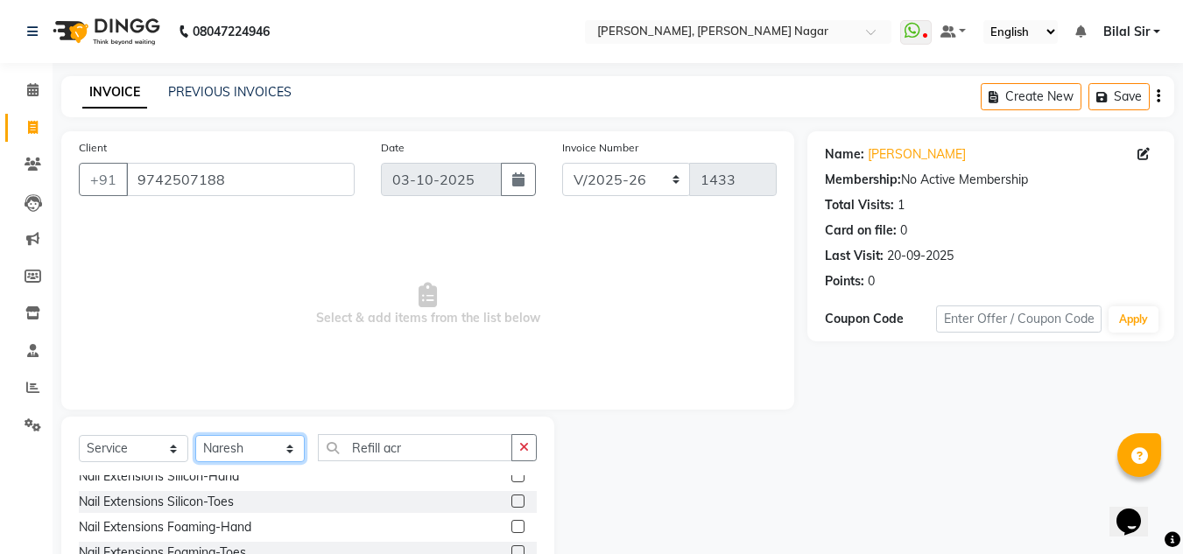
scroll to position [146, 0]
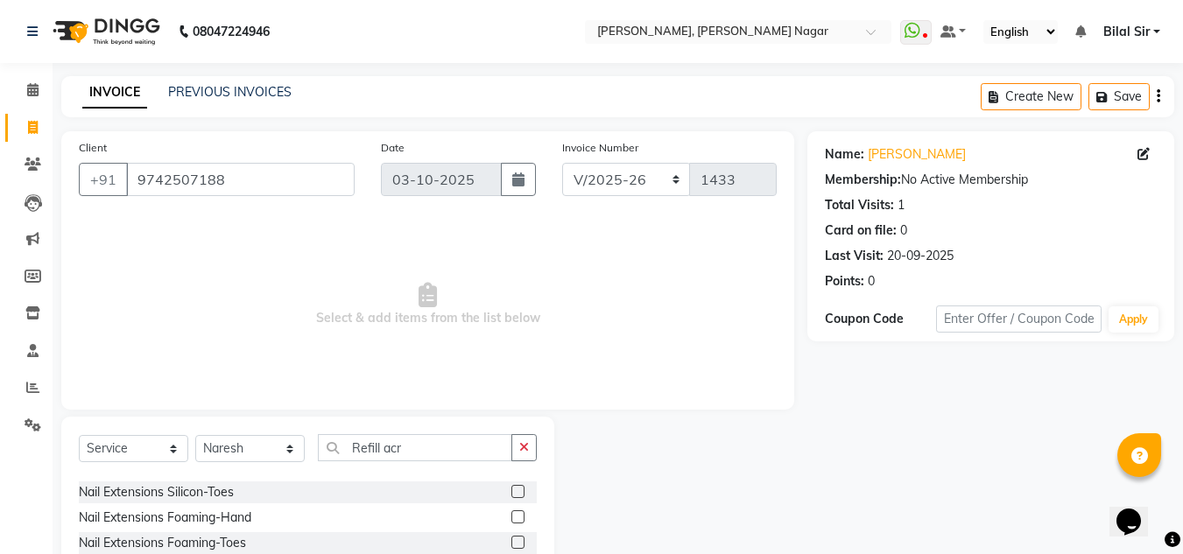
click at [340, 524] on div "Nail Extensions Foaming-Hand" at bounding box center [308, 518] width 458 height 22
click at [415, 451] on input "Refill acr" at bounding box center [415, 447] width 194 height 27
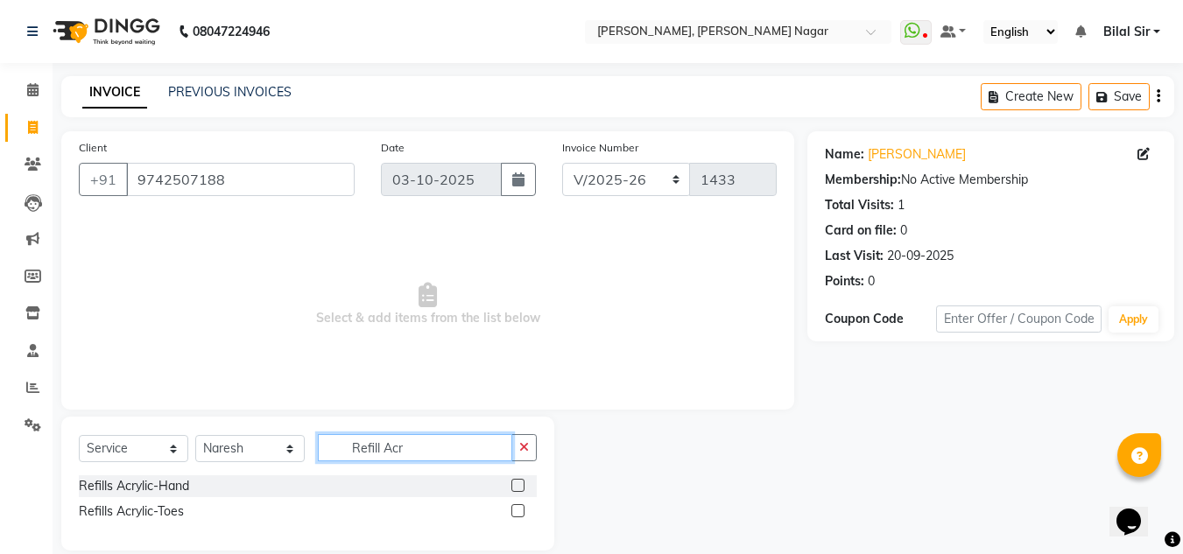
scroll to position [0, 0]
type input "Refill Acr"
click at [162, 488] on div "Refills Acrylic-Hand" at bounding box center [134, 486] width 110 height 18
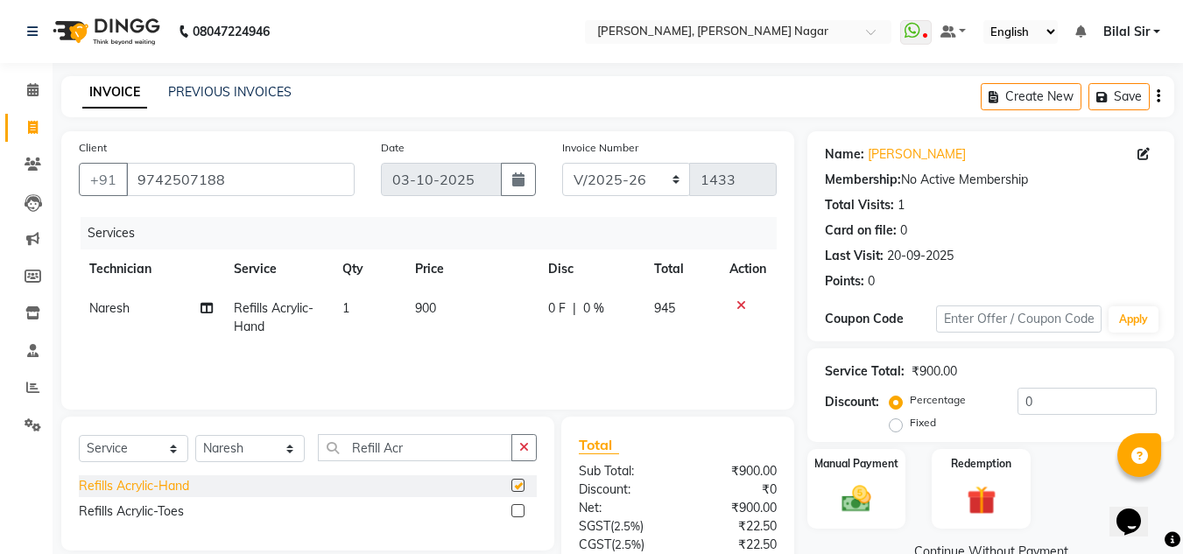
checkbox input "false"
click at [450, 439] on input "Refill Acr" at bounding box center [415, 447] width 194 height 27
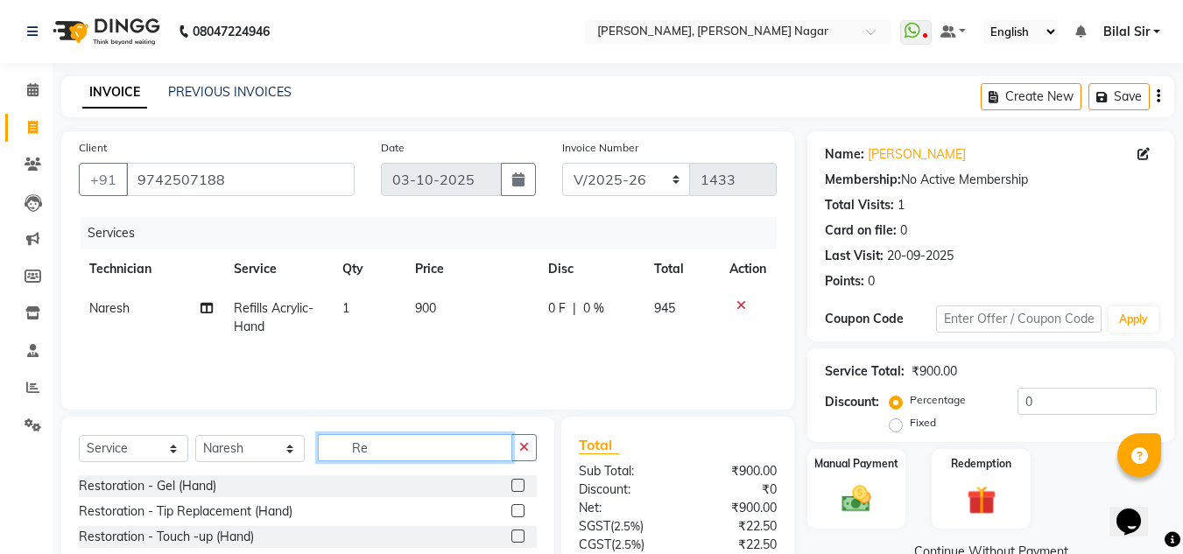
type input "R"
type input "Sol"
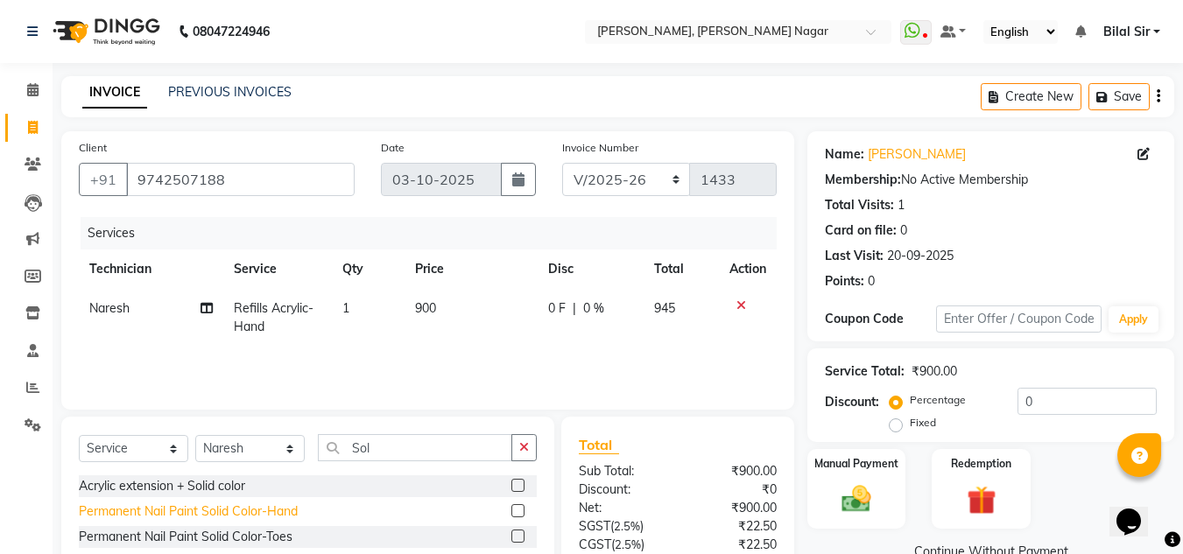
click at [273, 508] on div "Permanent Nail Paint Solid Color-Hand" at bounding box center [188, 511] width 219 height 18
checkbox input "false"
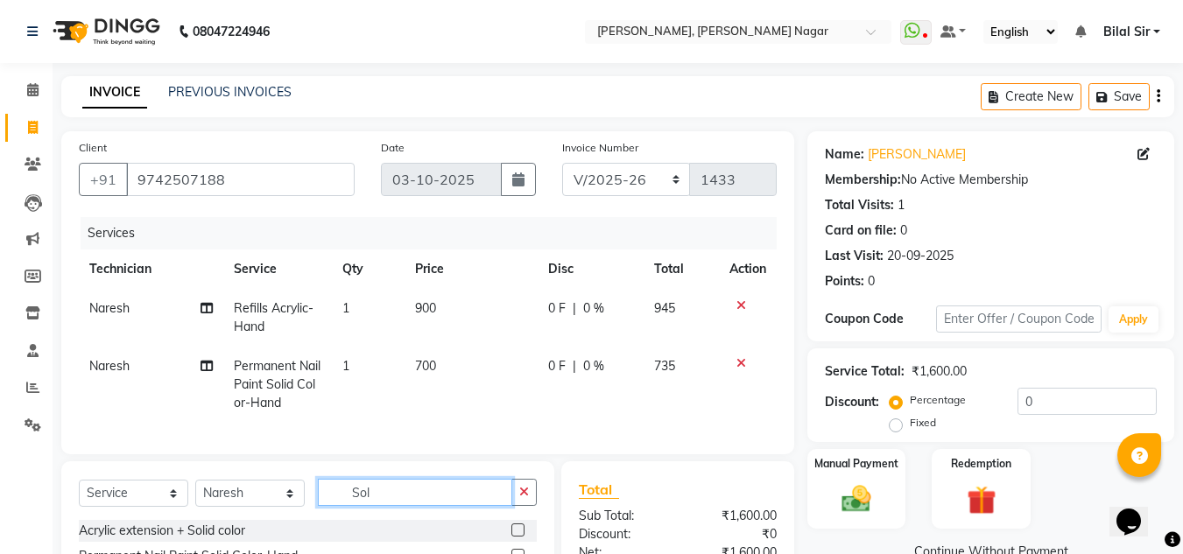
click at [379, 503] on input "Sol" at bounding box center [415, 492] width 194 height 27
type input "S"
type input "n"
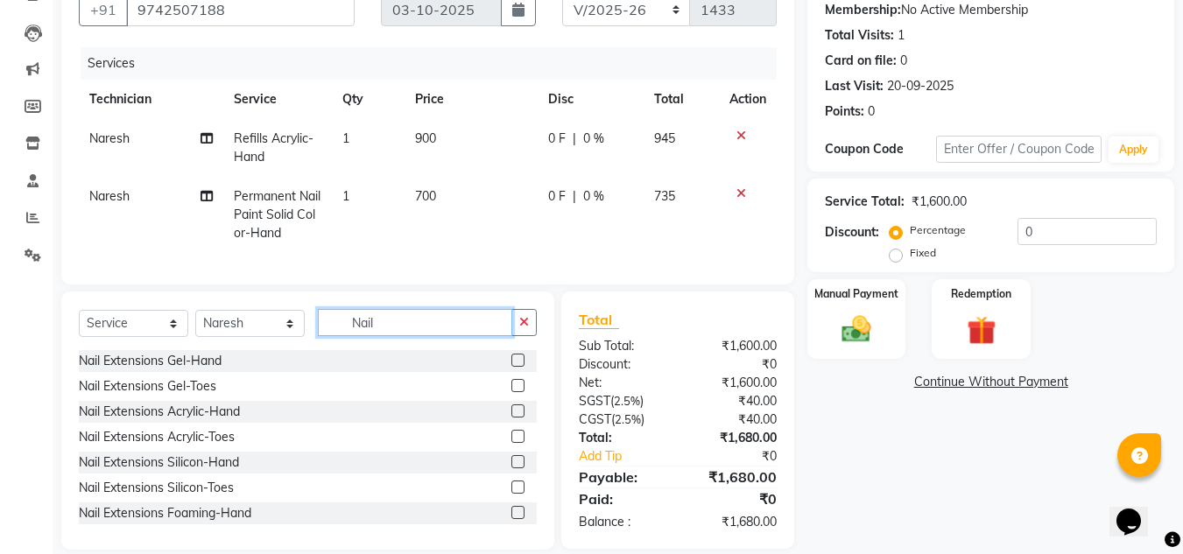
scroll to position [171, 0]
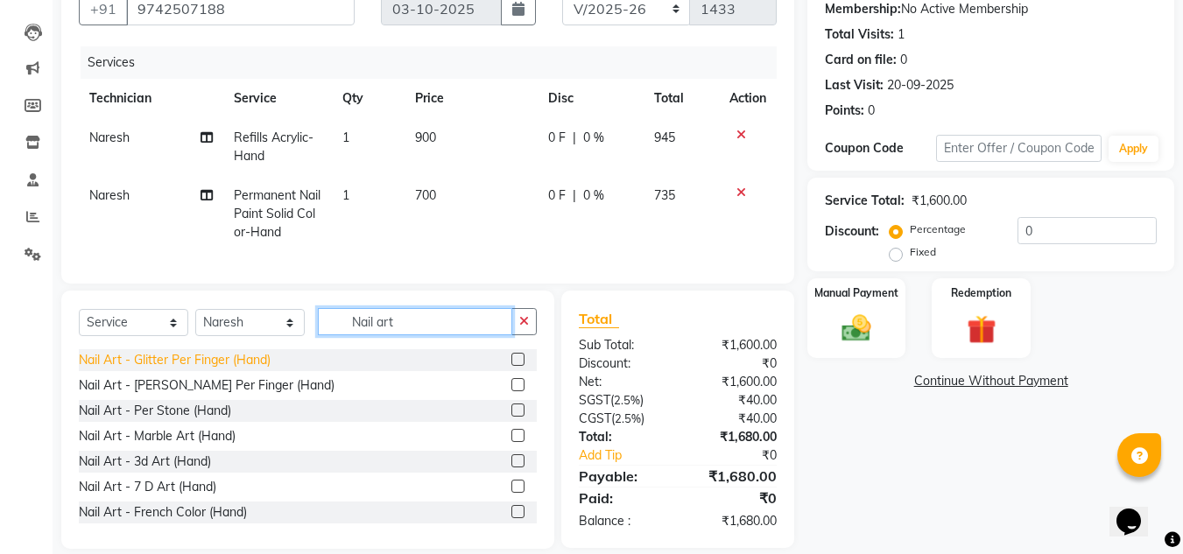
type input "Nail art"
click at [256, 369] on div "Nail Art - Glitter Per Finger (Hand)" at bounding box center [175, 360] width 192 height 18
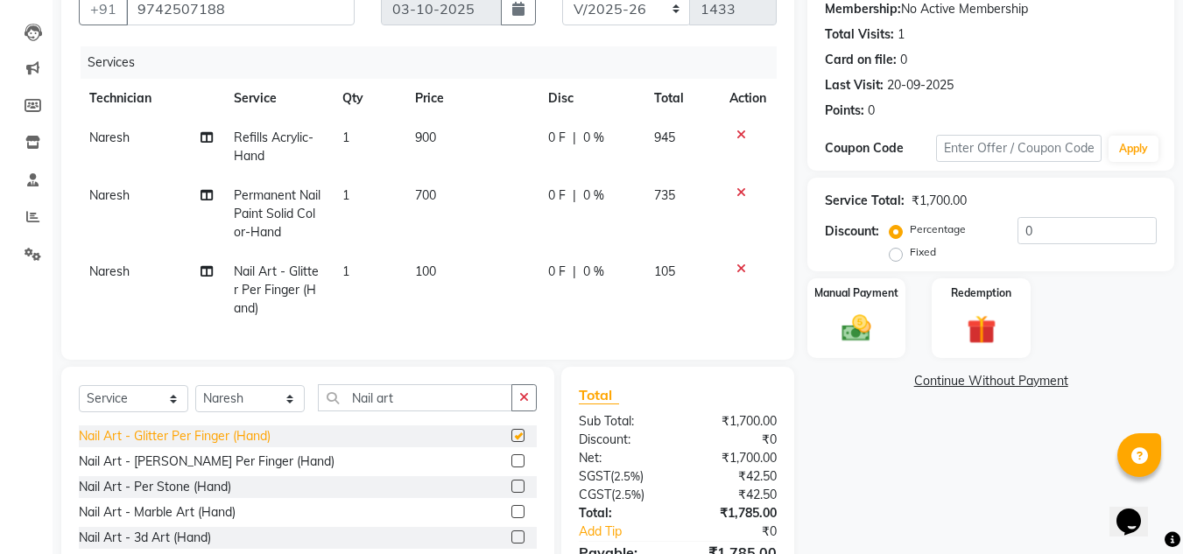
checkbox input "false"
click at [453, 270] on td "100" at bounding box center [470, 290] width 133 height 76
select select "92046"
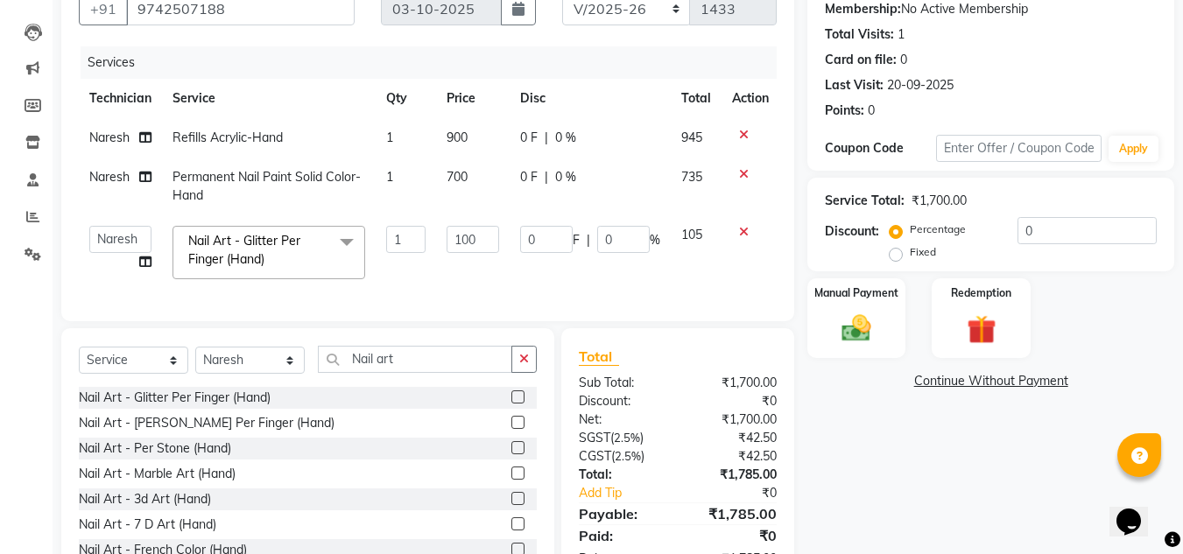
click at [453, 270] on td "100" at bounding box center [473, 252] width 74 height 74
click at [489, 235] on input "100" at bounding box center [472, 239] width 53 height 27
type input "150"
click at [524, 264] on tr "Basiya Sultha Bilal [PERSON_NAME] [PERSON_NAME] Manager Naresh Rahul swangamlu …" at bounding box center [429, 252] width 700 height 74
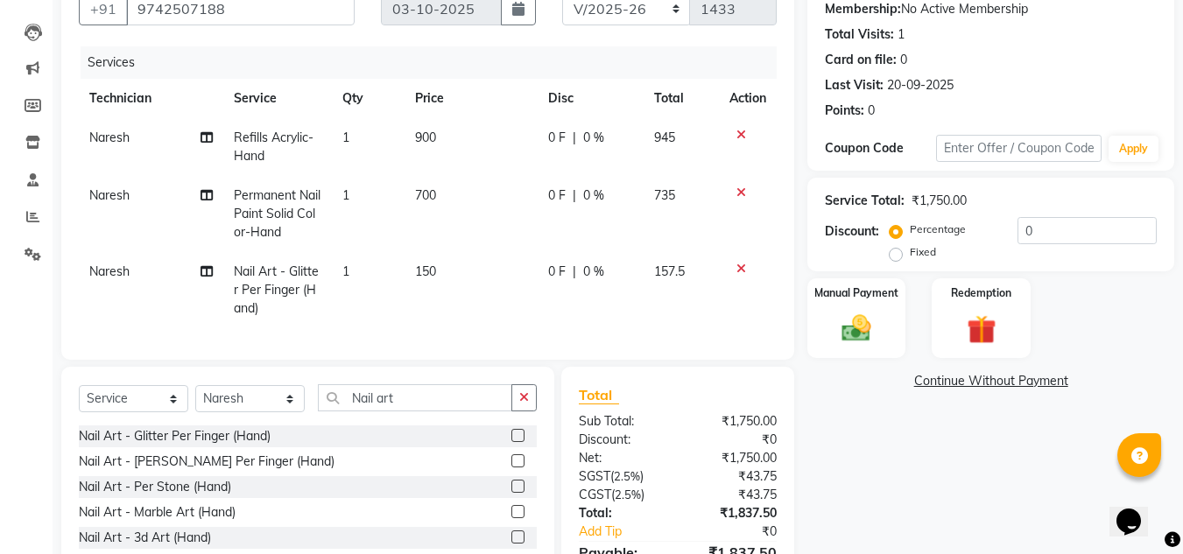
click at [356, 271] on td "1" at bounding box center [368, 290] width 73 height 76
select select "92046"
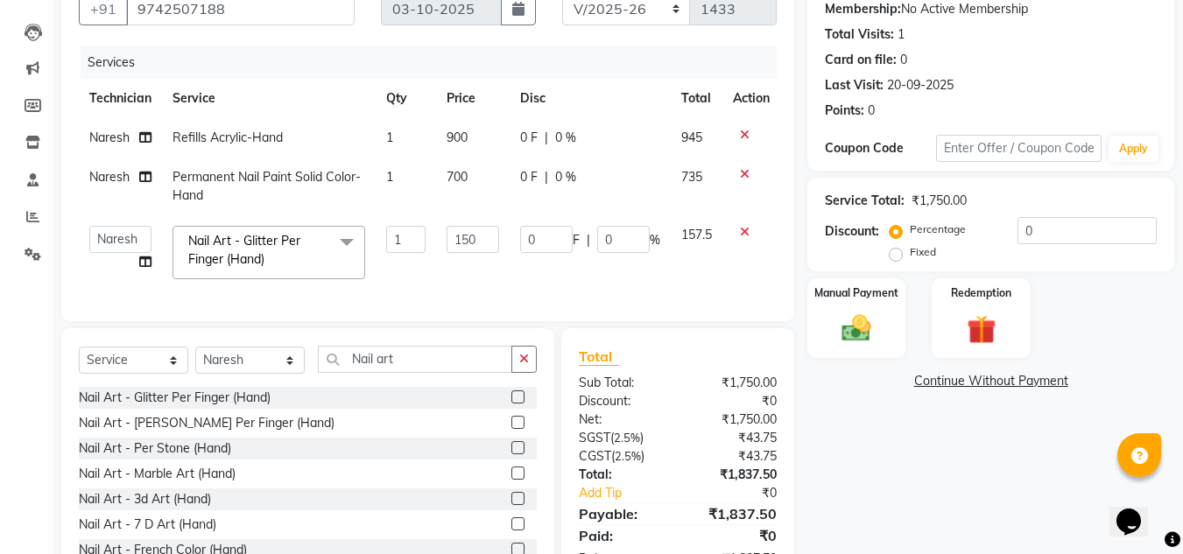
click at [356, 271] on span "Nail Art - Glitter Per Finger (Hand) x" at bounding box center [268, 252] width 193 height 53
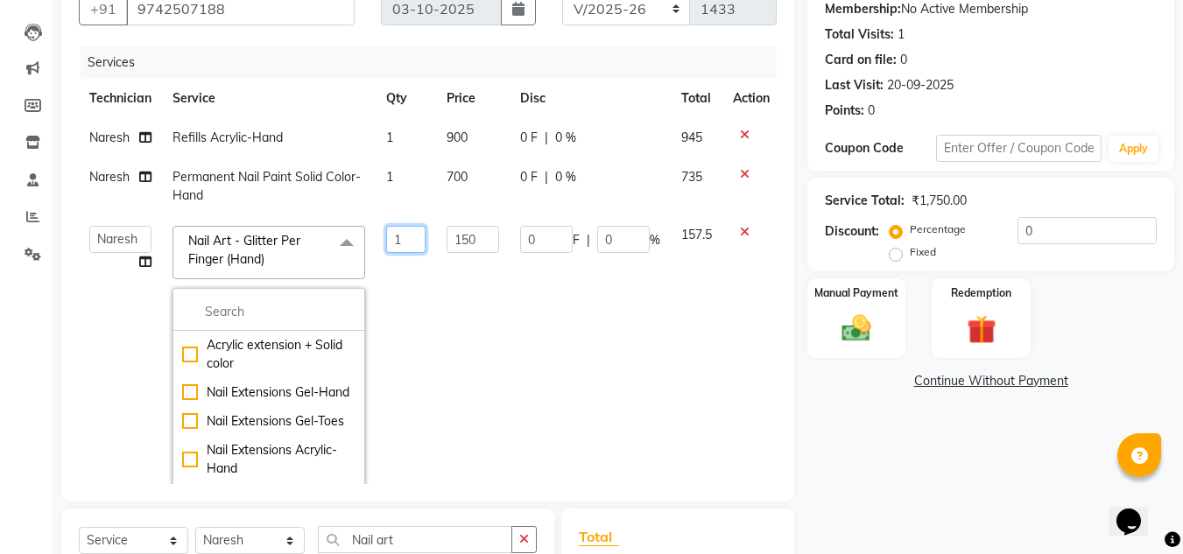
click at [403, 243] on input "1" at bounding box center [405, 239] width 39 height 27
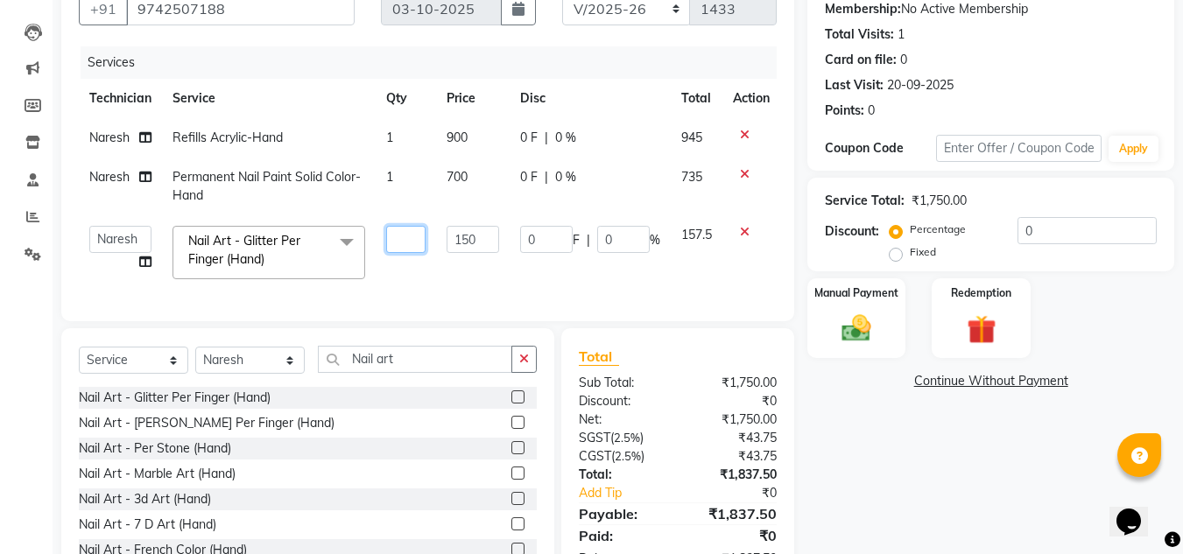
type input "4"
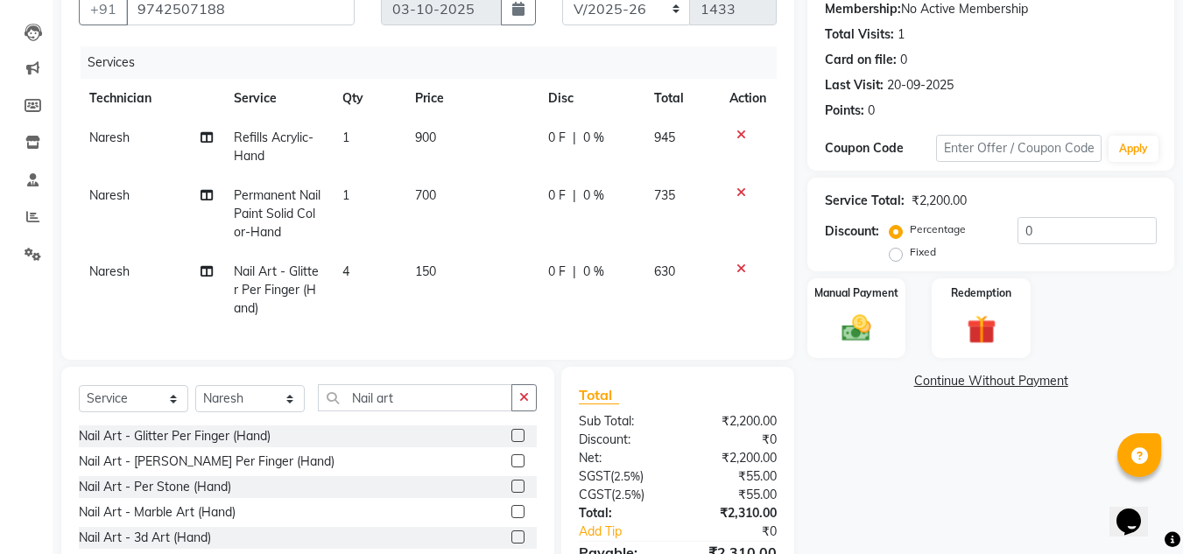
click at [411, 275] on tr "Naresh Nail Art - Glitter Per Finger (Hand) 4 150 0 F | 0 % 630" at bounding box center [428, 290] width 698 height 76
click at [360, 259] on td "4" at bounding box center [368, 290] width 73 height 76
select select "92046"
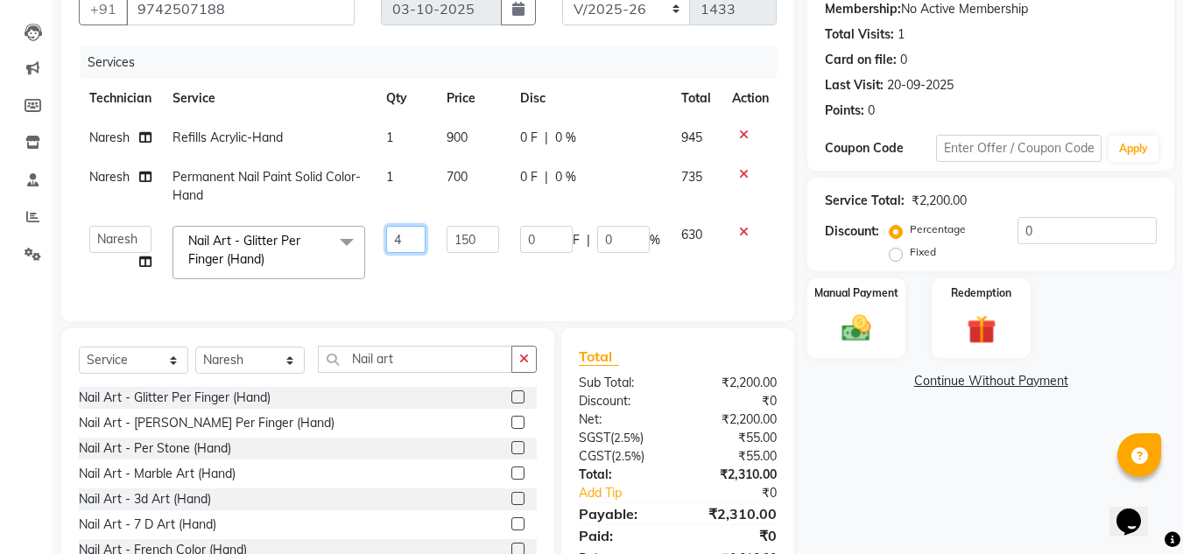
click at [418, 237] on input "4" at bounding box center [405, 239] width 39 height 27
type input "3"
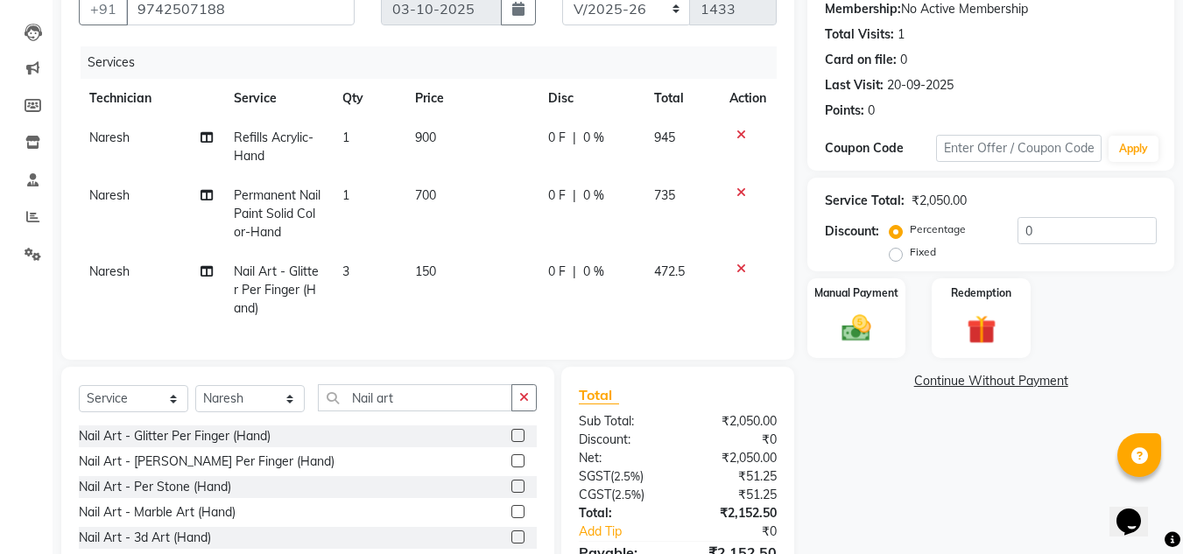
click at [433, 266] on tr "Naresh Nail Art - Glitter Per Finger (Hand) 3 150 0 F | 0 % 472.5" at bounding box center [428, 290] width 698 height 76
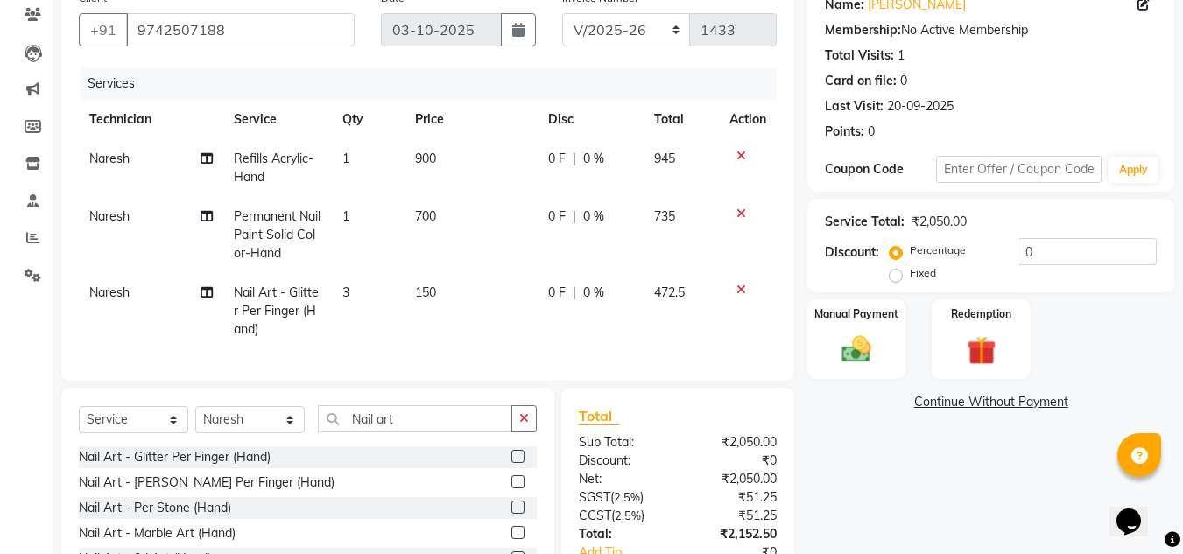
click at [362, 289] on td "3" at bounding box center [368, 311] width 73 height 76
select select "92046"
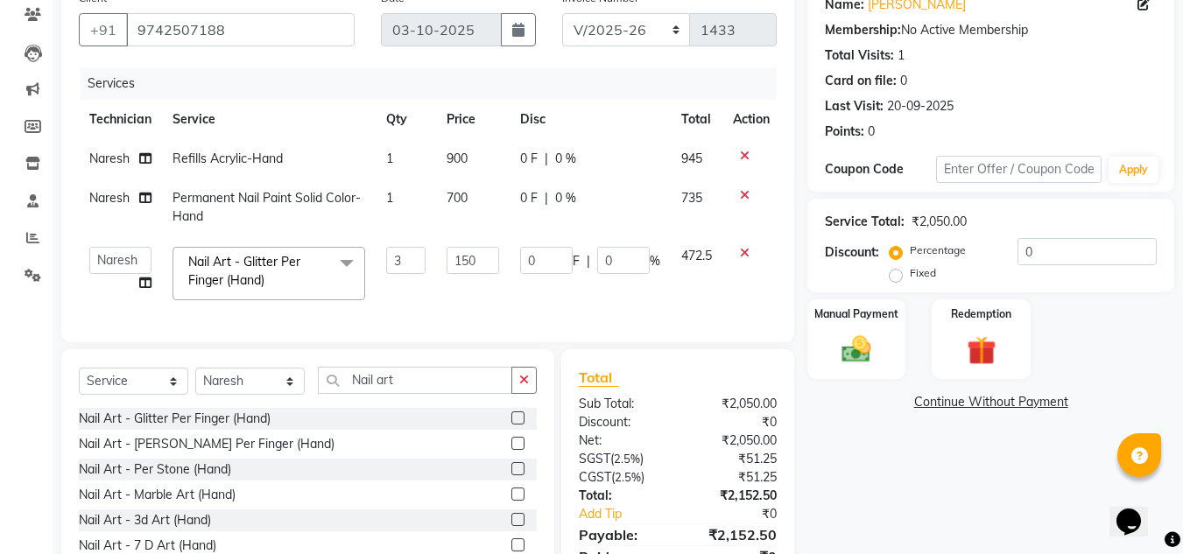
click at [362, 289] on span "Nail Art - Glitter Per Finger (Hand) x" at bounding box center [268, 273] width 193 height 53
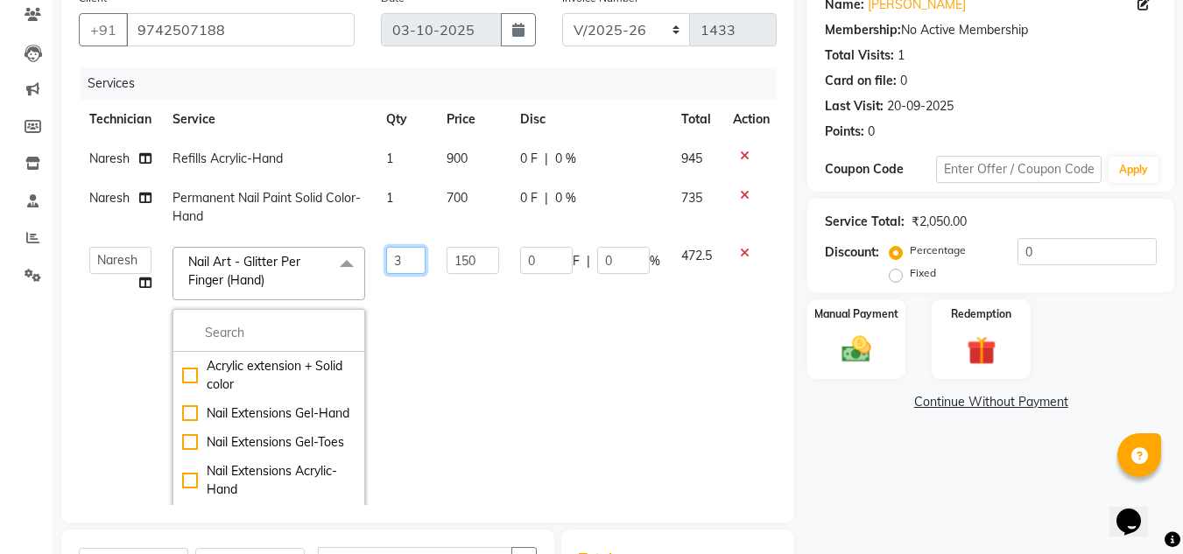
drag, startPoint x: 429, startPoint y: 247, endPoint x: 415, endPoint y: 254, distance: 15.7
click at [415, 254] on td "3" at bounding box center [406, 385] width 60 height 299
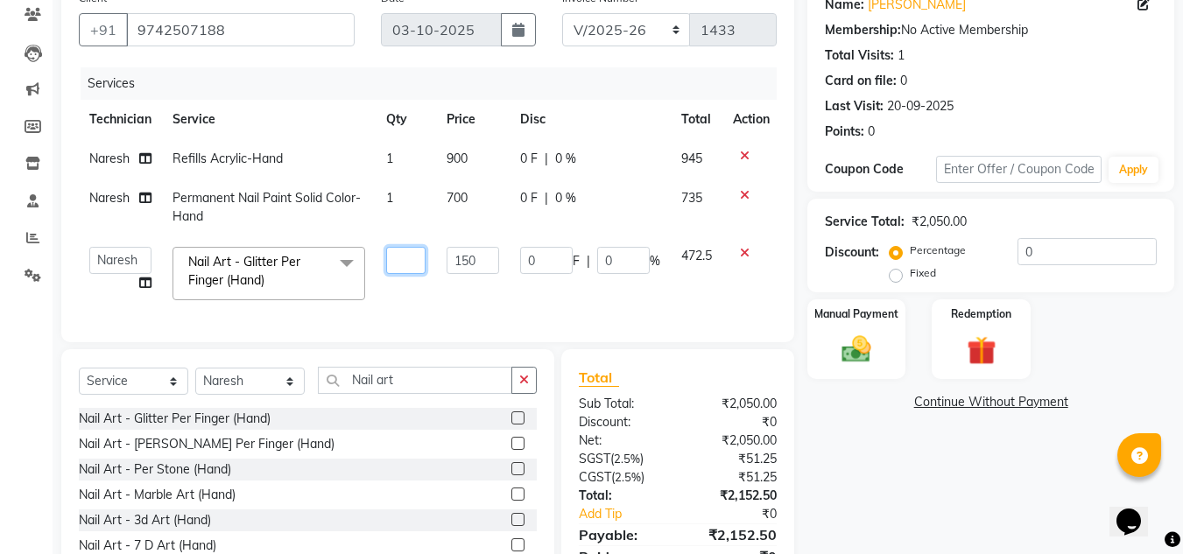
type input "4"
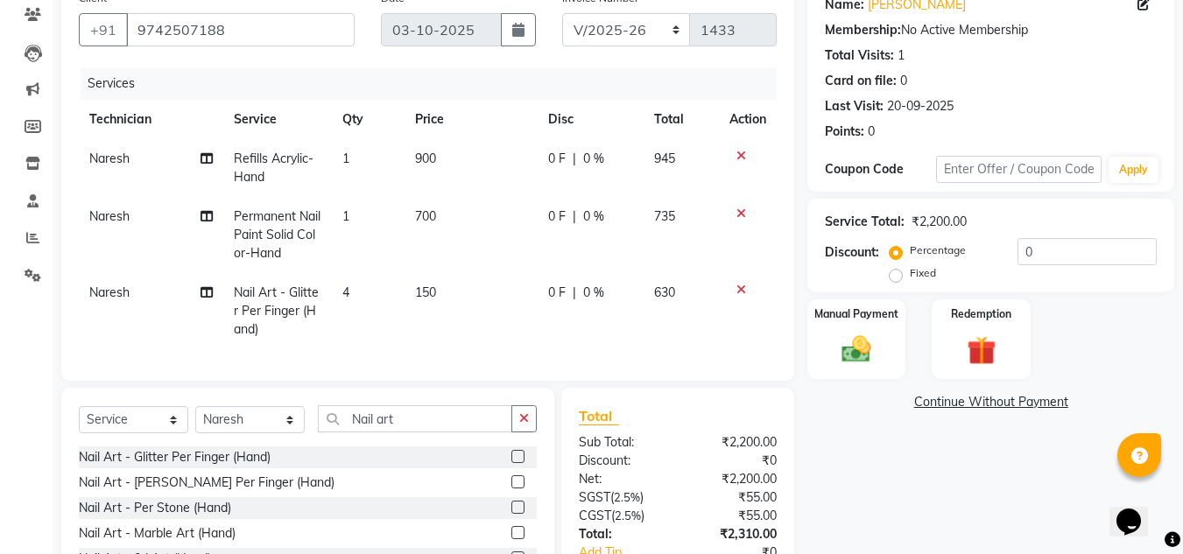
scroll to position [281, 0]
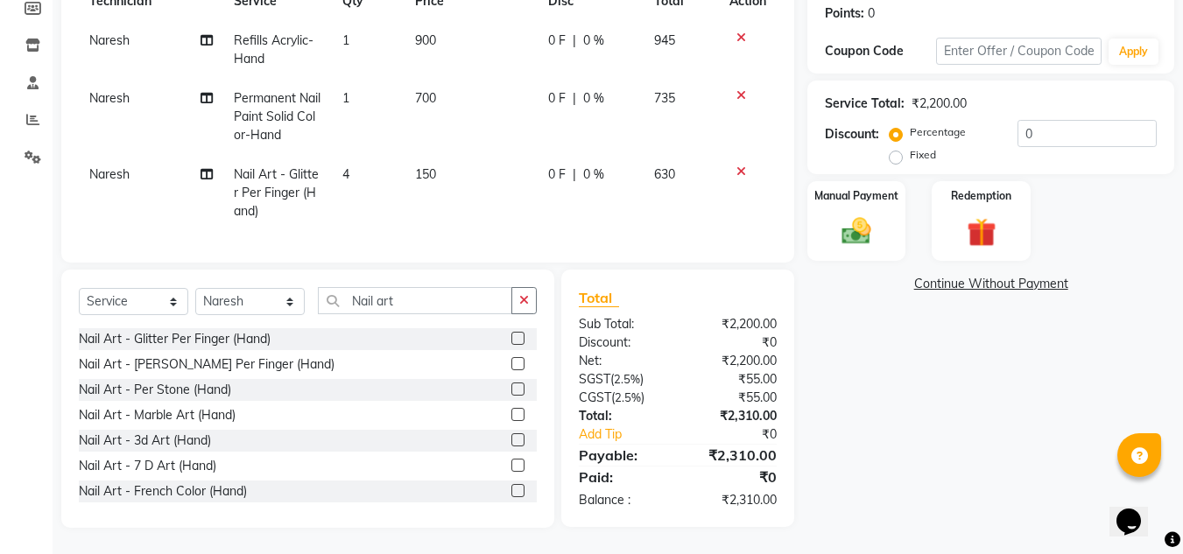
click at [441, 155] on td "150" at bounding box center [470, 193] width 133 height 76
select select "92046"
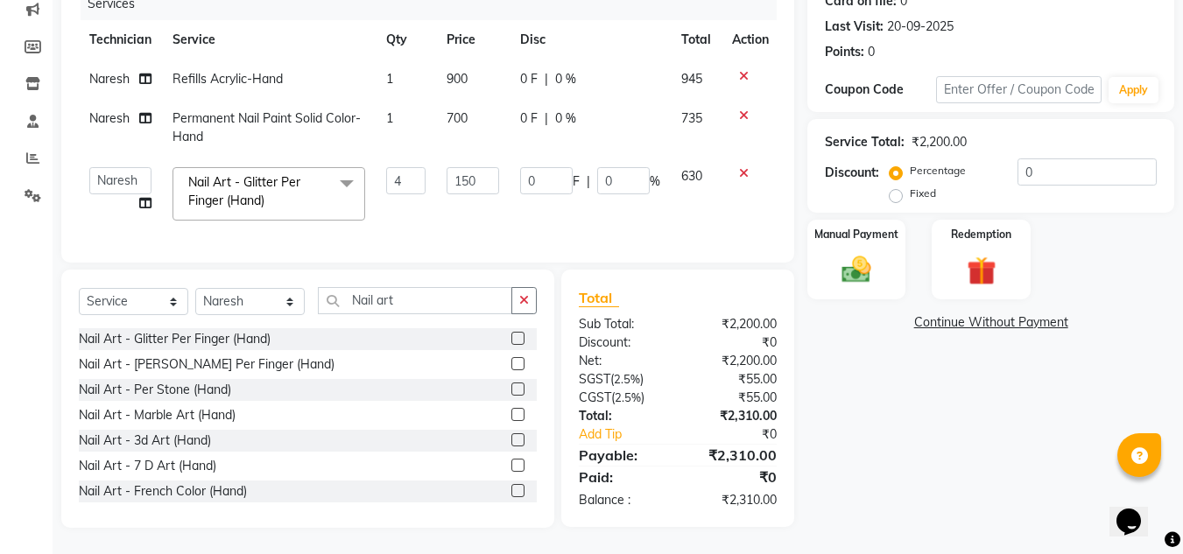
scroll to position [242, 0]
drag, startPoint x: 441, startPoint y: 150, endPoint x: 486, endPoint y: 172, distance: 49.7
click at [486, 172] on td "150" at bounding box center [473, 194] width 74 height 74
click at [486, 172] on input "150" at bounding box center [472, 180] width 53 height 27
type input "100"
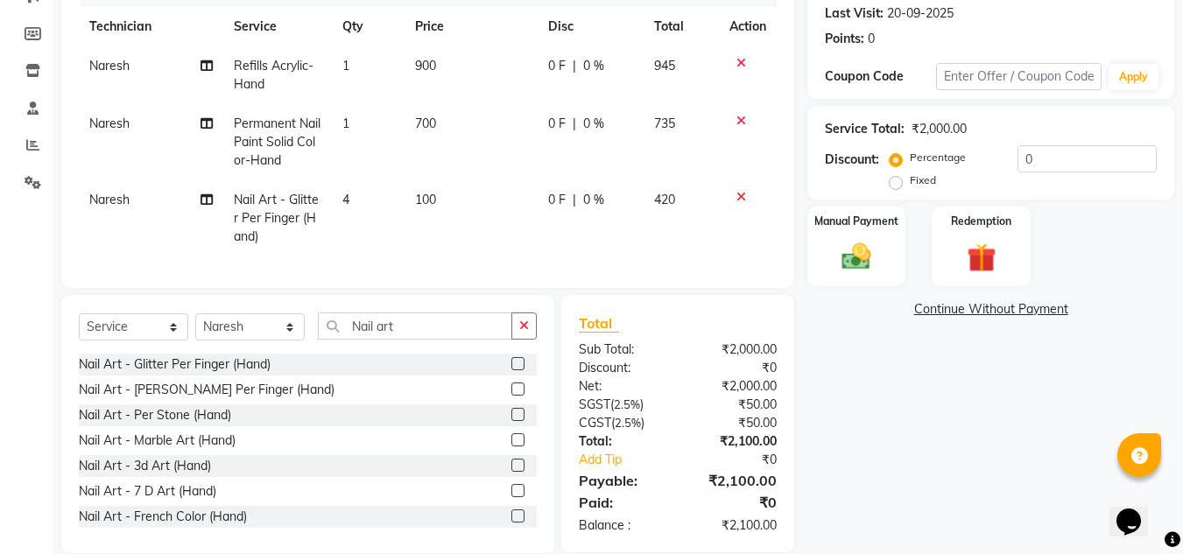
click at [484, 190] on td "100" at bounding box center [470, 218] width 133 height 76
select select "92046"
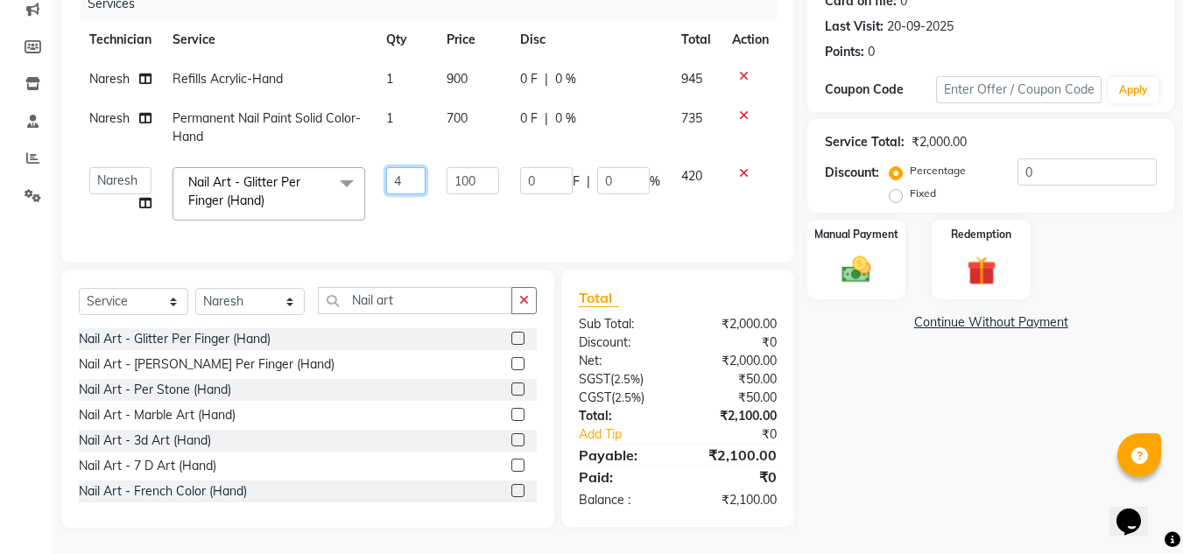
click at [415, 170] on input "4" at bounding box center [405, 180] width 39 height 27
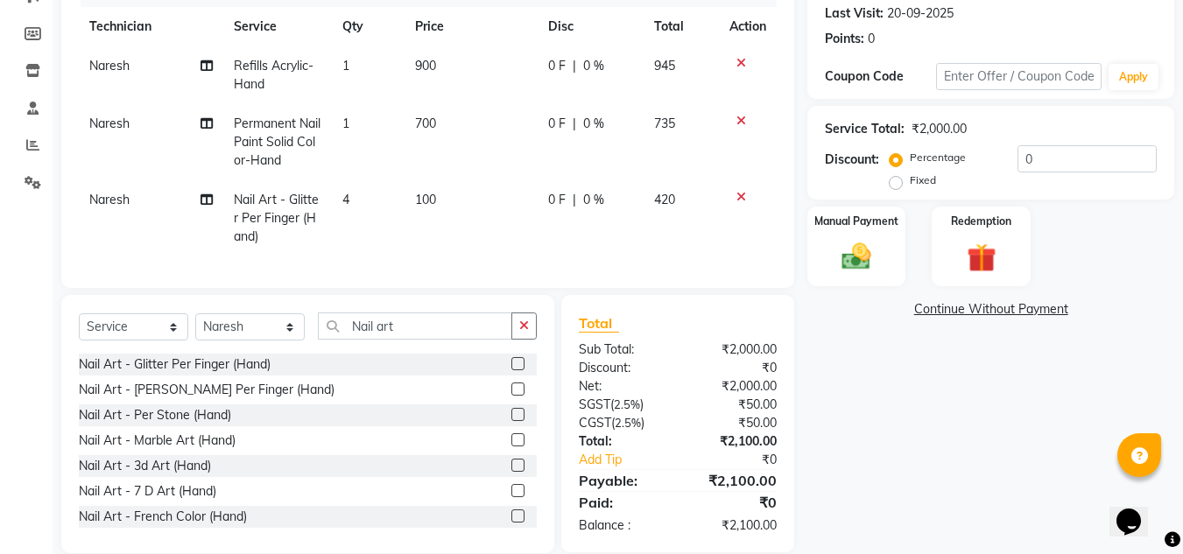
click at [441, 206] on td "100" at bounding box center [470, 218] width 133 height 76
select select "92046"
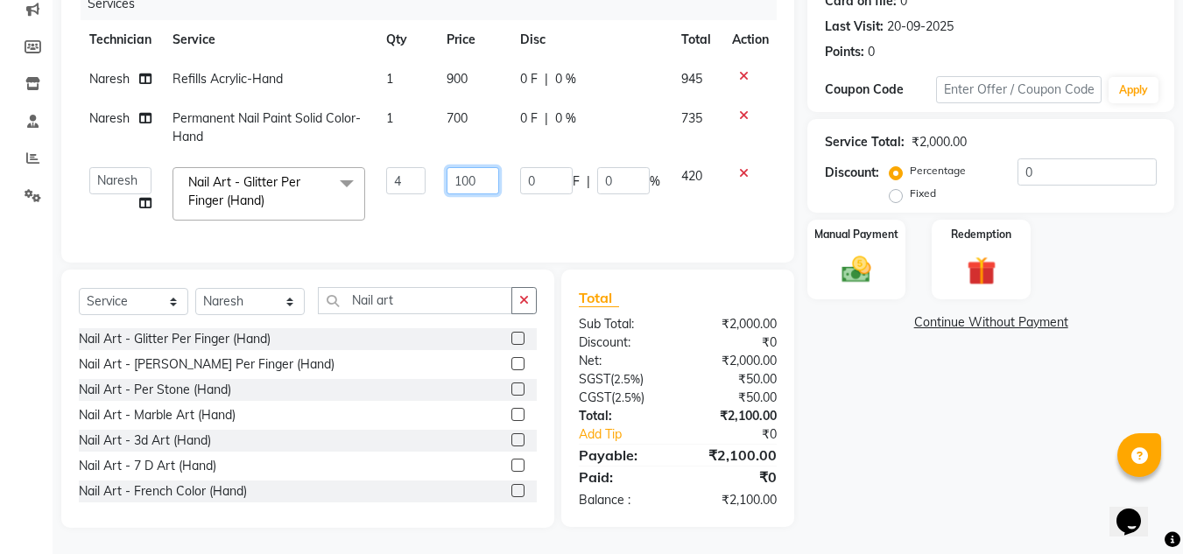
drag, startPoint x: 441, startPoint y: 206, endPoint x: 488, endPoint y: 163, distance: 63.8
click at [488, 163] on td "100" at bounding box center [473, 194] width 74 height 74
type input "1"
type input "150"
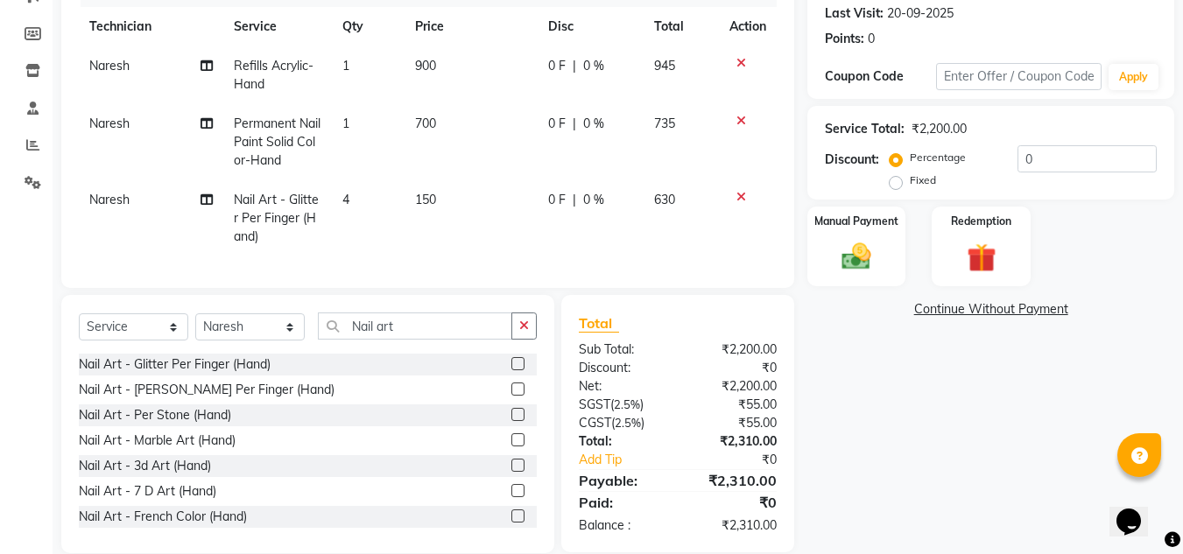
click at [481, 68] on td "900" at bounding box center [470, 75] width 133 height 58
select select "92046"
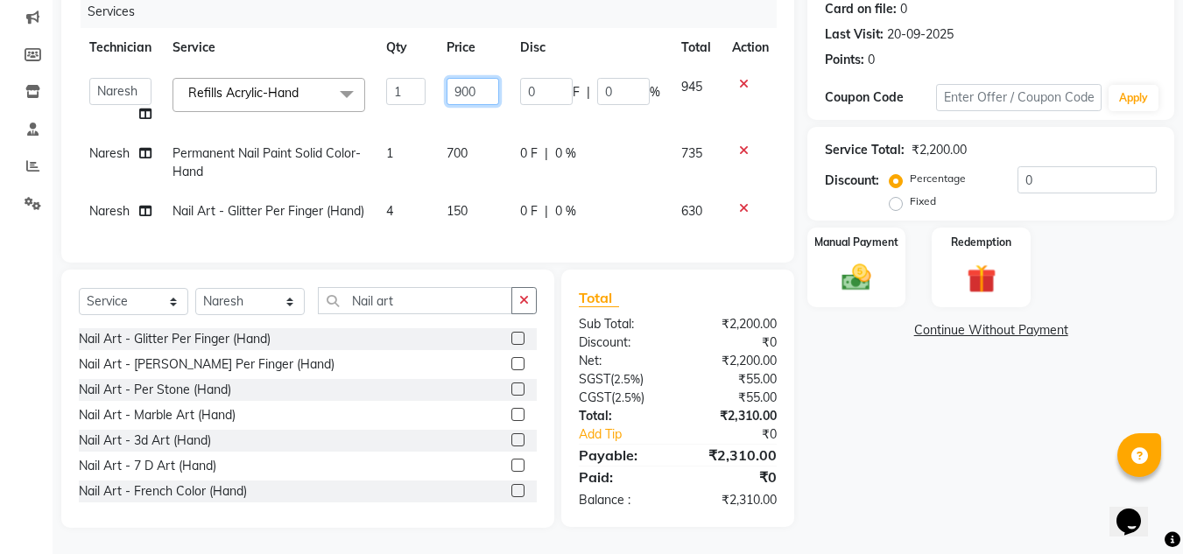
click at [480, 78] on input "900" at bounding box center [472, 91] width 53 height 27
type input "9"
type input "800"
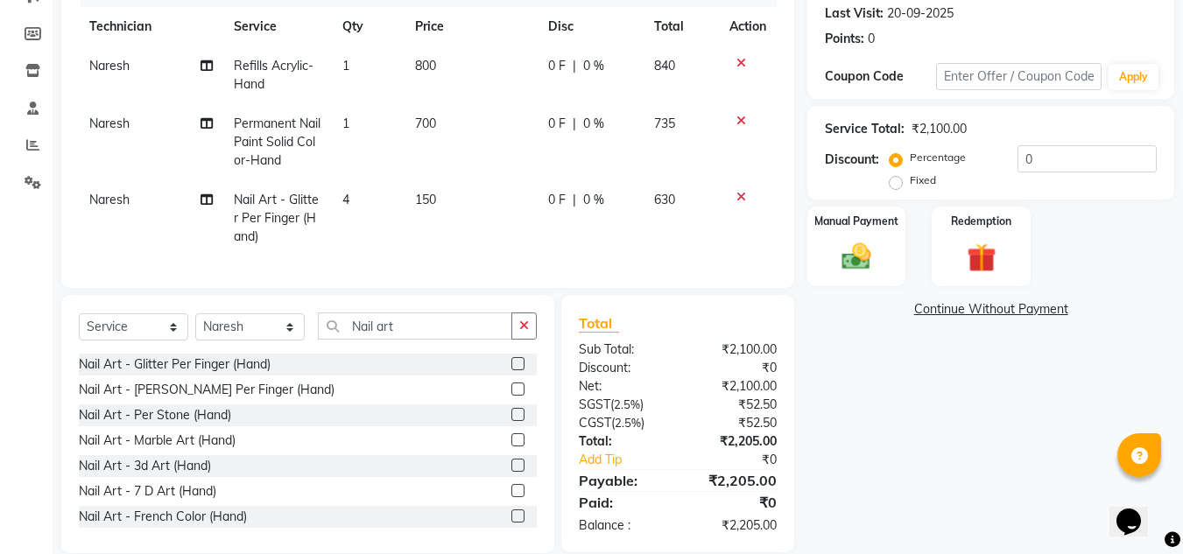
click at [515, 129] on tr "Naresh Permanent Nail Paint Solid Color-Hand 1 700 0 F | 0 % 735" at bounding box center [428, 142] width 698 height 76
click at [910, 176] on label "Fixed" at bounding box center [923, 180] width 26 height 16
click at [899, 176] on input "Fixed" at bounding box center [899, 180] width 12 height 12
radio input "true"
click at [837, 226] on label "Manual Payment" at bounding box center [856, 220] width 88 height 17
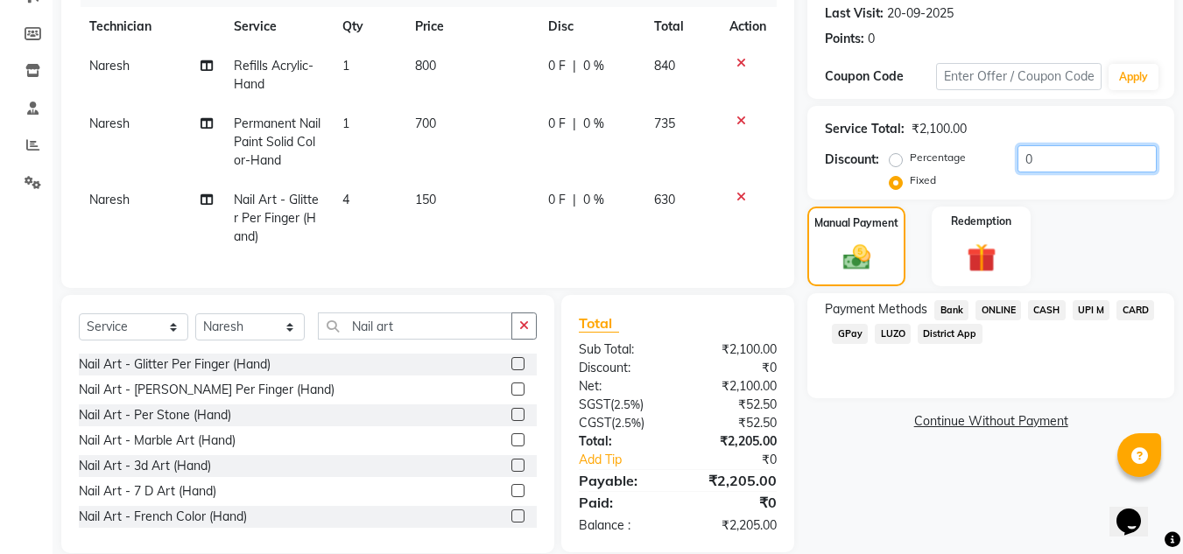
click at [1044, 159] on input "0" at bounding box center [1086, 158] width 139 height 27
type input "5"
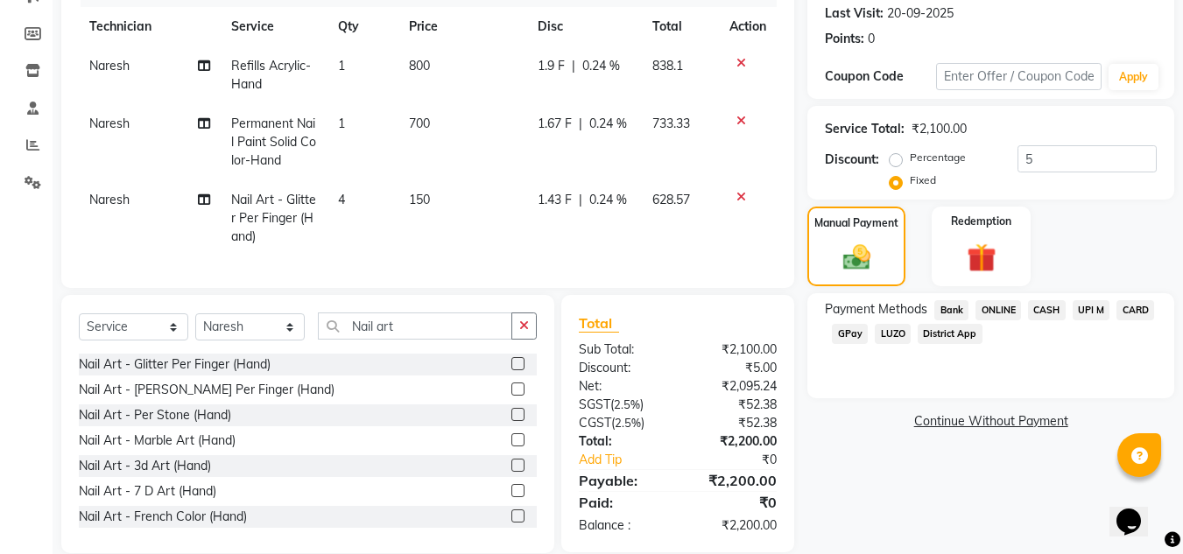
click at [956, 310] on span "Bank" at bounding box center [951, 310] width 34 height 20
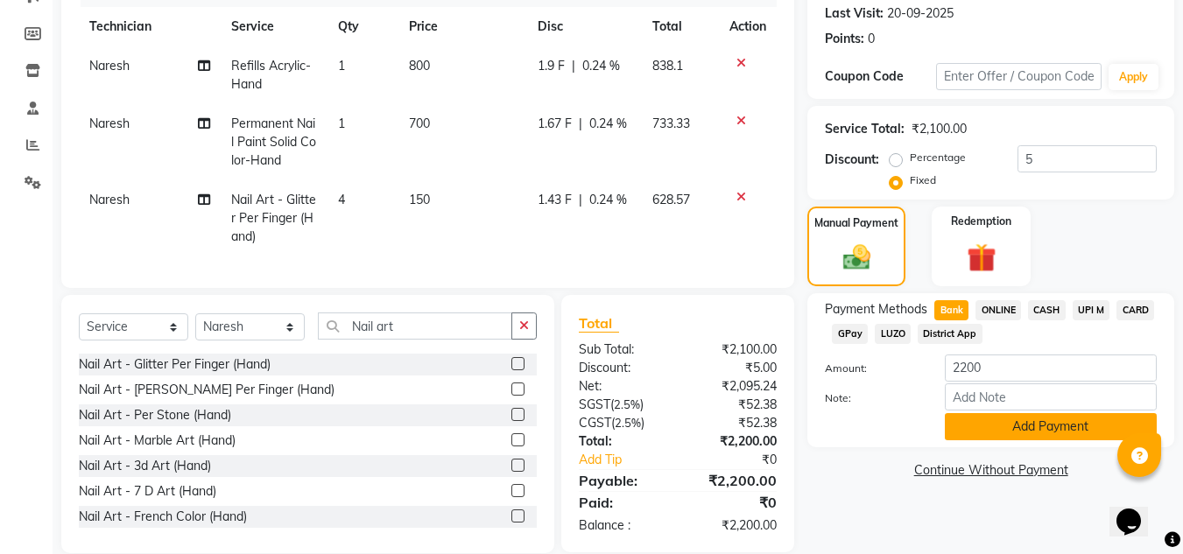
click at [976, 431] on button "Add Payment" at bounding box center [1051, 426] width 212 height 27
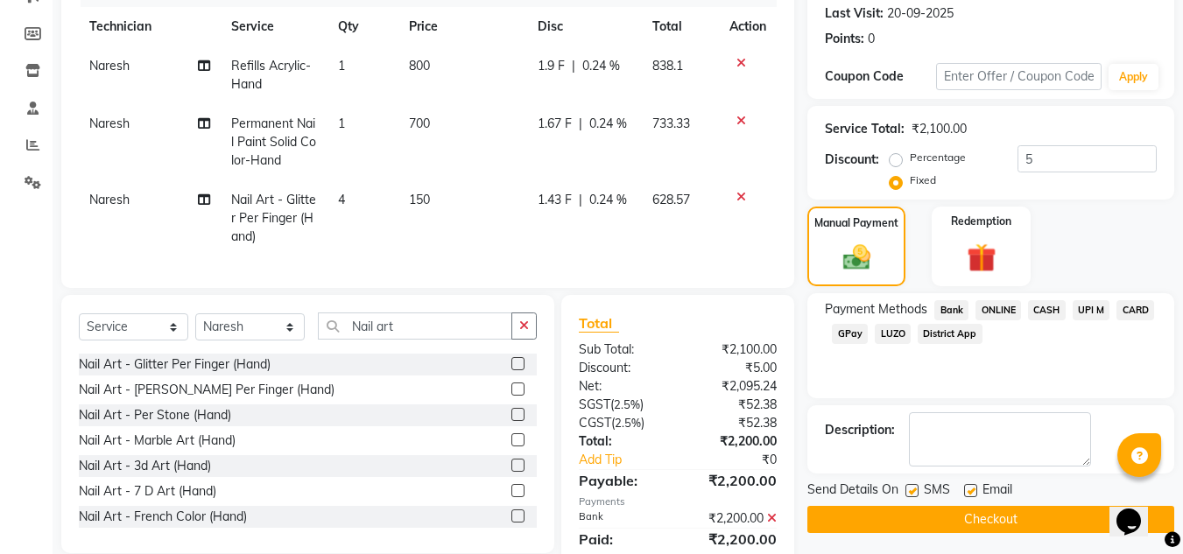
scroll to position [317, 0]
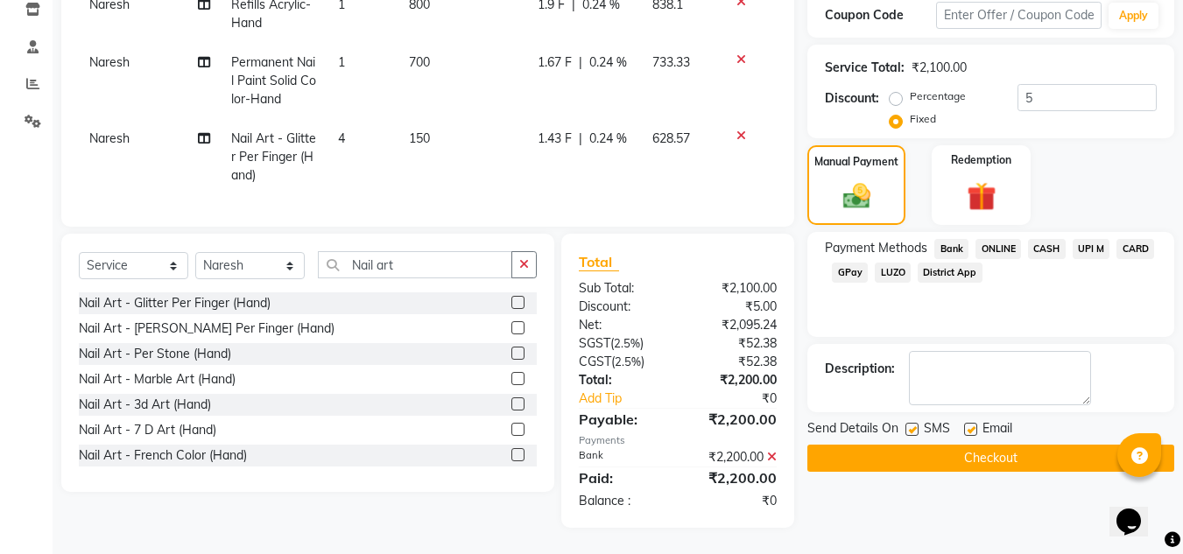
click at [974, 446] on button "Checkout" at bounding box center [990, 458] width 367 height 27
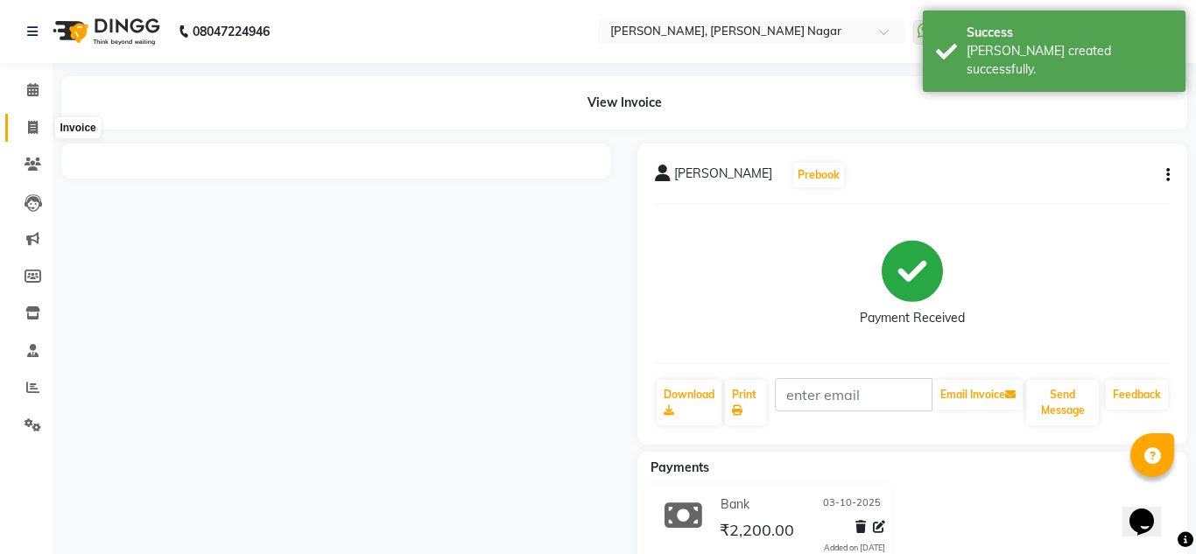
click at [33, 118] on span at bounding box center [33, 128] width 31 height 20
select select "service"
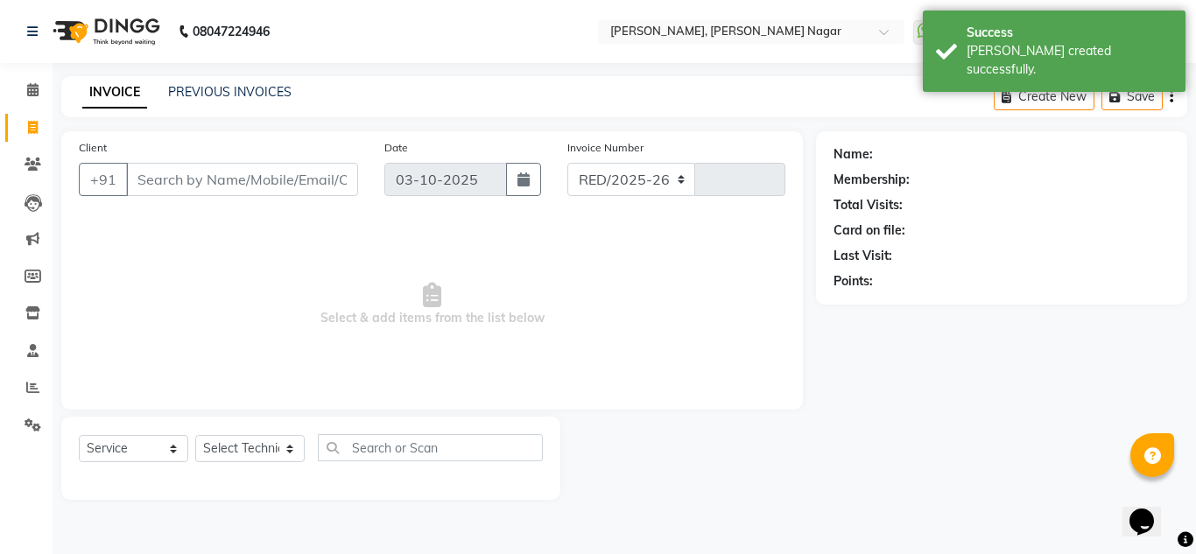
select select "7686"
type input "1434"
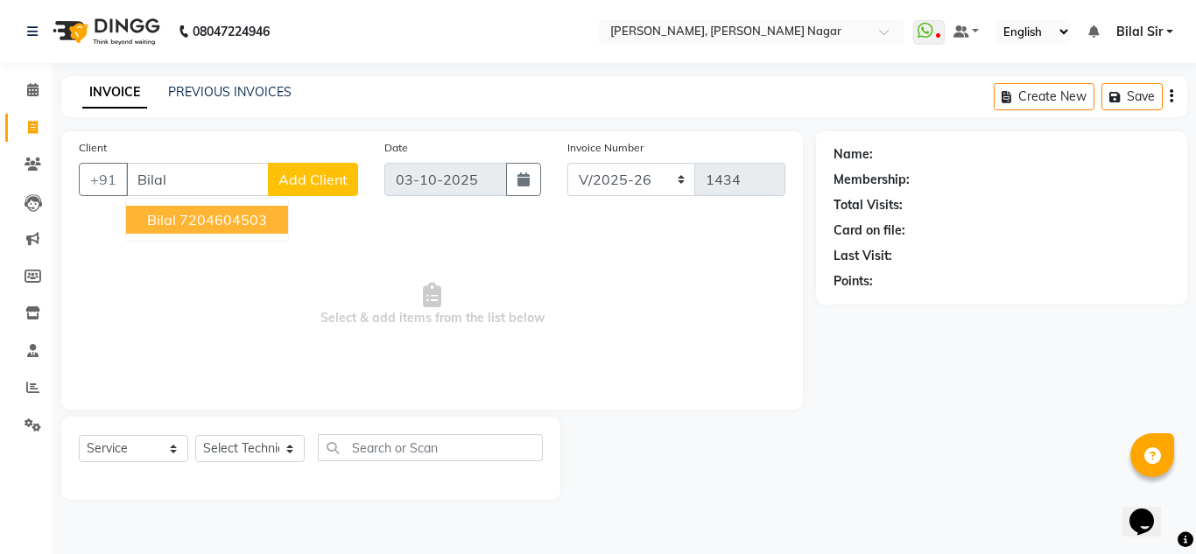
click at [262, 221] on ngb-highlight "7204604503" at bounding box center [223, 220] width 88 height 18
type input "7204604503"
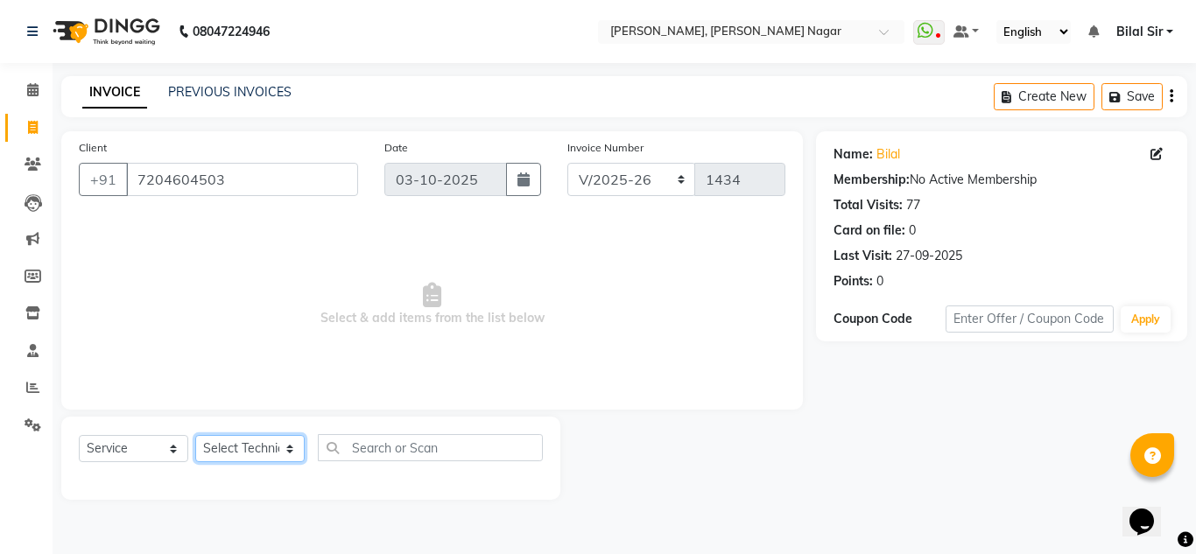
click at [283, 458] on select "Select Technician [PERSON_NAME] [PERSON_NAME] [PERSON_NAME] Manager [PERSON_NAM…" at bounding box center [249, 448] width 109 height 27
select select "81677"
click at [195, 435] on select "Select Technician [PERSON_NAME] [PERSON_NAME] [PERSON_NAME] Manager [PERSON_NAM…" at bounding box center [249, 448] width 109 height 27
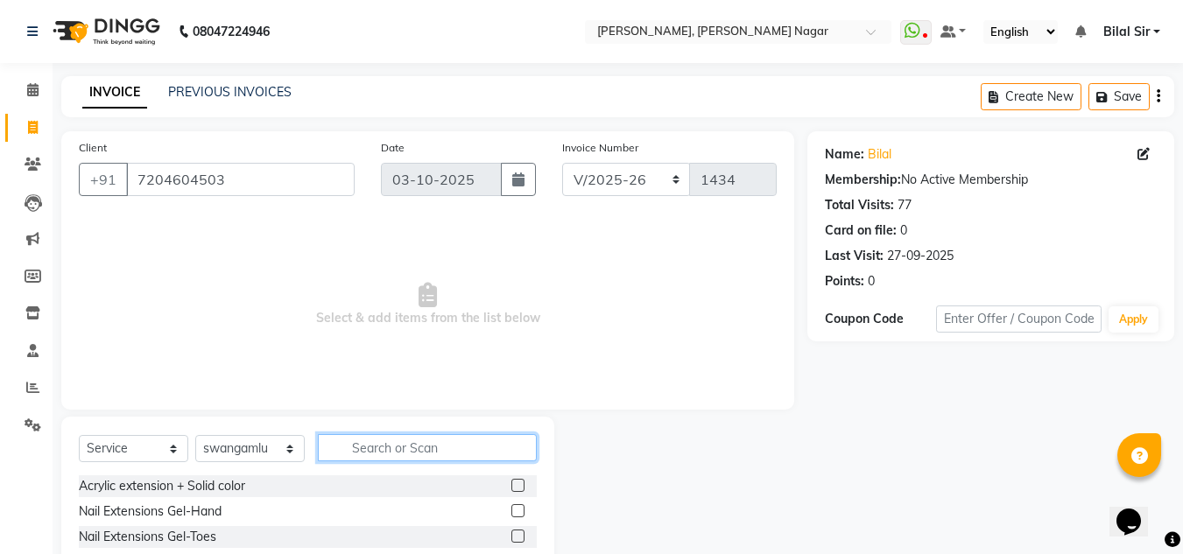
click at [375, 448] on input "text" at bounding box center [427, 447] width 219 height 27
type input "Thre"
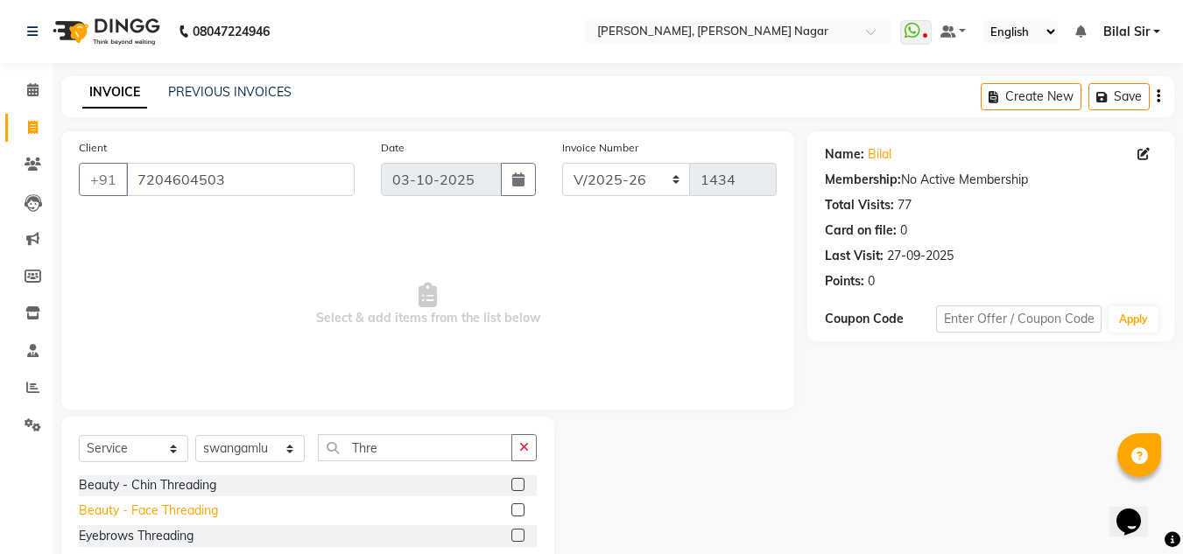
click at [186, 507] on div "Beauty - Face Threading" at bounding box center [148, 511] width 139 height 18
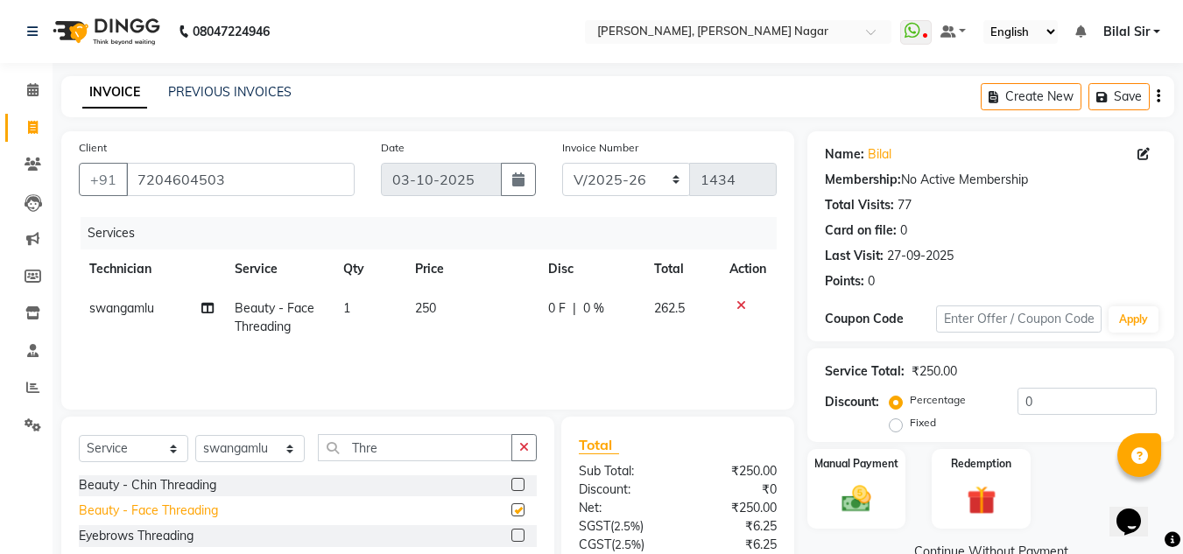
checkbox input "false"
click at [438, 457] on input "Thre" at bounding box center [415, 447] width 194 height 27
type input "T"
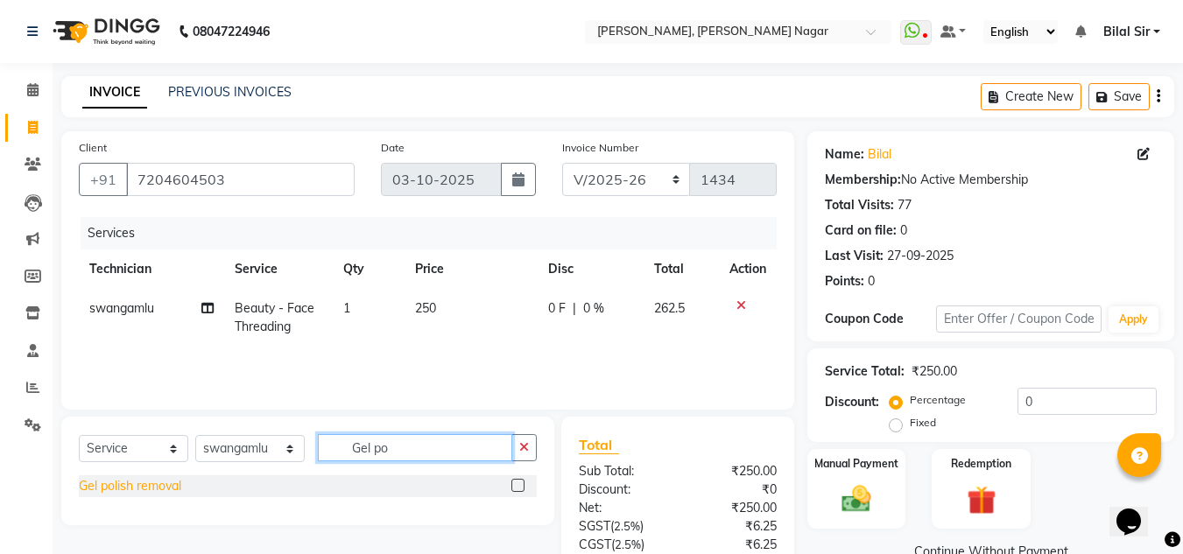
type input "Gel po"
click at [154, 489] on div "Gel polish removal" at bounding box center [130, 486] width 102 height 18
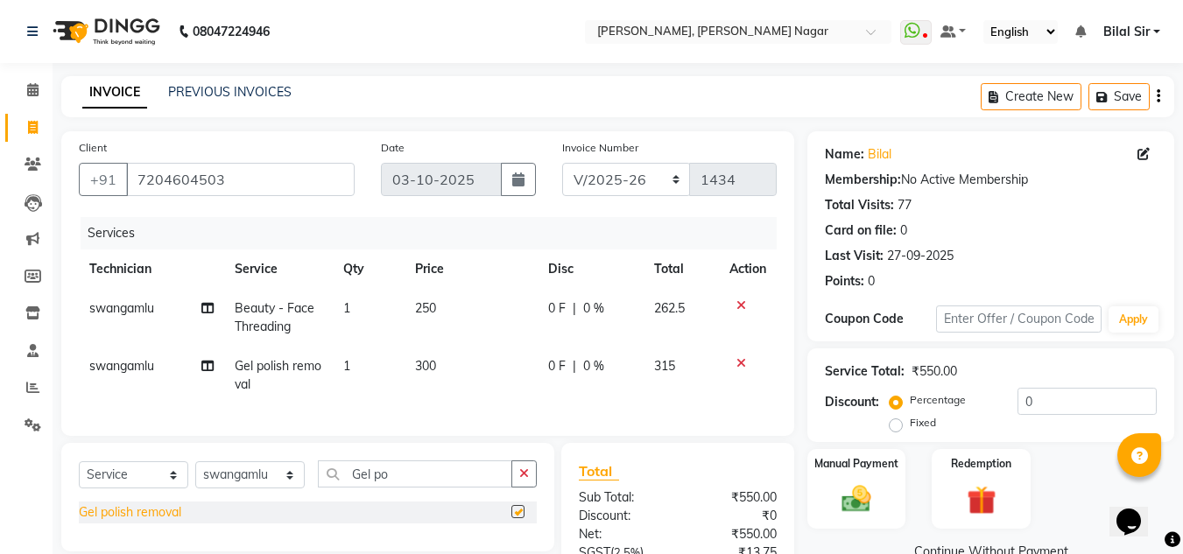
checkbox input "false"
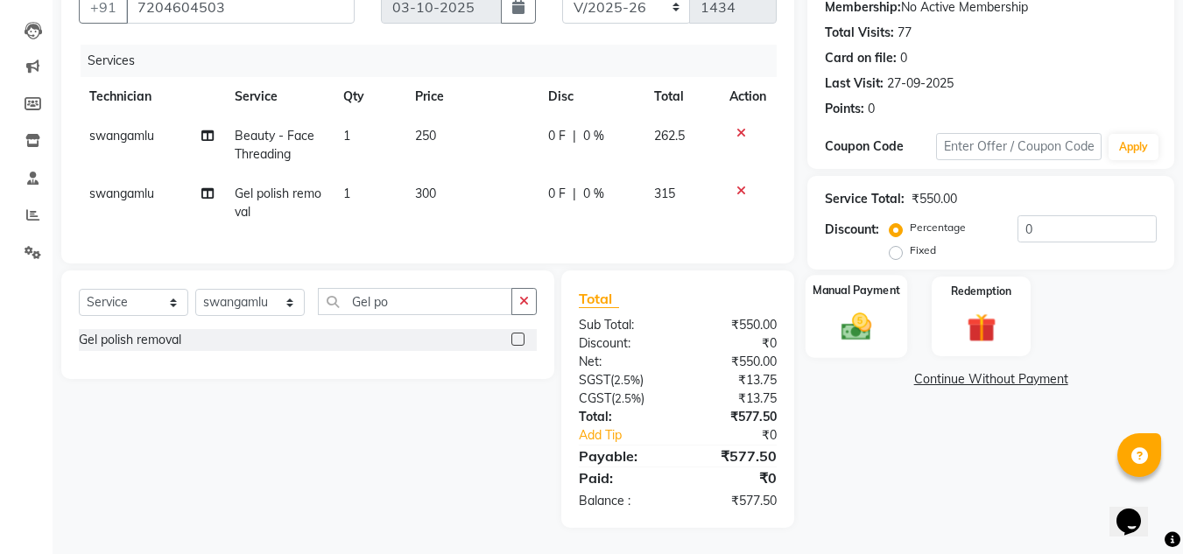
click at [844, 309] on img at bounding box center [856, 326] width 49 height 35
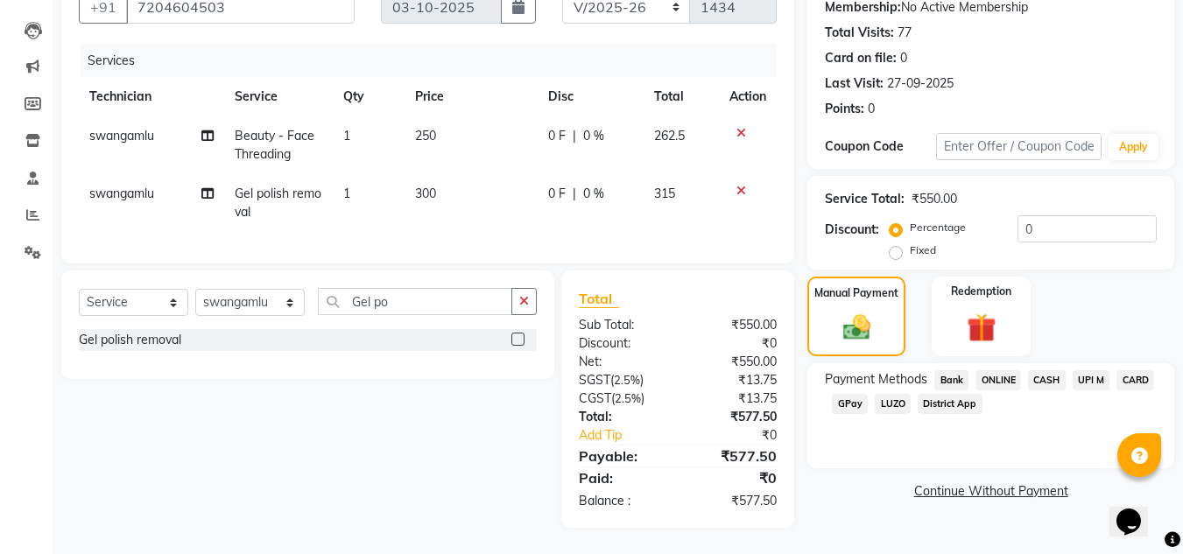
click at [962, 370] on span "Bank" at bounding box center [951, 380] width 34 height 20
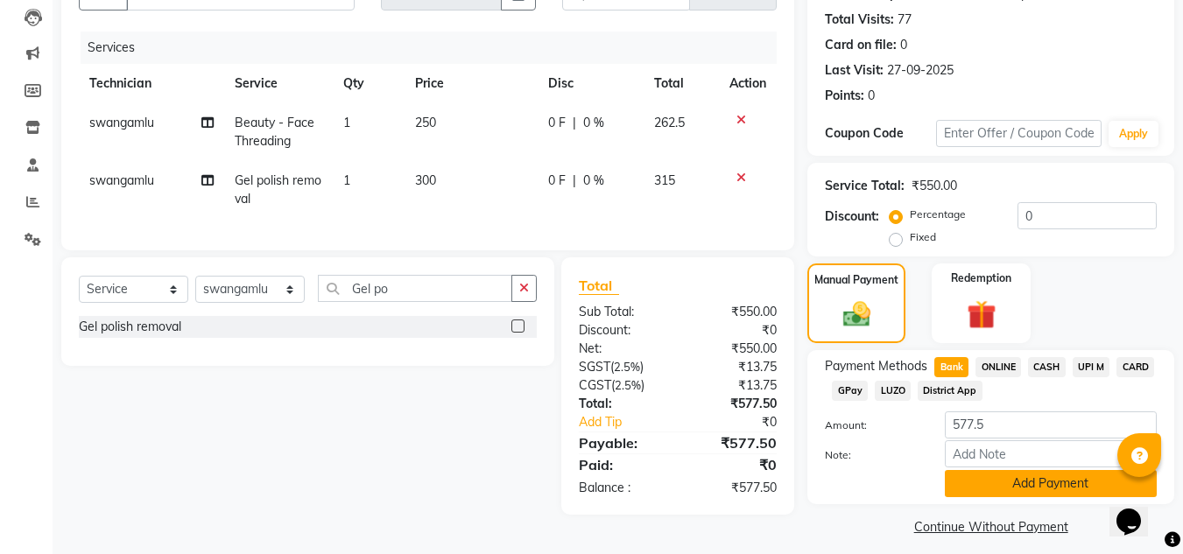
click at [1049, 488] on button "Add Payment" at bounding box center [1051, 483] width 212 height 27
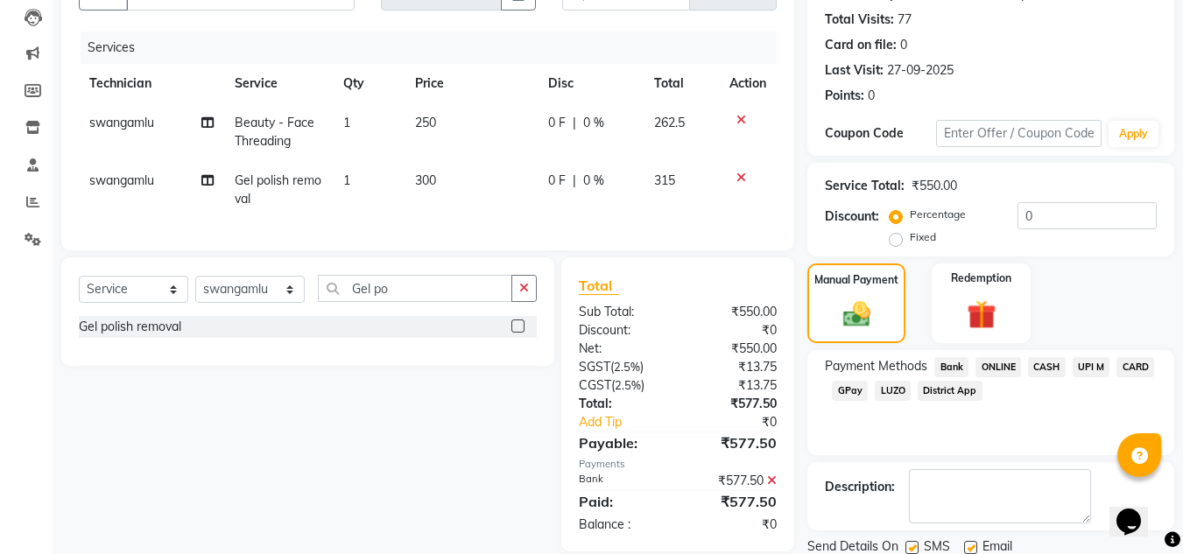
click at [131, 122] on span "swangamlu" at bounding box center [121, 123] width 65 height 16
select select "81677"
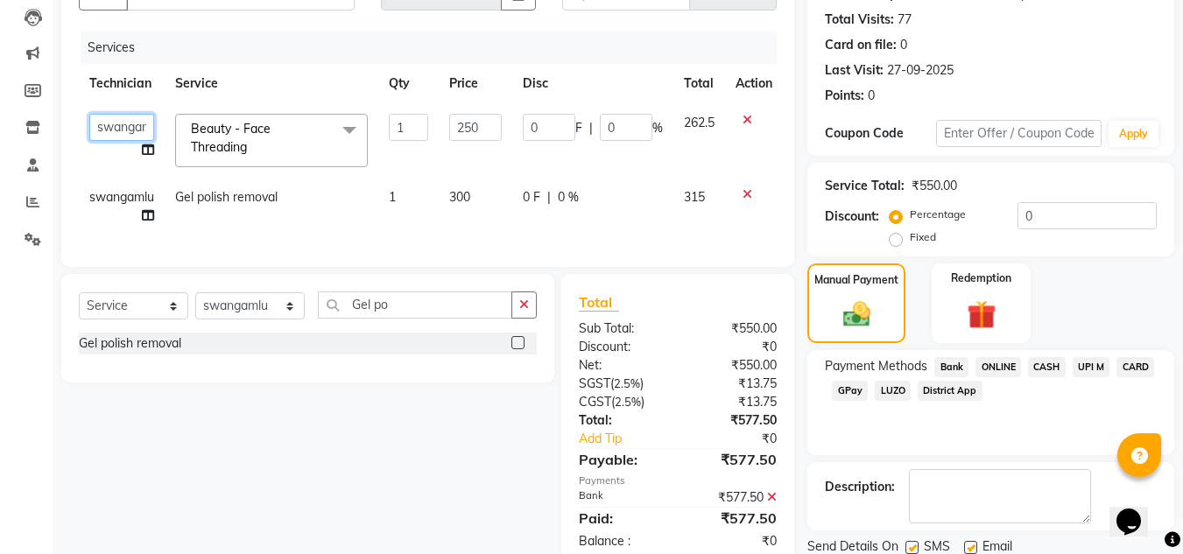
click at [131, 122] on select "[PERSON_NAME] [PERSON_NAME] [PERSON_NAME] Manager [PERSON_NAME]" at bounding box center [121, 127] width 65 height 27
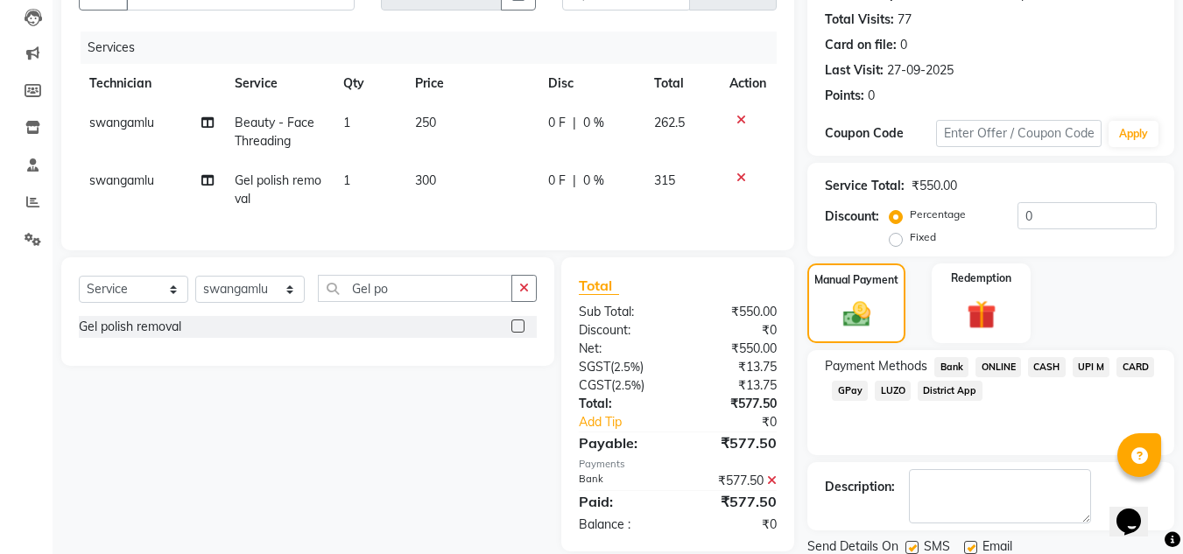
click at [269, 212] on td "Gel polish removal" at bounding box center [278, 190] width 109 height 58
select select "81677"
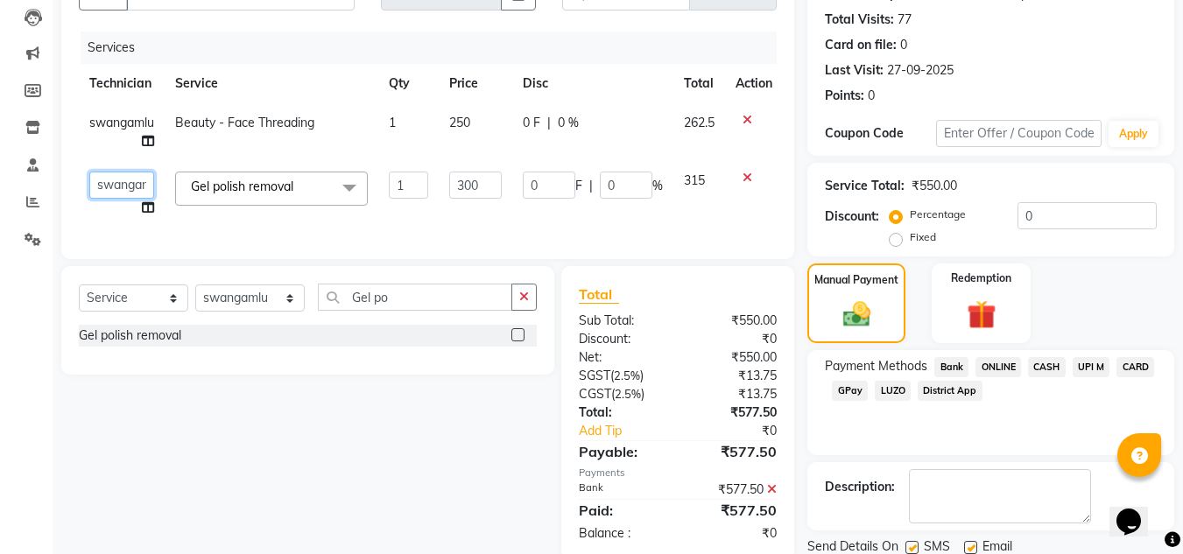
click at [109, 179] on select "[PERSON_NAME] [PERSON_NAME] [PERSON_NAME] Manager [PERSON_NAME]" at bounding box center [121, 185] width 65 height 27
select select "81679"
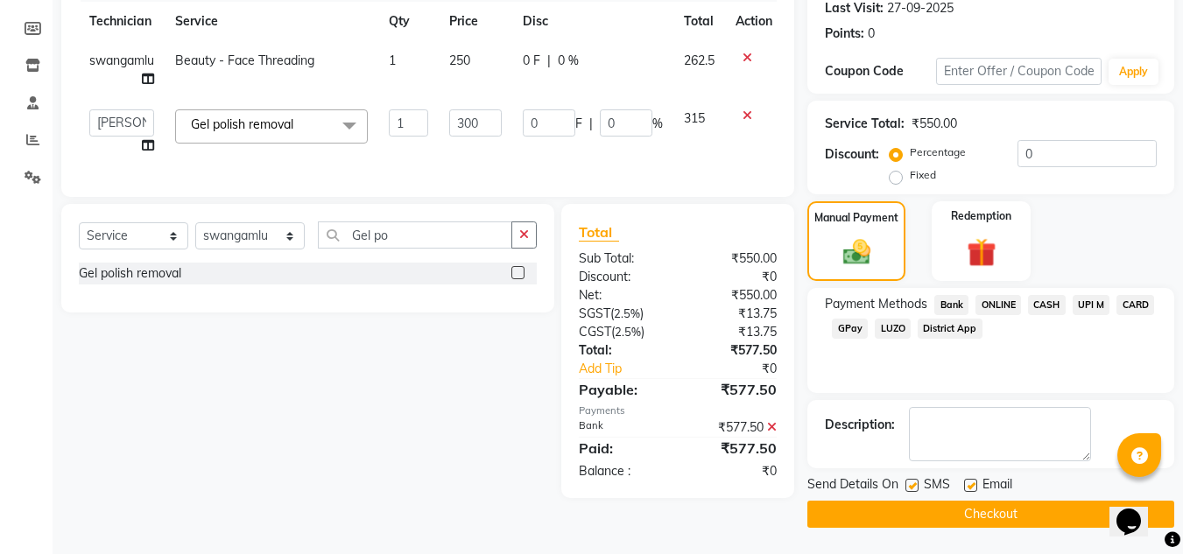
click at [869, 509] on button "Checkout" at bounding box center [990, 514] width 367 height 27
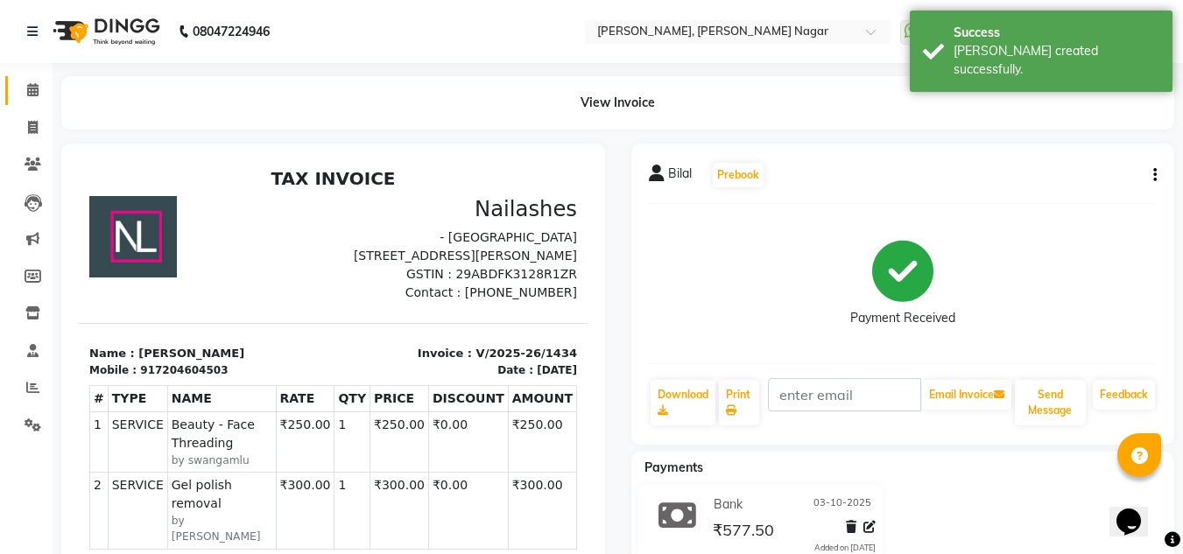
click at [32, 80] on link "Calendar" at bounding box center [26, 90] width 42 height 29
